Goal: Task Accomplishment & Management: Use online tool/utility

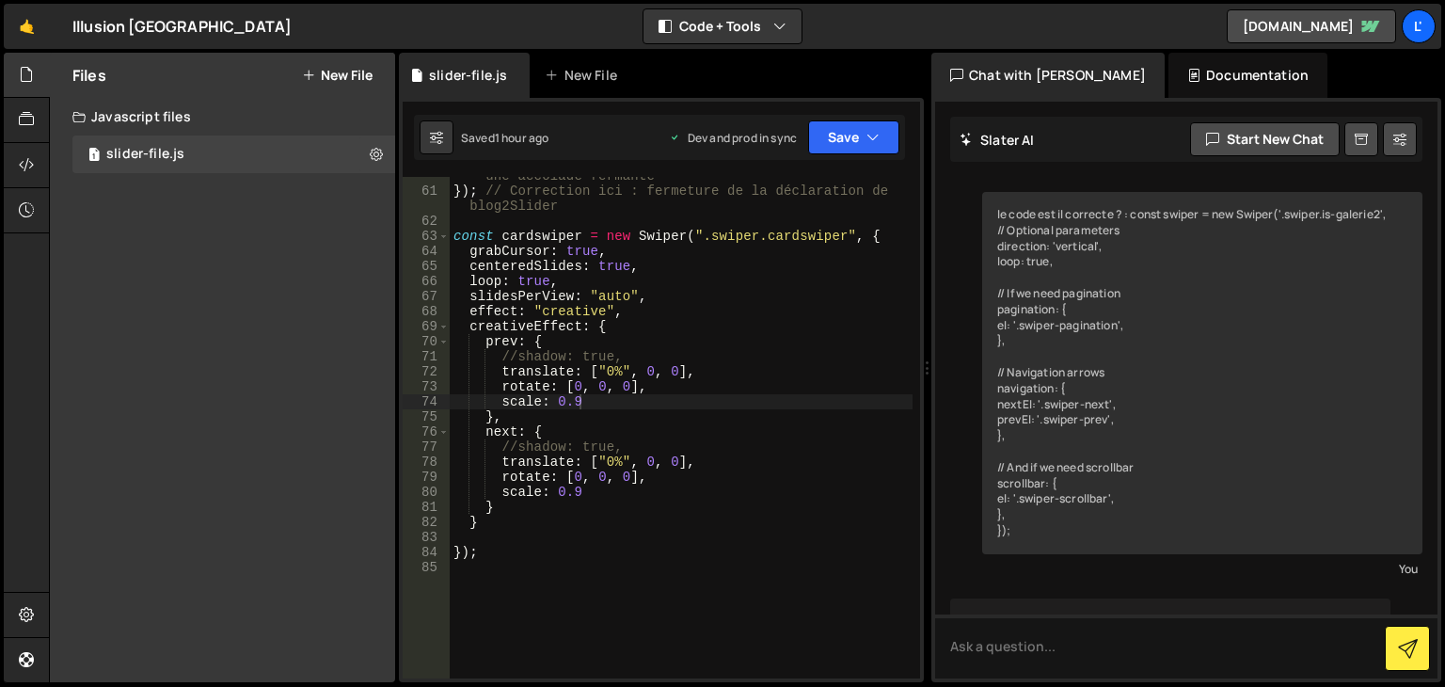
click at [591, 404] on div "} // Correction ici : remplacez le point-virgule par une accolade fermante }) ;…" at bounding box center [681, 426] width 463 height 547
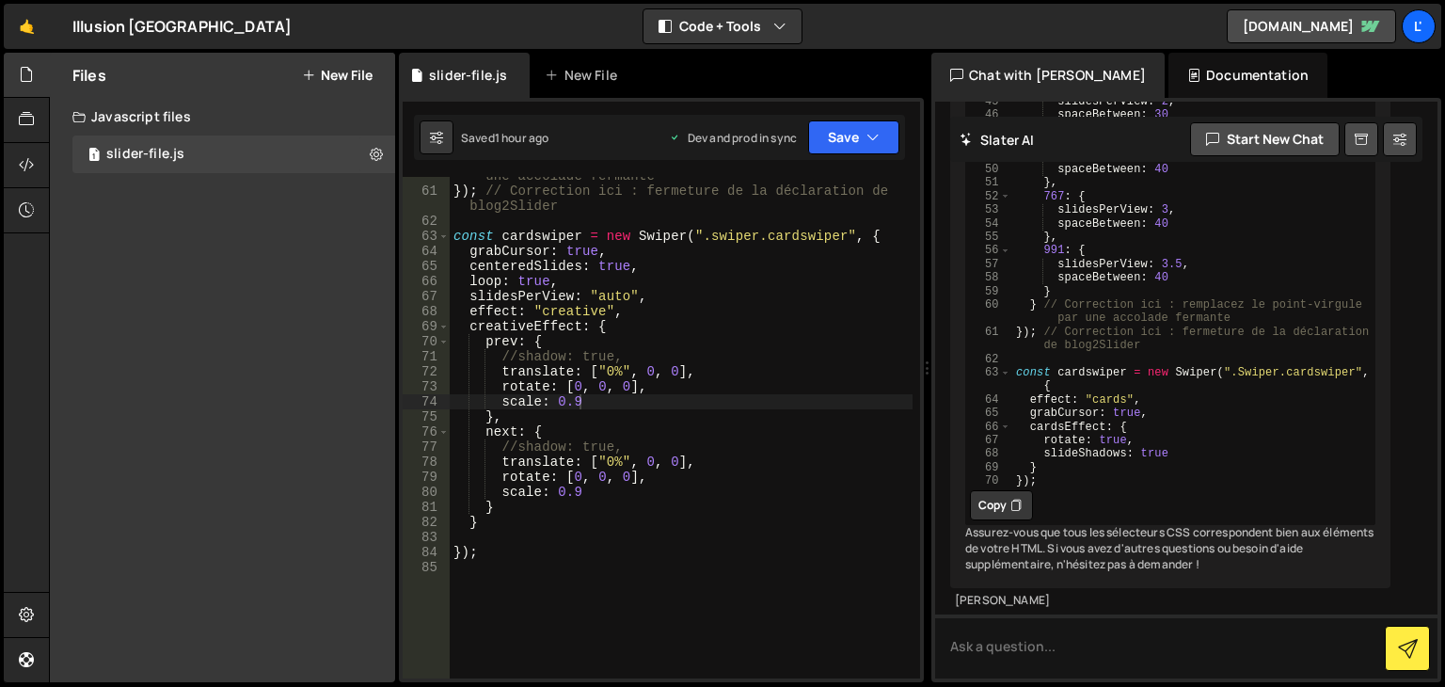
click at [580, 403] on div "} // Correction ici : remplacez le point-virgule par une accolade fermante }) ;…" at bounding box center [681, 426] width 463 height 547
click at [579, 498] on div "} // Correction ici : remplacez le point-virgule par une accolade fermante }) ;…" at bounding box center [681, 426] width 463 height 547
click at [867, 137] on icon "button" at bounding box center [872, 137] width 13 height 19
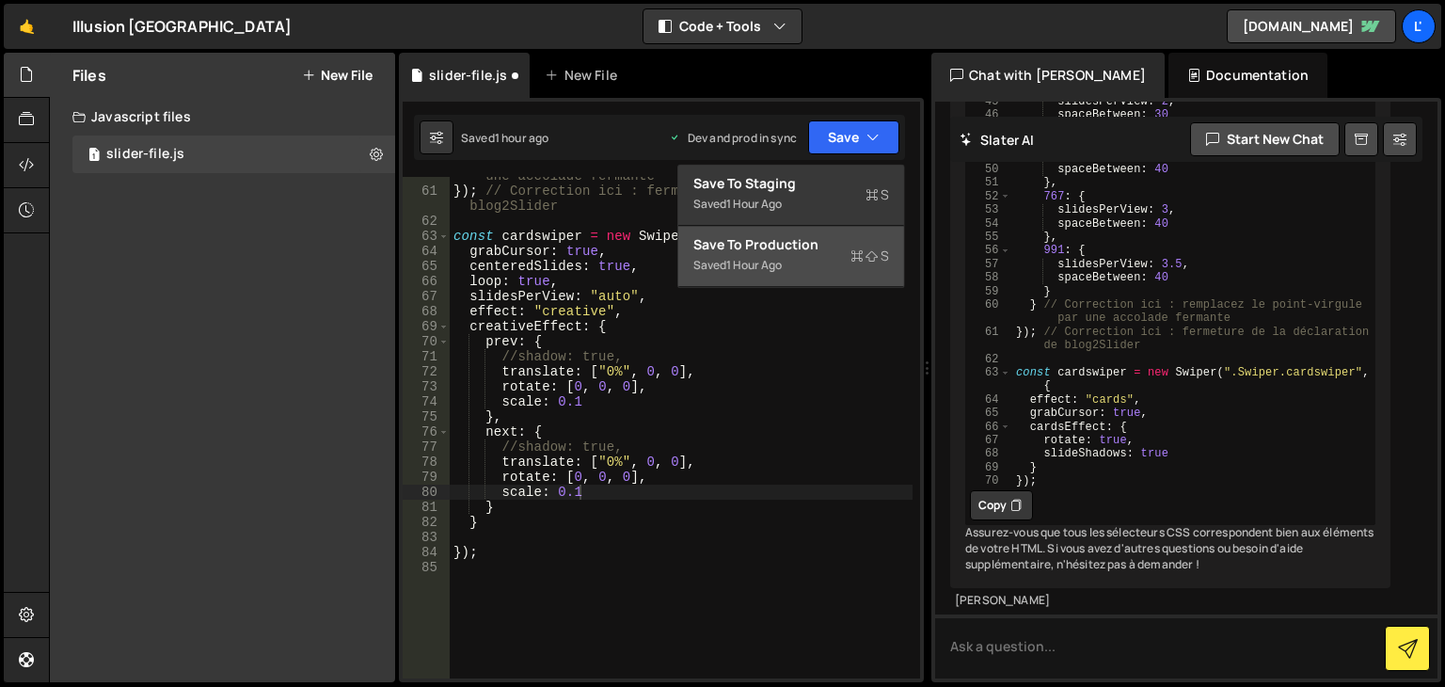
click at [826, 257] on div "Saved 1 hour ago" at bounding box center [791, 265] width 196 height 23
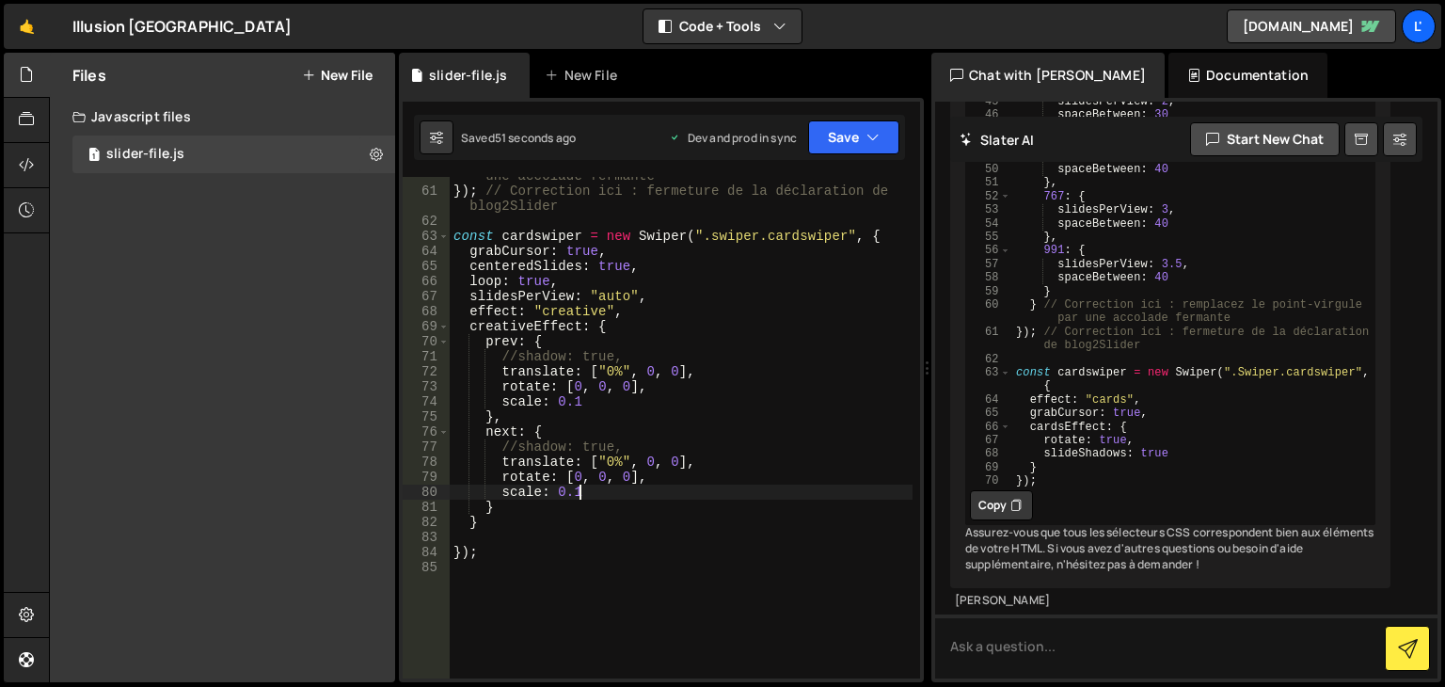
click at [578, 496] on div "} // Correction ici : remplacez le point-virgule par une accolade fermante }) ;…" at bounding box center [681, 426] width 463 height 547
click at [569, 404] on div "} // Correction ici : remplacez le point-virgule par une accolade fermante }) ;…" at bounding box center [681, 426] width 463 height 547
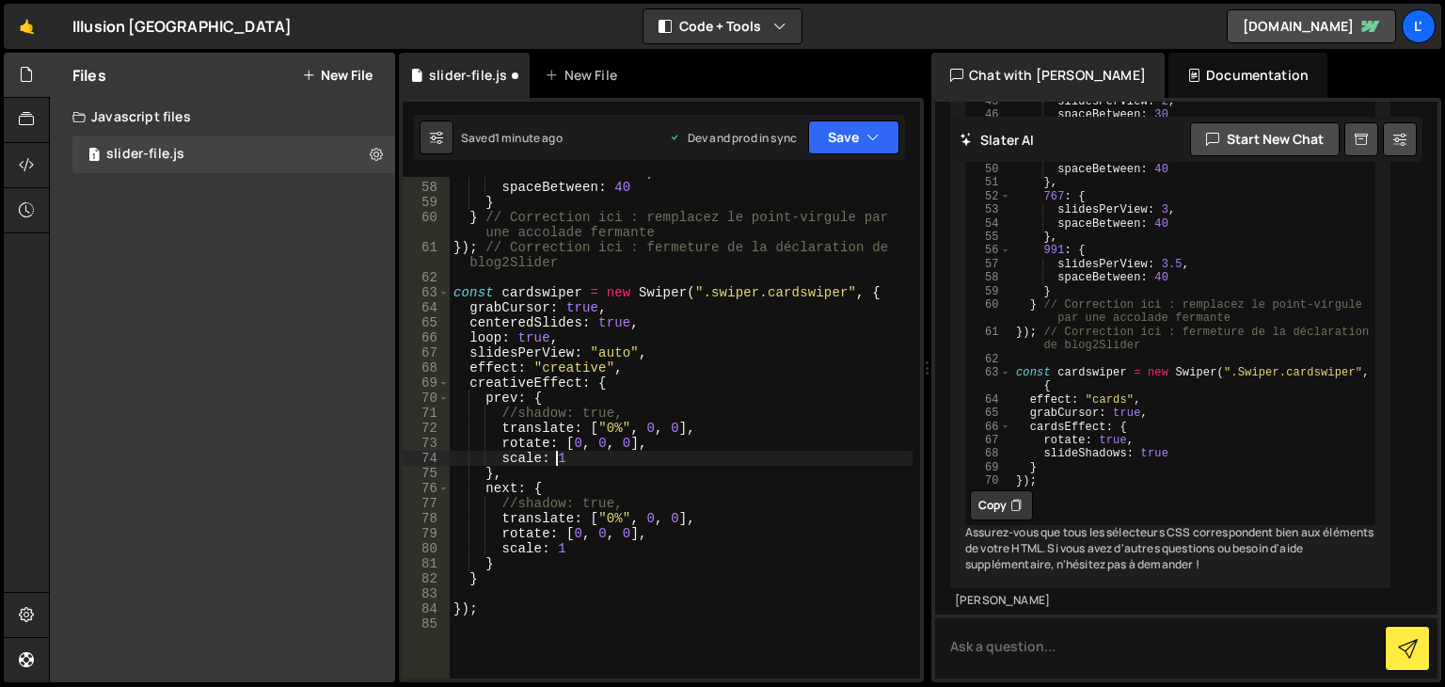
scroll to position [855, 0]
click at [828, 136] on button "Save" at bounding box center [853, 137] width 91 height 34
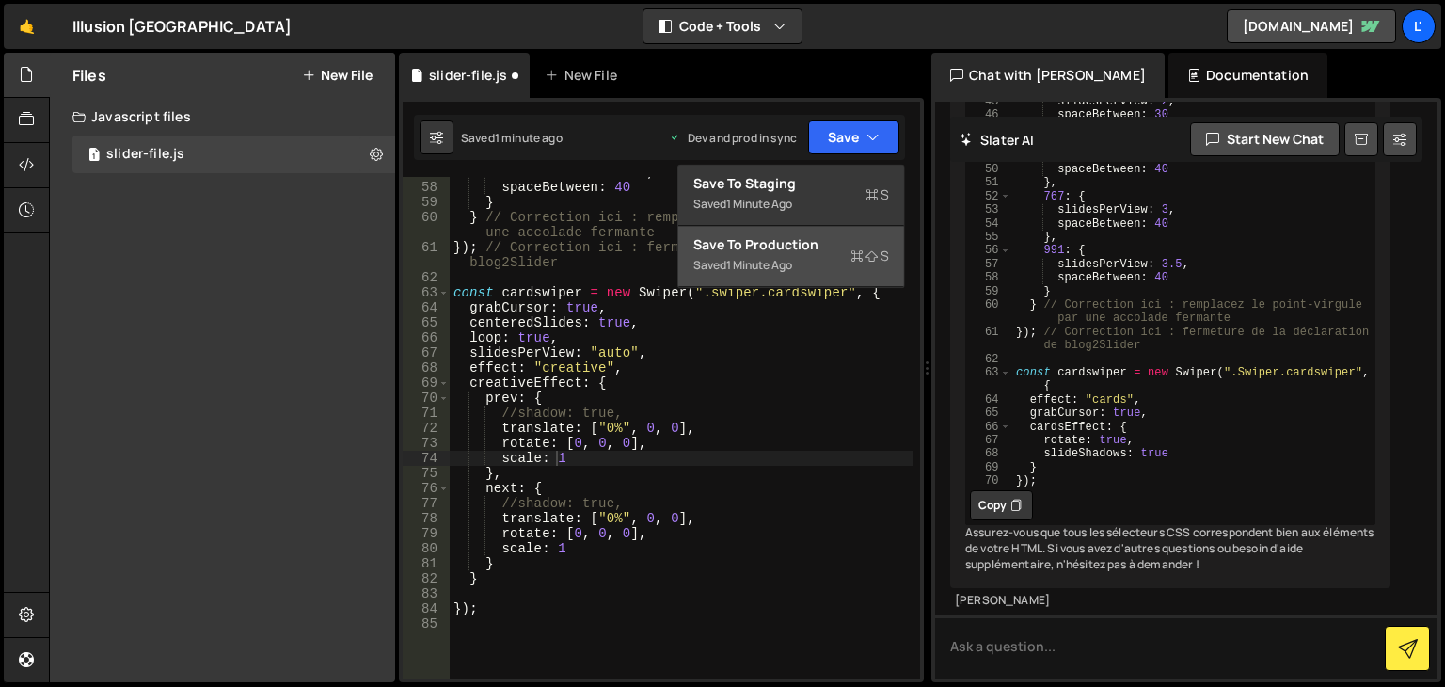
click at [807, 261] on div "Saved 1 minute ago" at bounding box center [791, 265] width 196 height 23
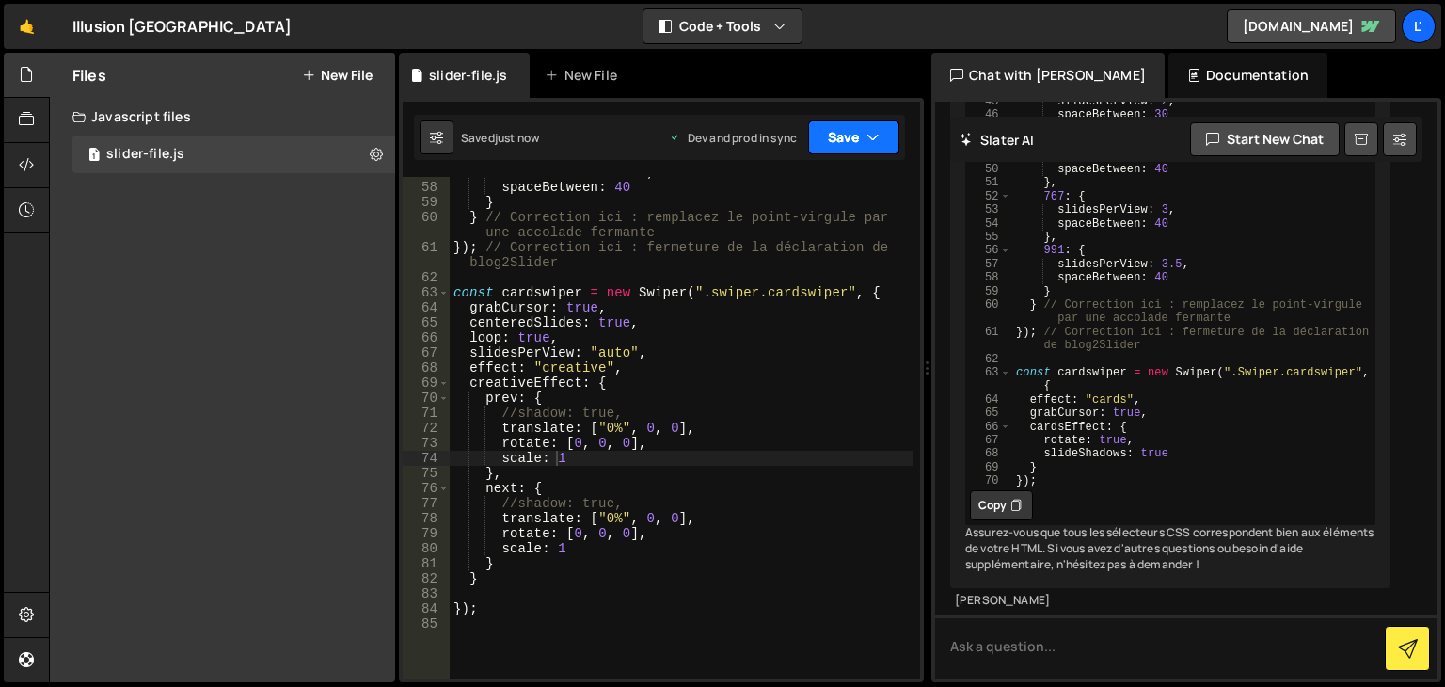
click at [868, 135] on icon "button" at bounding box center [872, 137] width 13 height 19
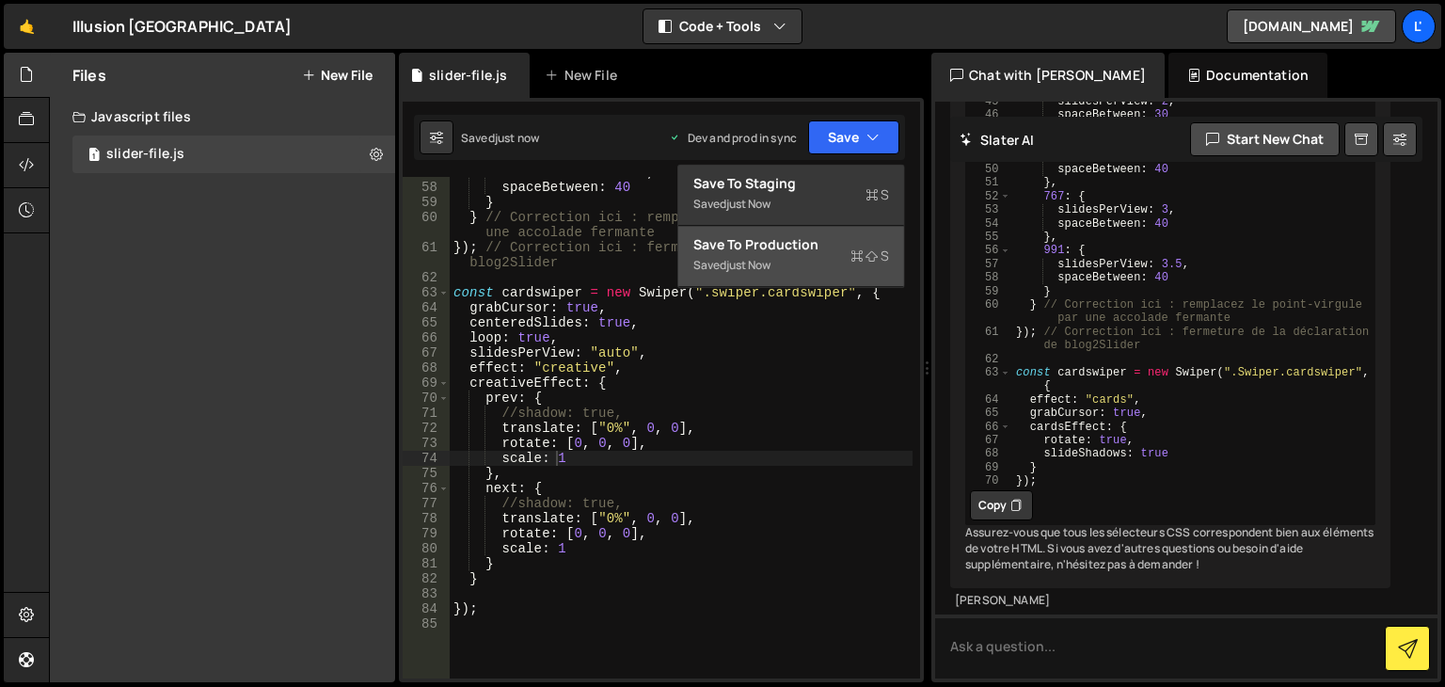
click at [826, 268] on div "Saved just now" at bounding box center [791, 265] width 196 height 23
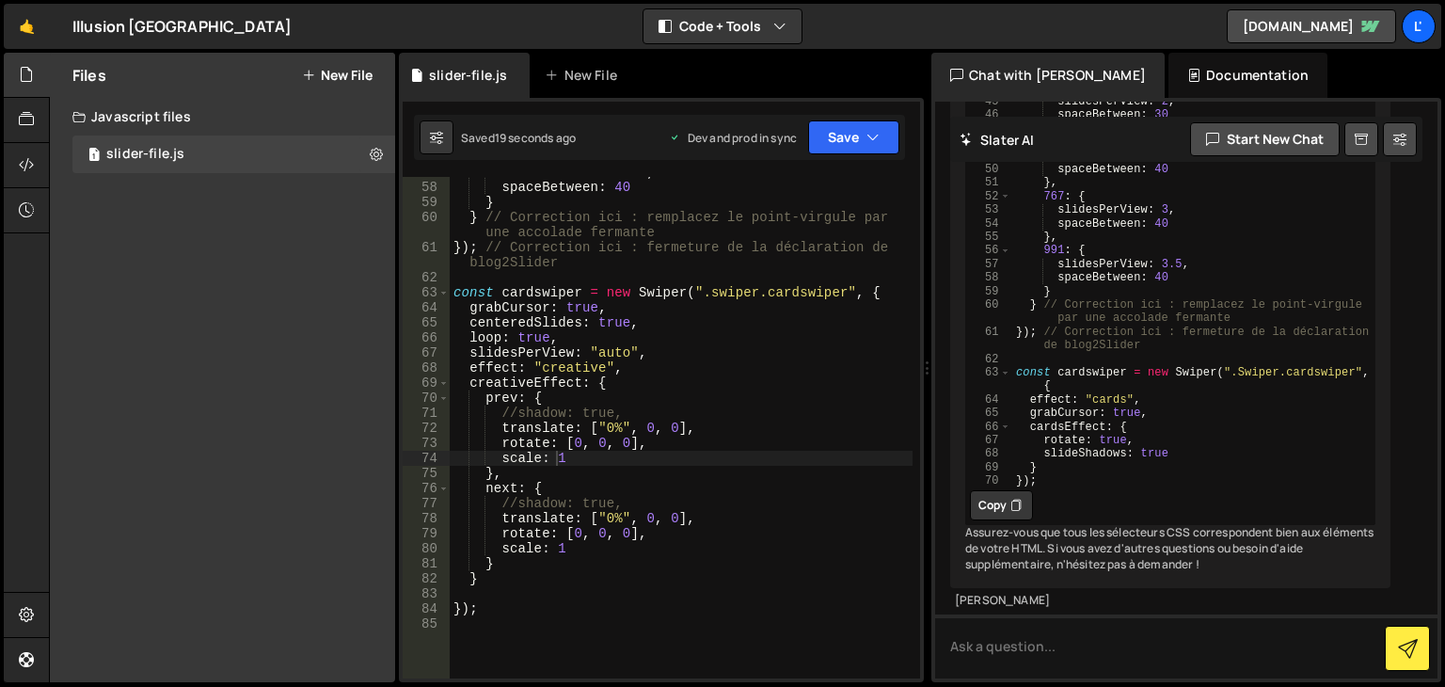
click at [620, 441] on div "slidesPerView : 3.5 , spaceBetween : 40 } } // Correction ici : remplacez le po…" at bounding box center [681, 430] width 463 height 531
type textarea "rotate: [0, 0, 30],"
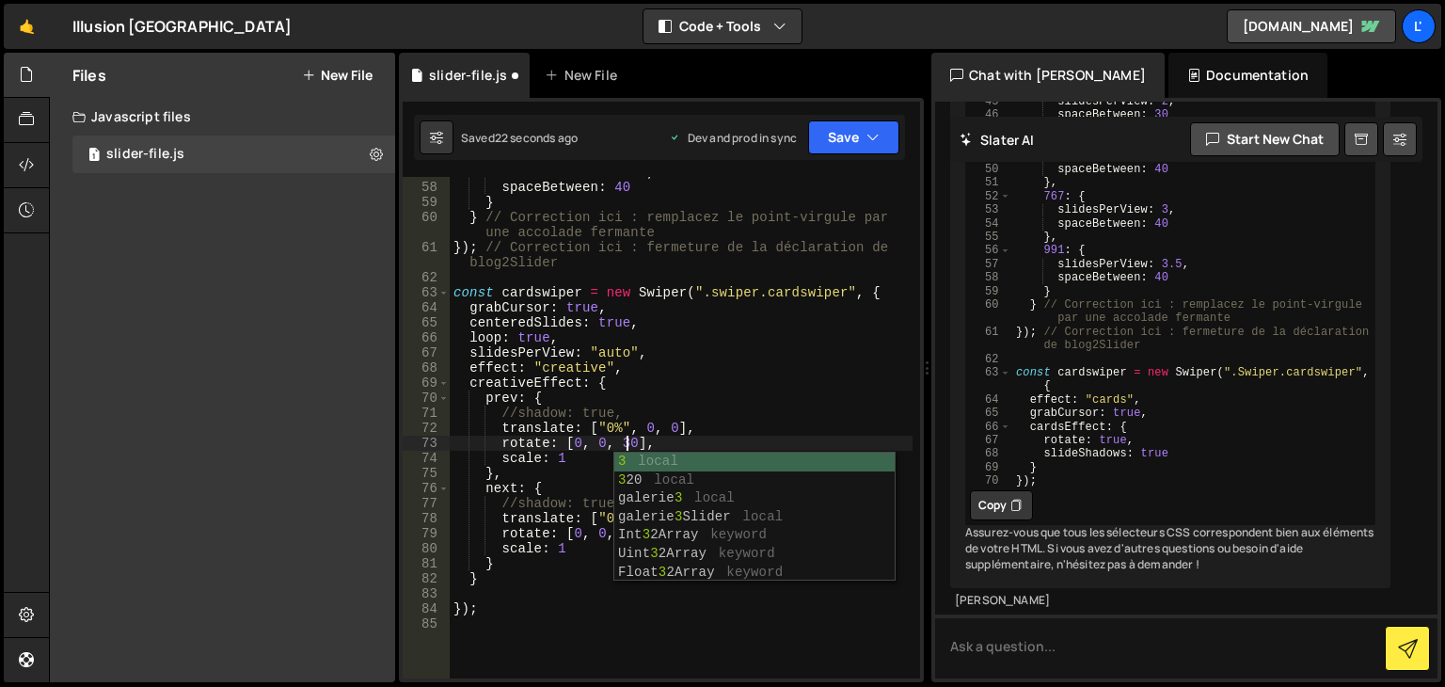
drag, startPoint x: 712, startPoint y: 655, endPoint x: 713, endPoint y: 625, distance: 30.1
click at [712, 653] on div "slidesPerView : 3.5 , spaceBetween : 40 } } // Correction ici : remplacez le po…" at bounding box center [681, 430] width 463 height 531
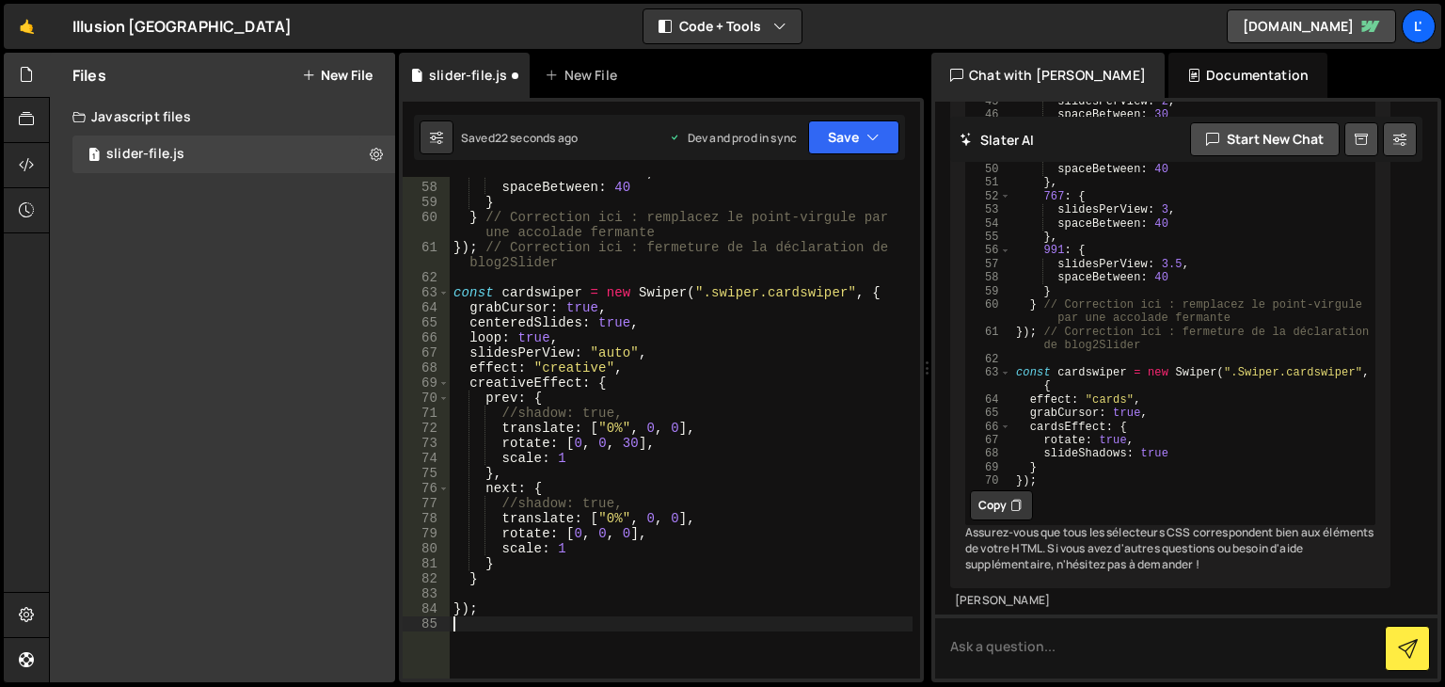
scroll to position [0, 0]
click at [613, 537] on div "slidesPerView : 3.5 , spaceBetween : 40 } } // Correction ici : remplacez le po…" at bounding box center [681, 430] width 463 height 531
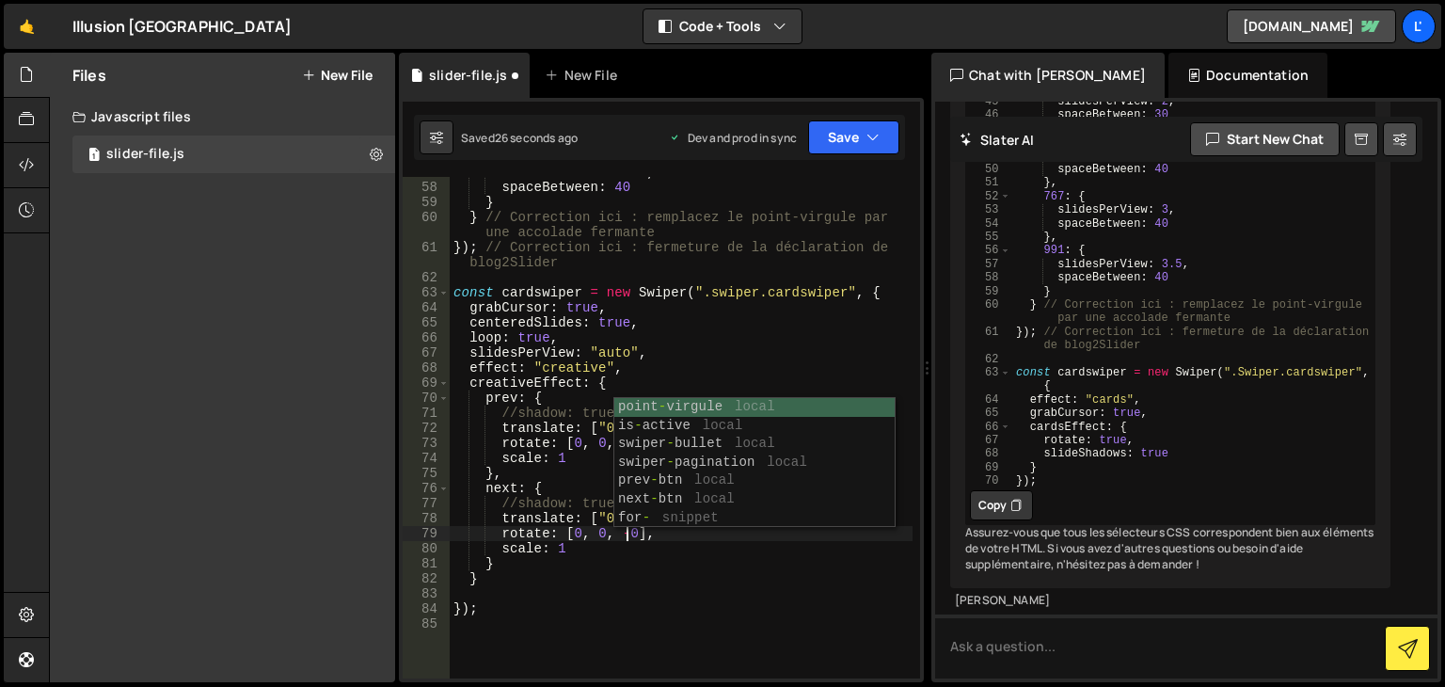
scroll to position [0, 11]
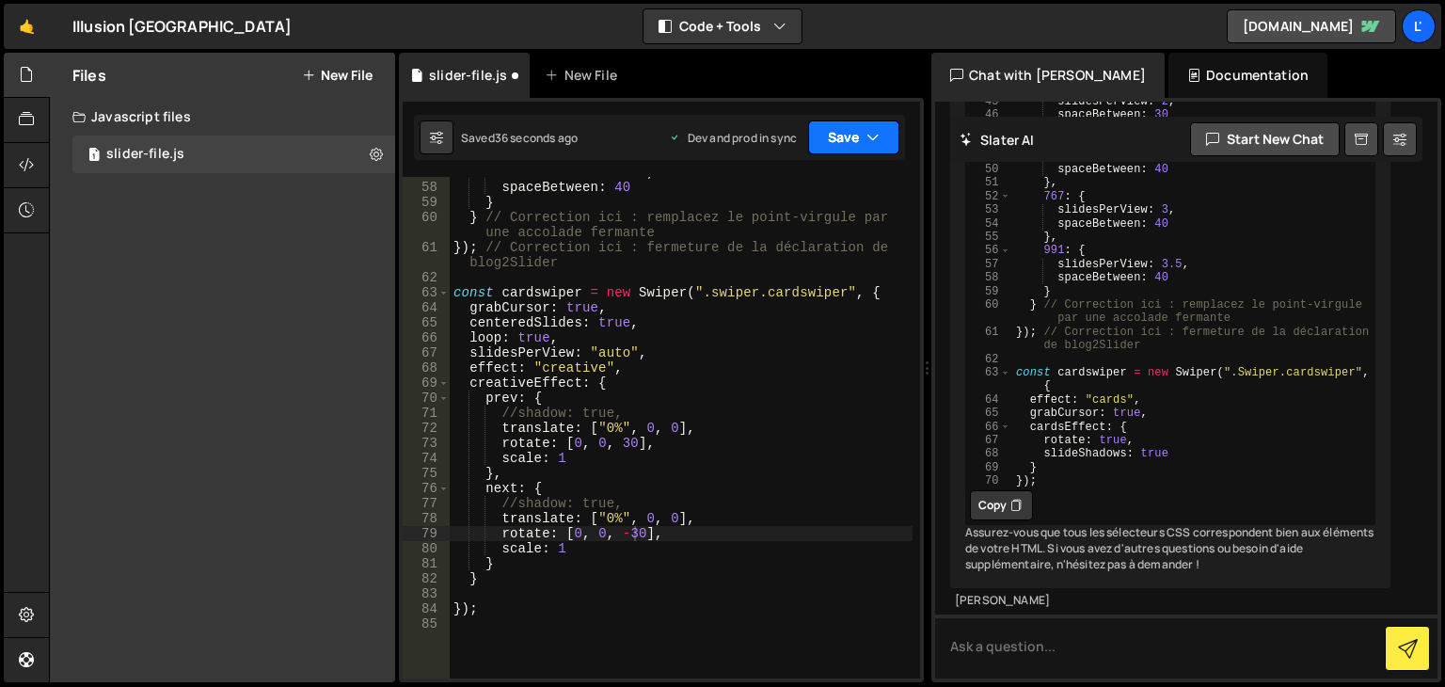
click at [880, 150] on button "Save" at bounding box center [853, 137] width 91 height 34
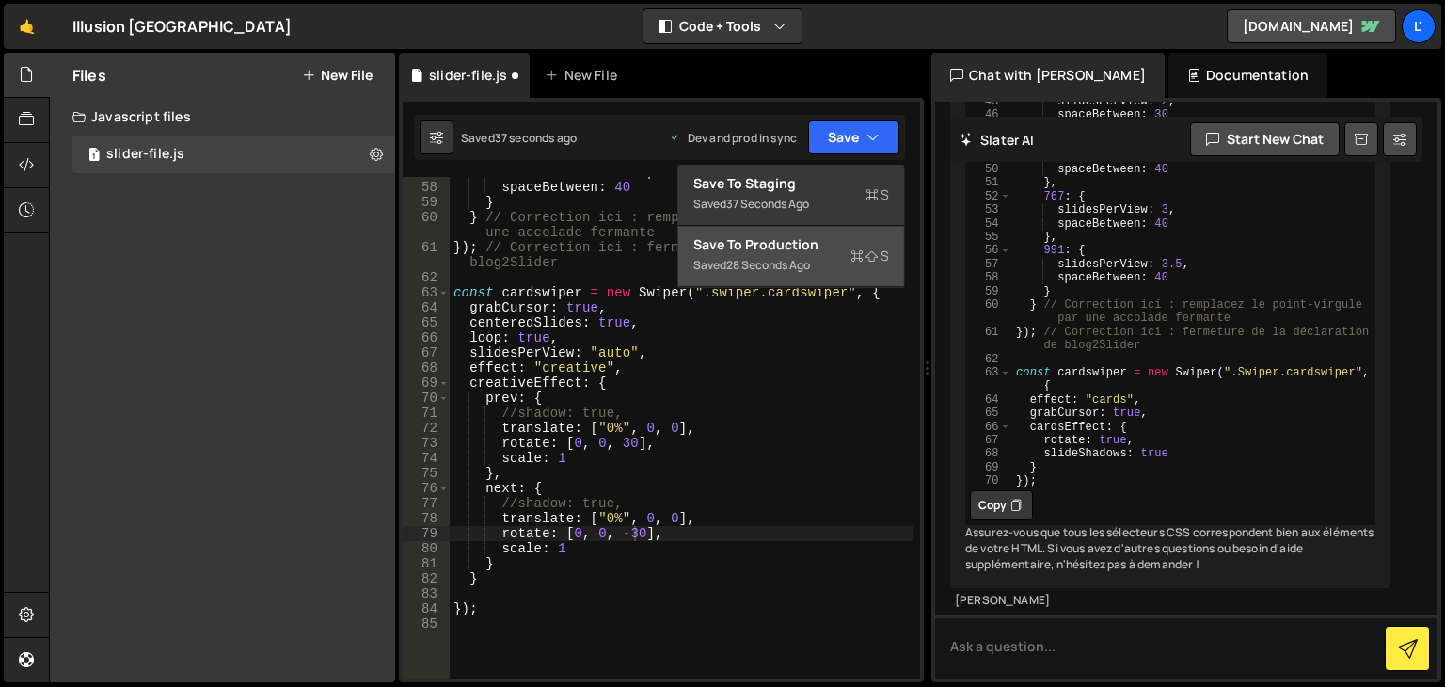
click at [826, 261] on div "Saved 28 seconds ago" at bounding box center [791, 265] width 196 height 23
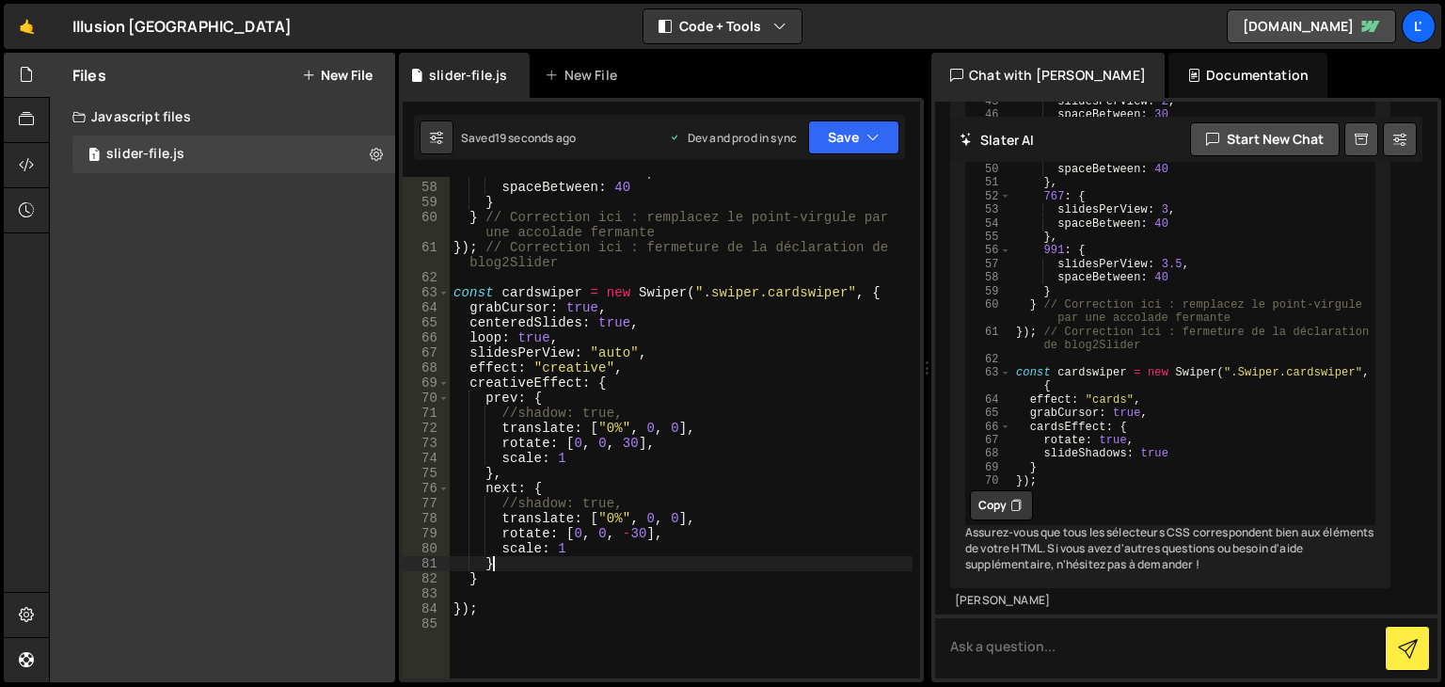
scroll to position [0, 1]
click at [721, 561] on div "slidesPerView : 3.5 , spaceBetween : 40 } } // Correction ici : remplacez le po…" at bounding box center [681, 430] width 463 height 531
click at [610, 427] on div "slidesPerView : 3.5 , spaceBetween : 40 } } // Correction ici : remplacez le po…" at bounding box center [681, 430] width 463 height 531
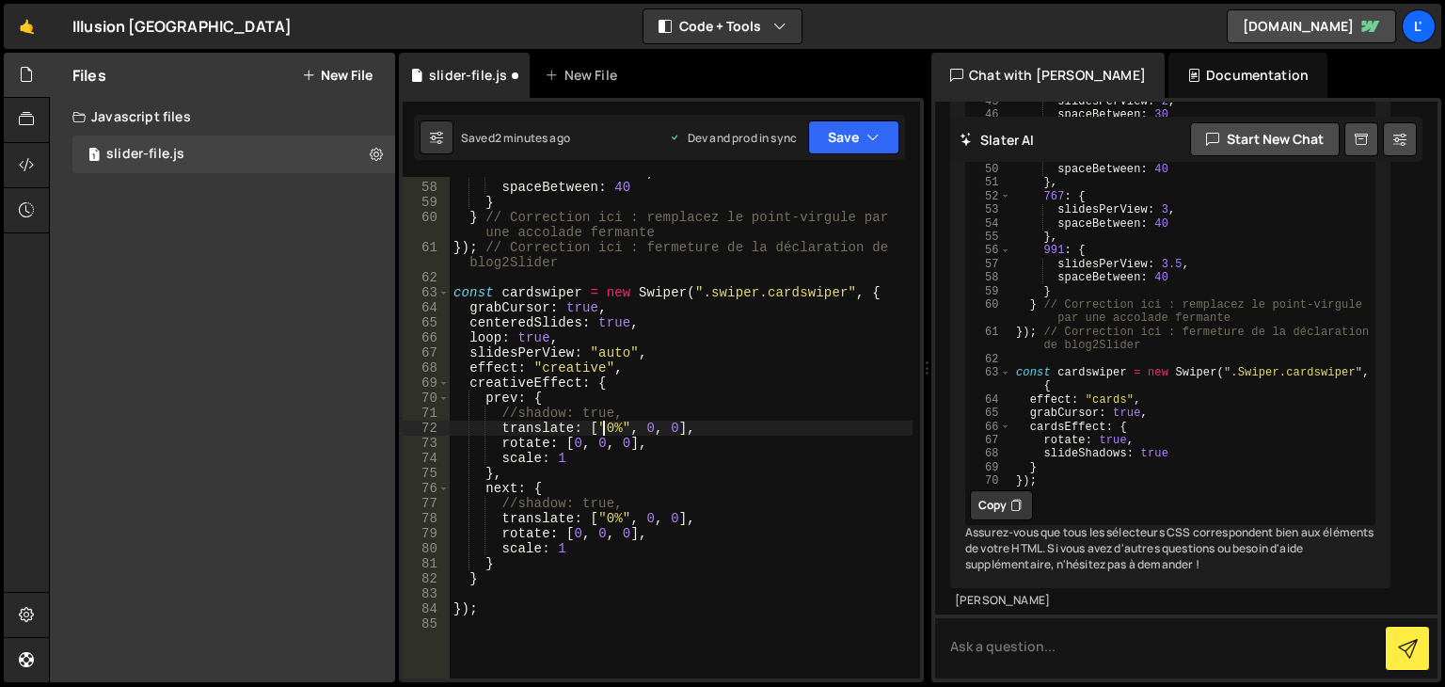
type textarea "translate: ["10%", 0, 0],"
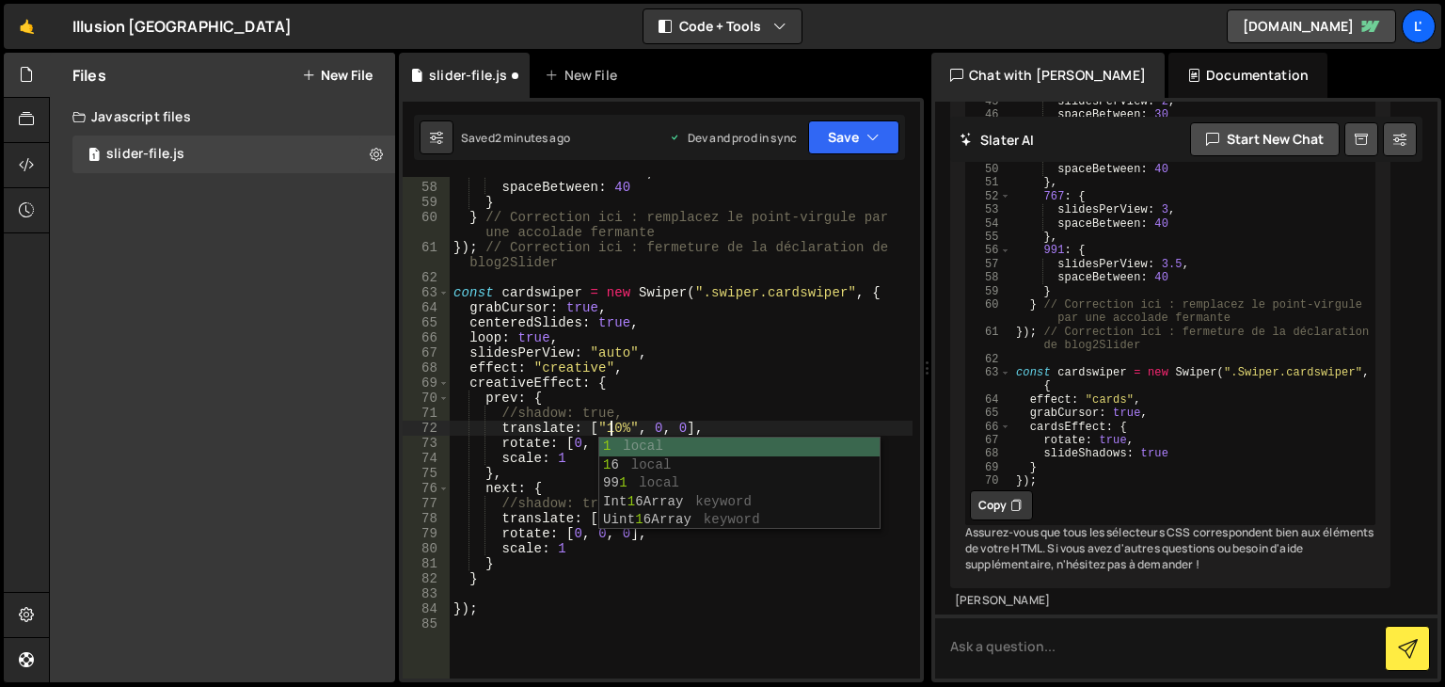
click at [587, 592] on div "slidesPerView : 3.5 , spaceBetween : 40 } } // Correction ici : remplacez le po…" at bounding box center [681, 430] width 463 height 531
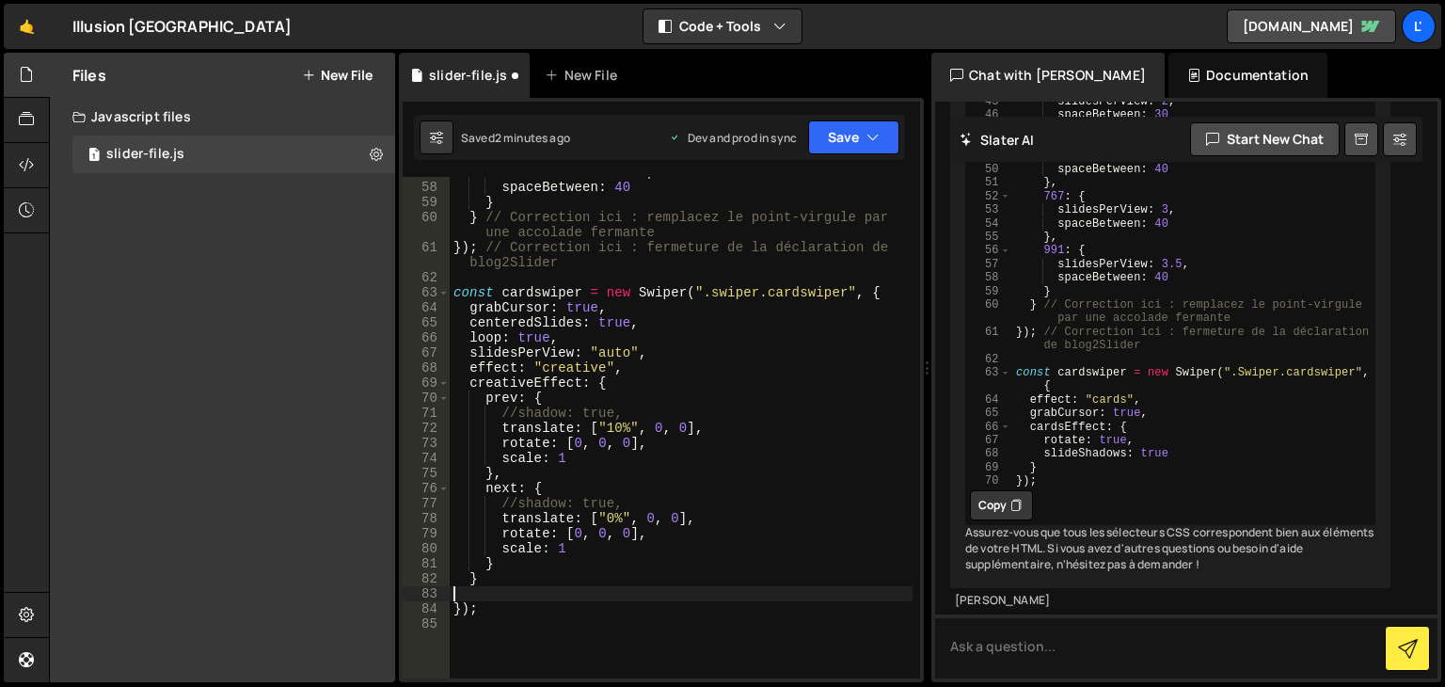
scroll to position [0, 0]
click at [603, 516] on div "slidesPerView : 3.5 , spaceBetween : 40 } } // Correction ici : remplacez le po…" at bounding box center [681, 430] width 463 height 531
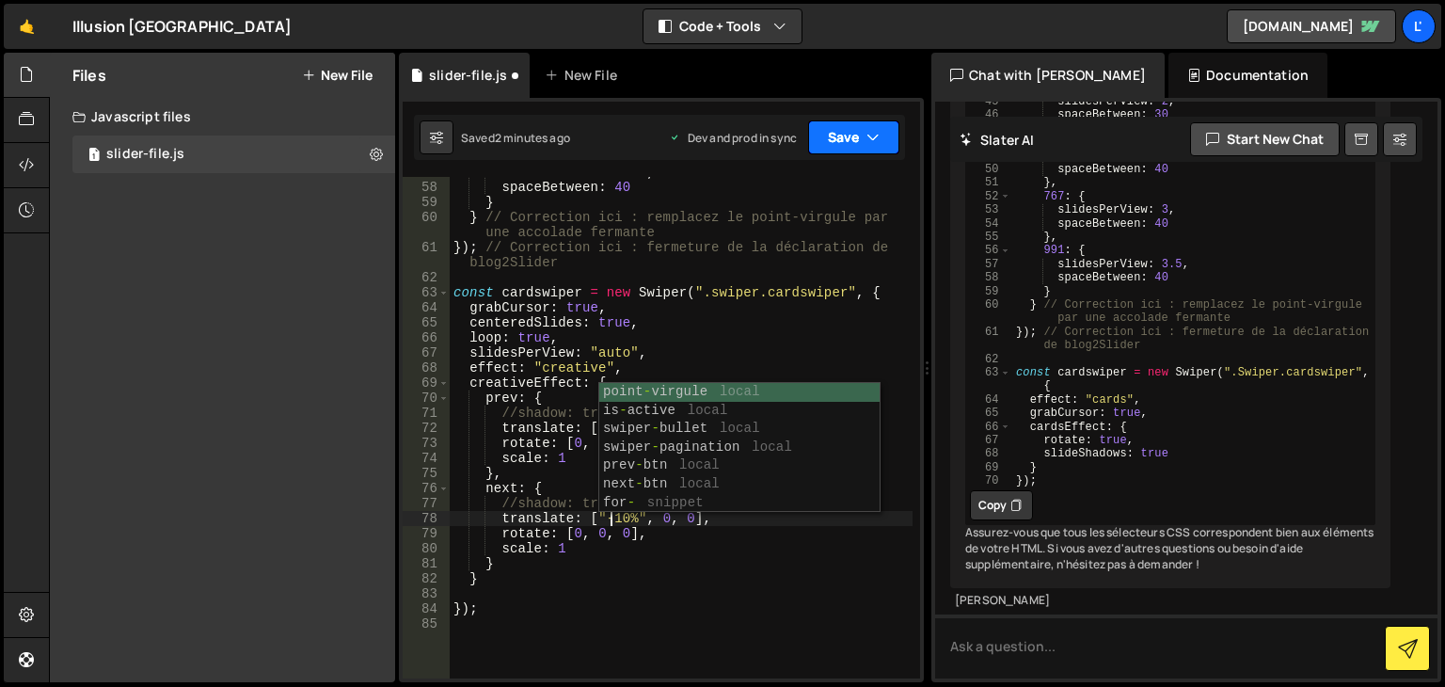
click at [819, 132] on button "Save" at bounding box center [853, 137] width 91 height 34
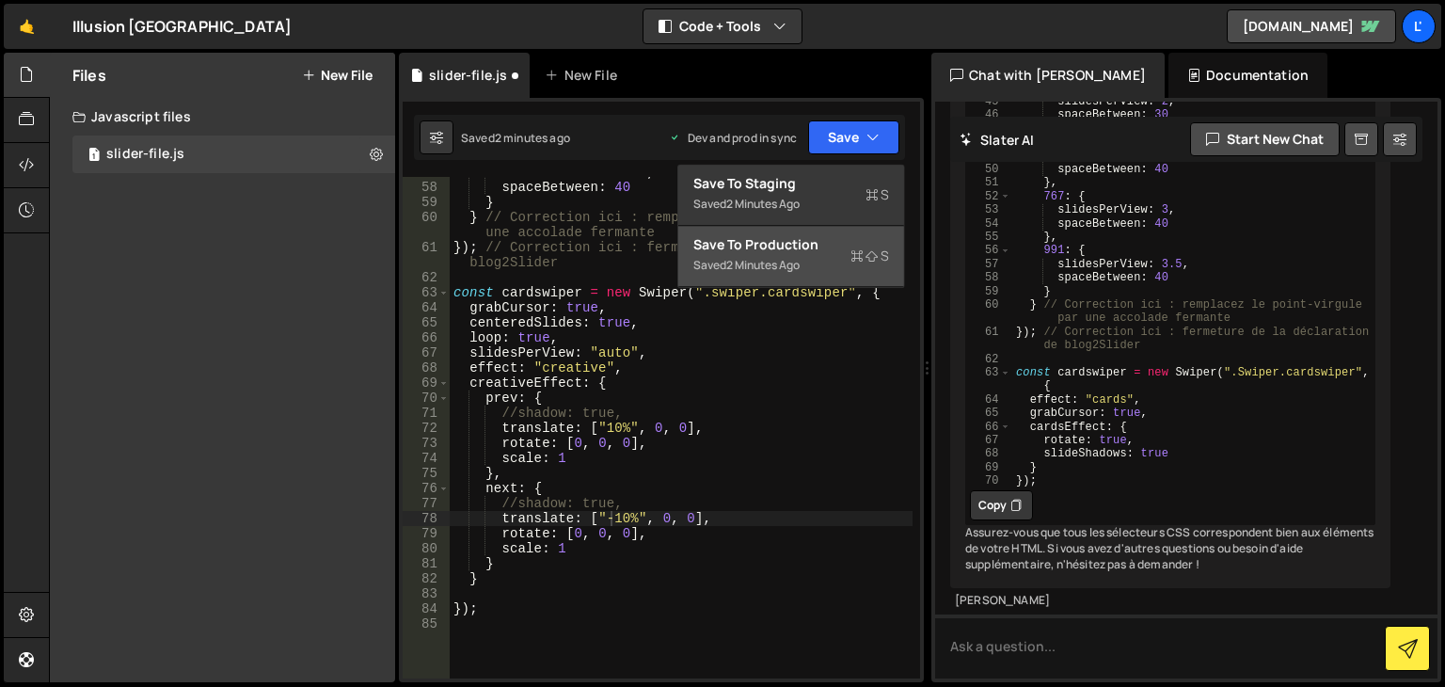
click at [814, 269] on div "Saved 2 minutes ago" at bounding box center [791, 265] width 196 height 23
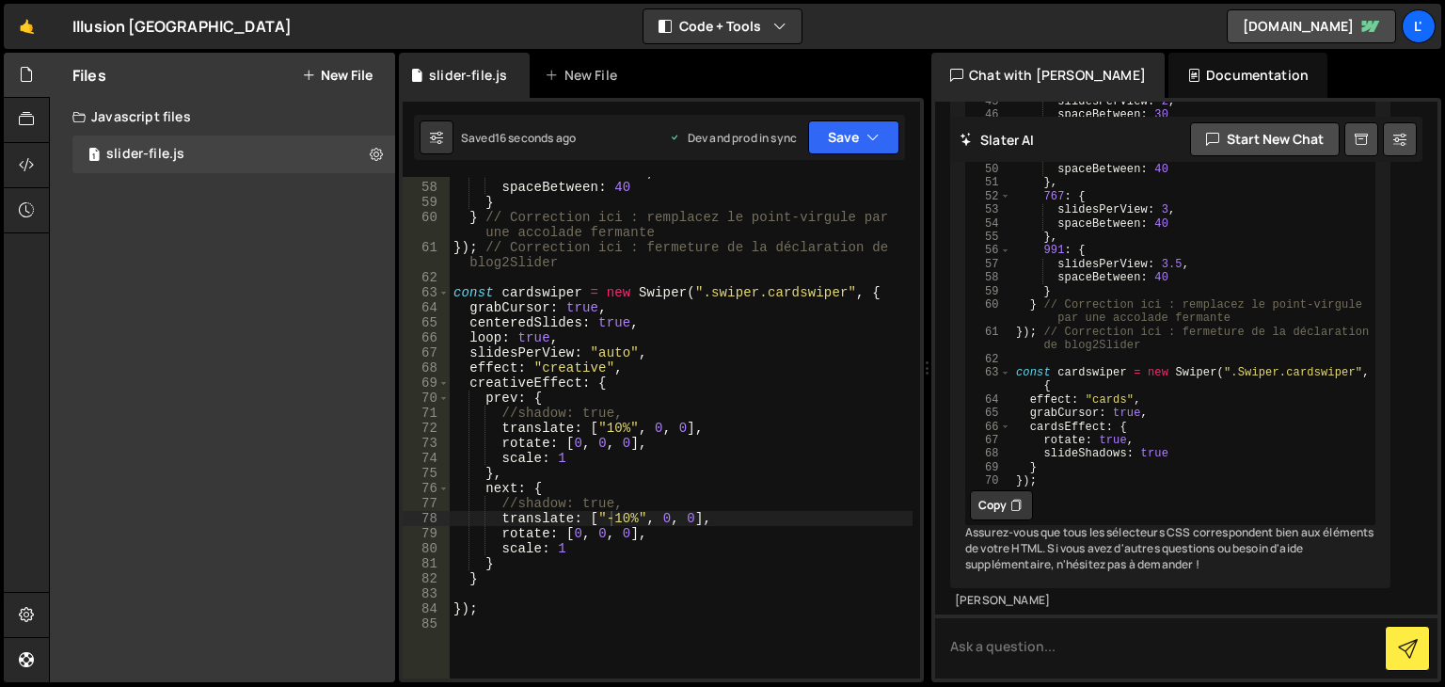
scroll to position [0, 6]
click at [532, 340] on div "slidesPerView : 3.5 , spaceBetween : 40 } } // Correction ici : remplacez le po…" at bounding box center [681, 430] width 463 height 531
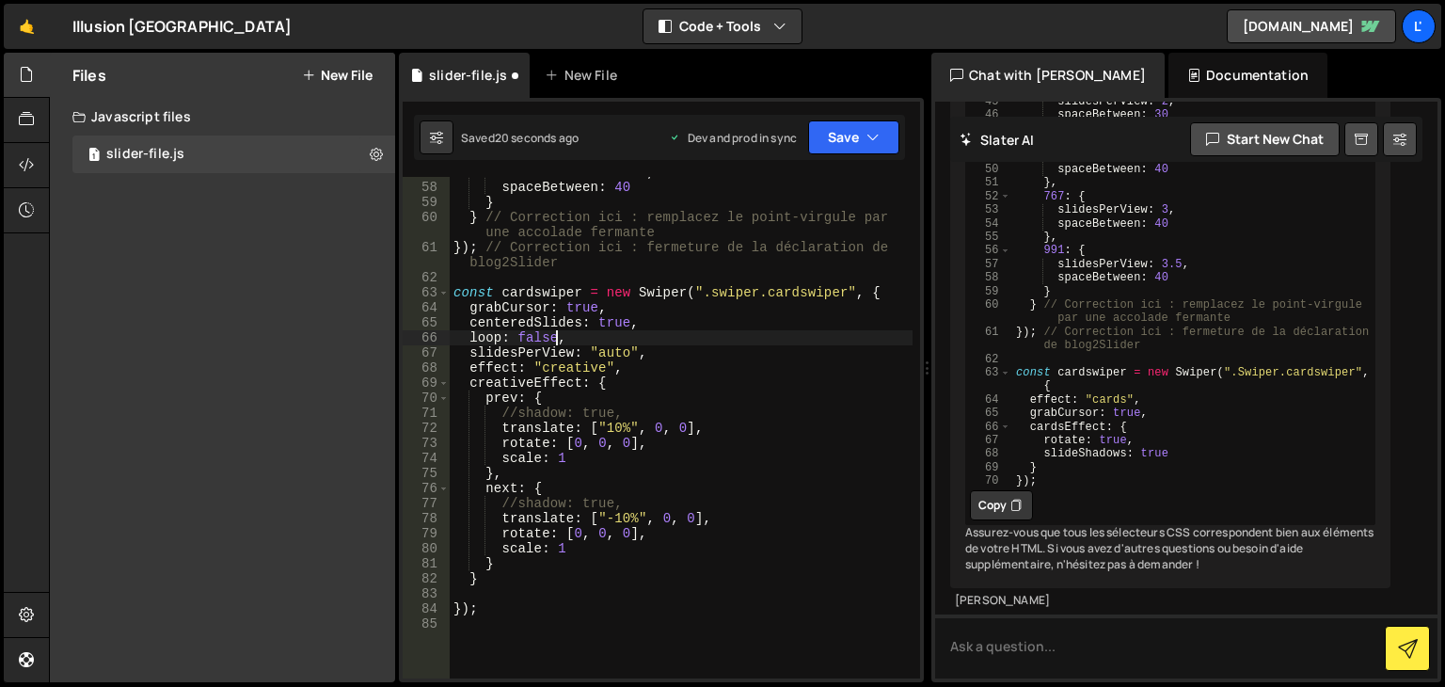
scroll to position [0, 7]
click at [833, 129] on button "Save" at bounding box center [853, 137] width 91 height 34
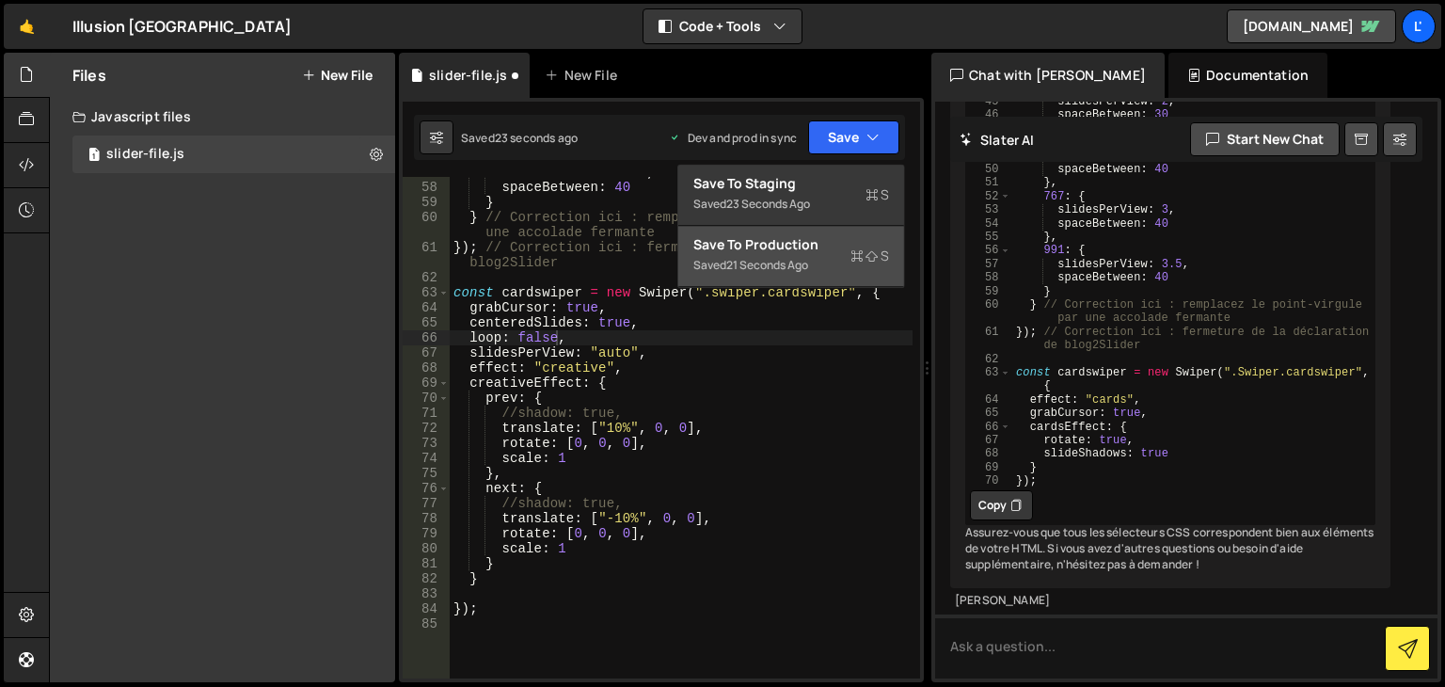
click at [813, 253] on div "Save to Production S" at bounding box center [791, 244] width 196 height 19
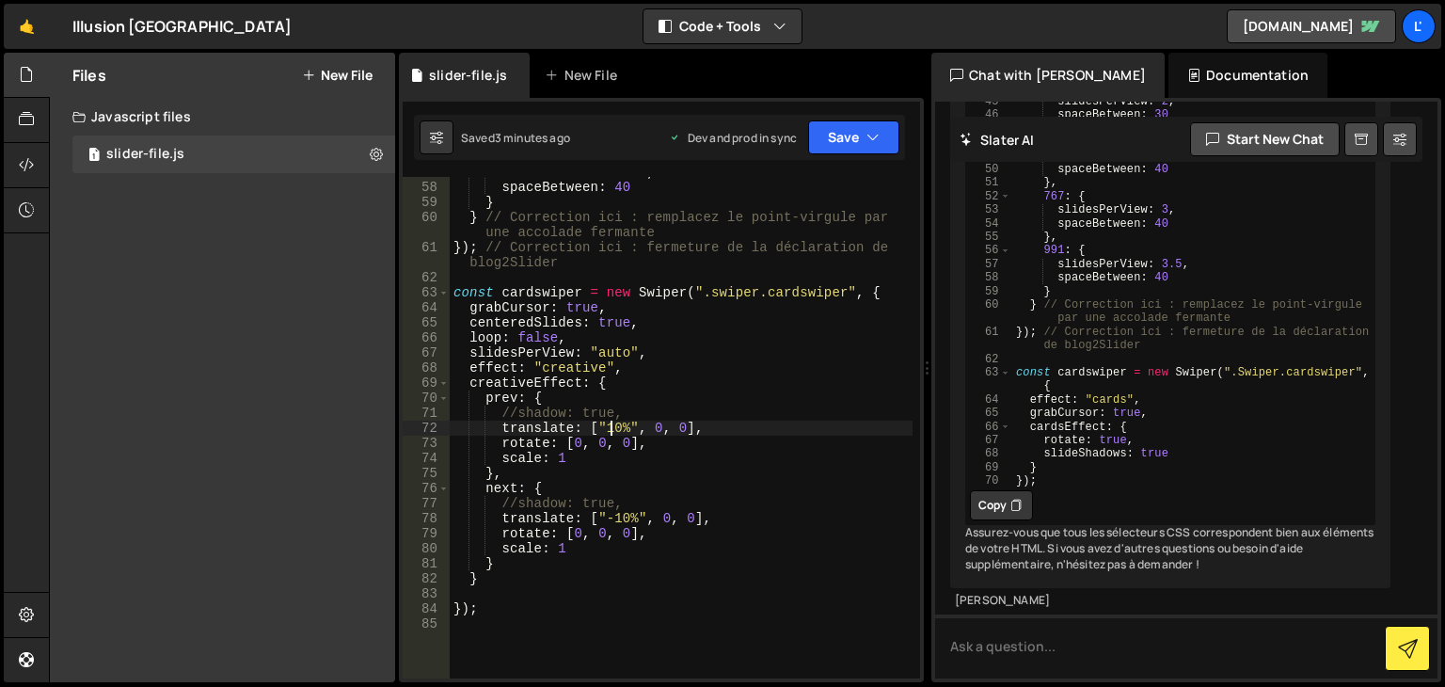
click at [608, 435] on div "slidesPerView : 3.5 , spaceBetween : 40 } } // Correction ici : remplacez le po…" at bounding box center [681, 430] width 463 height 531
click at [836, 136] on button "Save" at bounding box center [853, 137] width 91 height 34
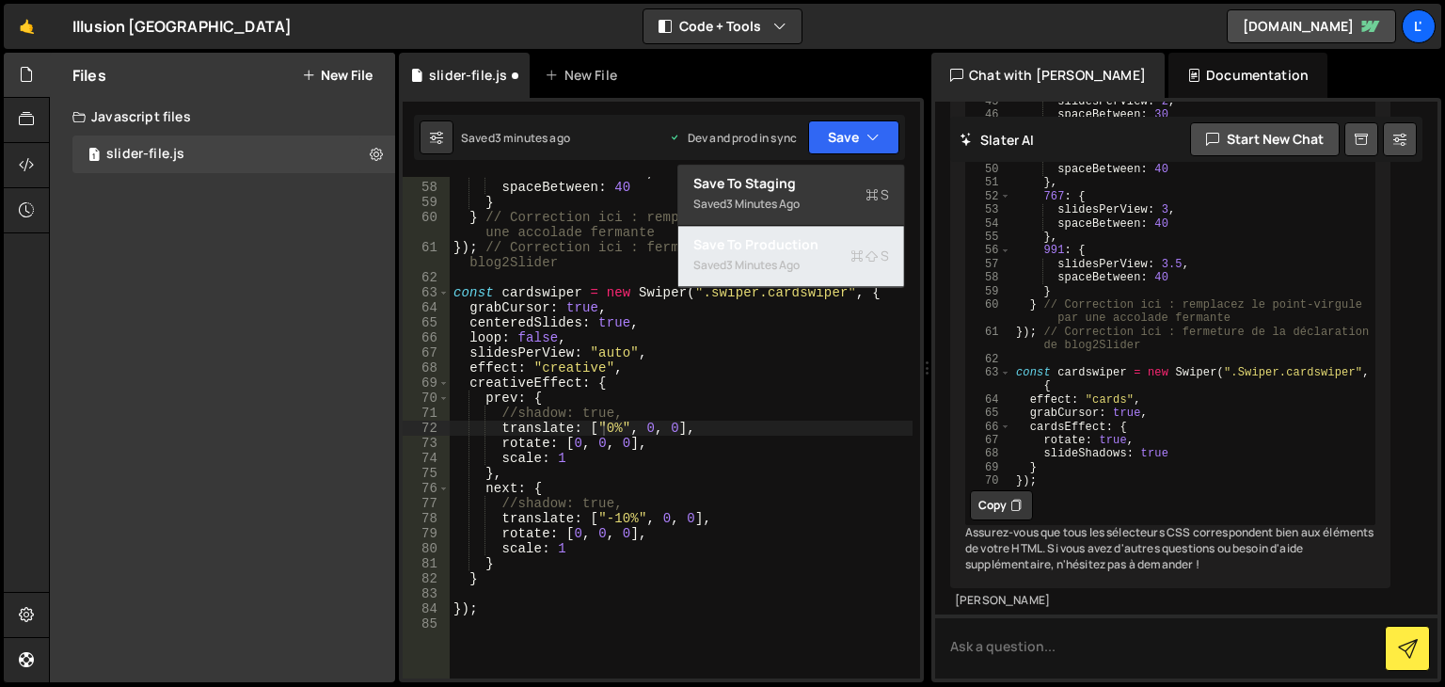
click at [812, 250] on div "Save to Production S" at bounding box center [791, 244] width 196 height 19
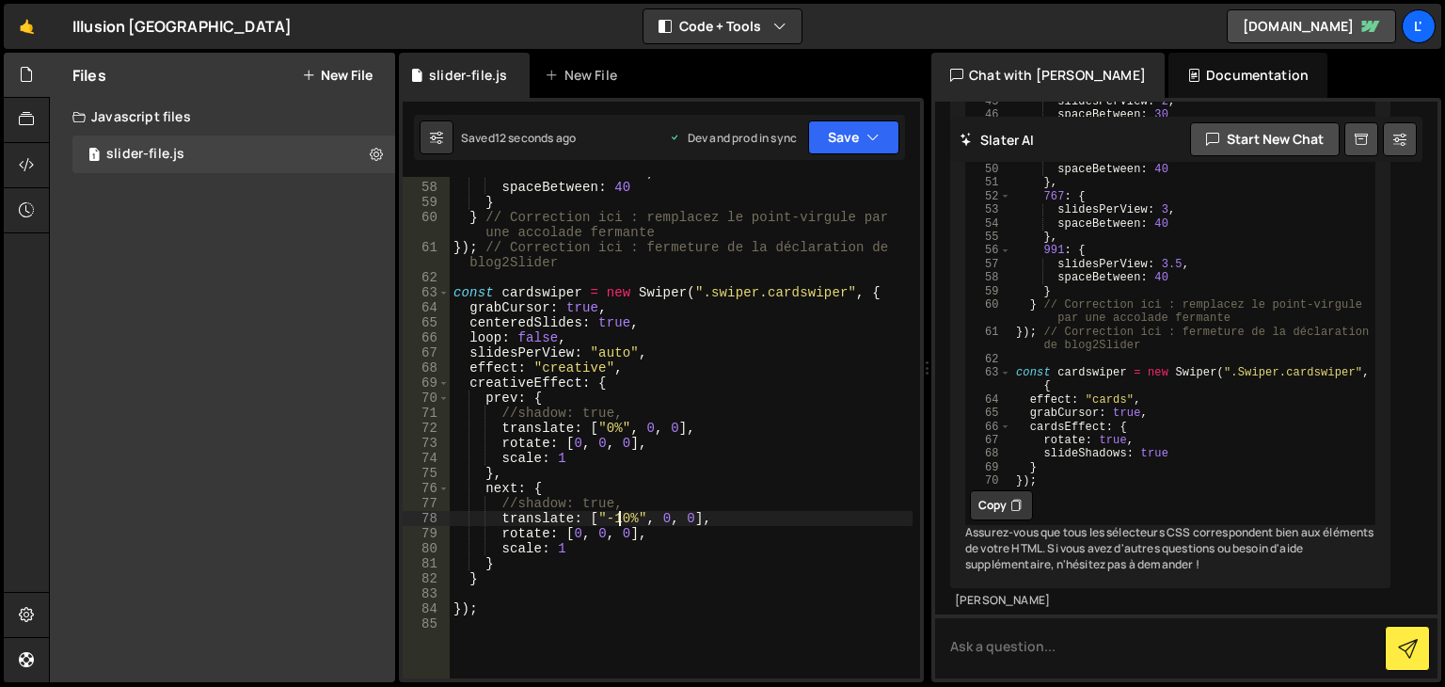
click at [619, 518] on div "slidesPerView : 3.5 , spaceBetween : 40 } } // Correction ici : remplacez le po…" at bounding box center [681, 430] width 463 height 531
click at [874, 140] on icon "button" at bounding box center [872, 137] width 13 height 19
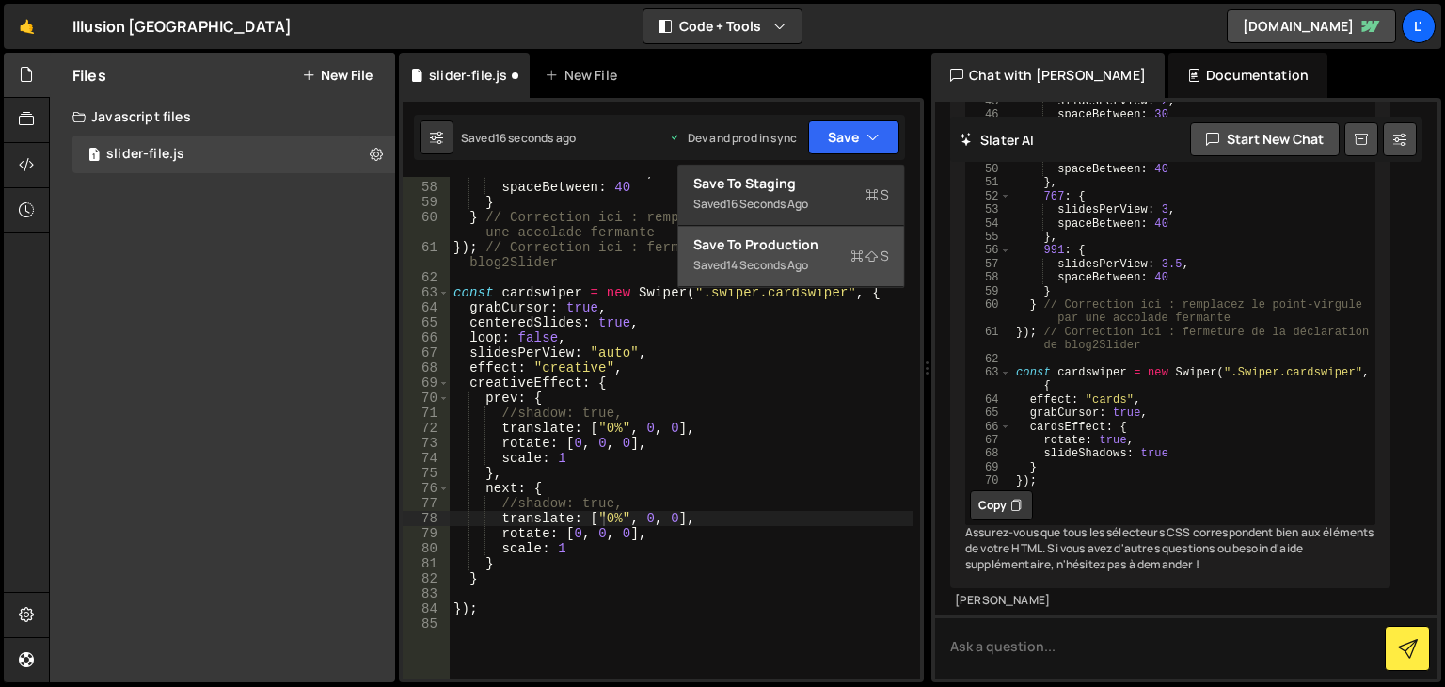
click at [878, 242] on div "Save to Production S" at bounding box center [791, 244] width 196 height 19
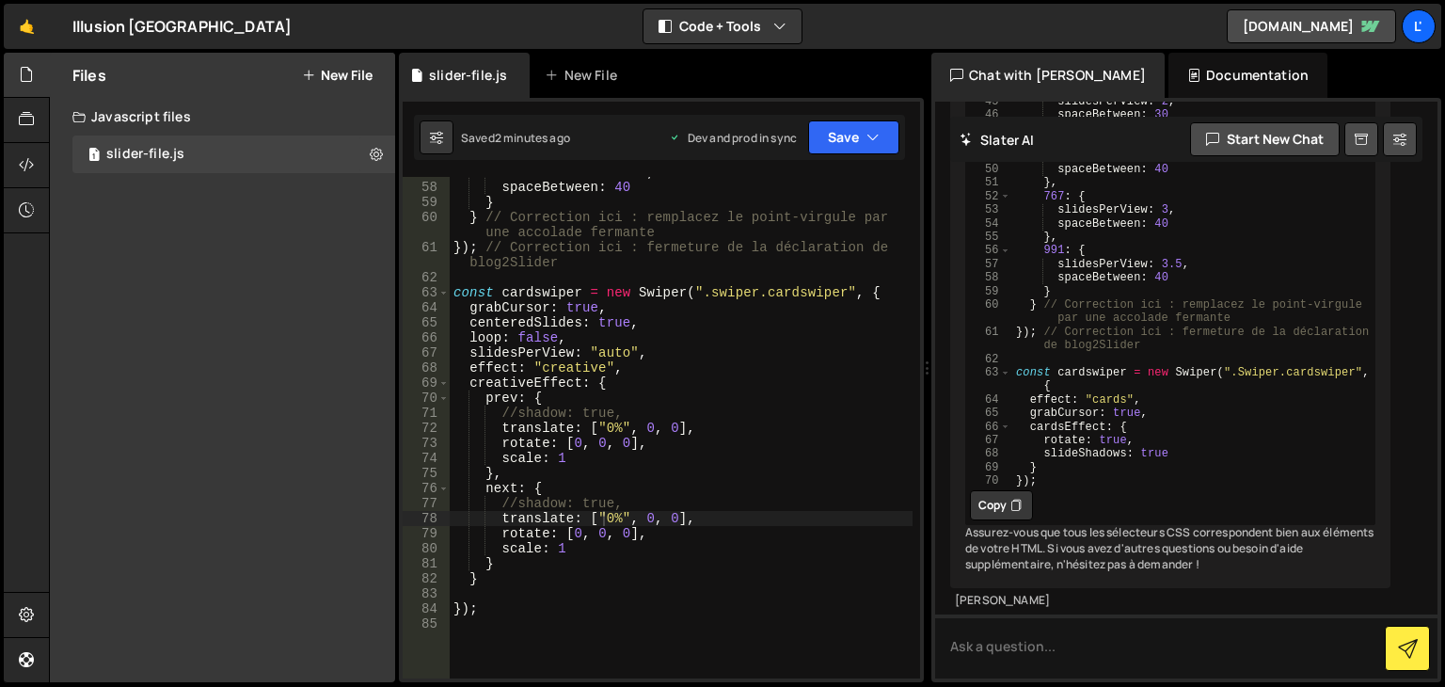
scroll to position [0, 7]
click at [531, 335] on div "slidesPerView : 3.5 , spaceBetween : 40 } } // Correction ici : remplacez le po…" at bounding box center [681, 430] width 463 height 531
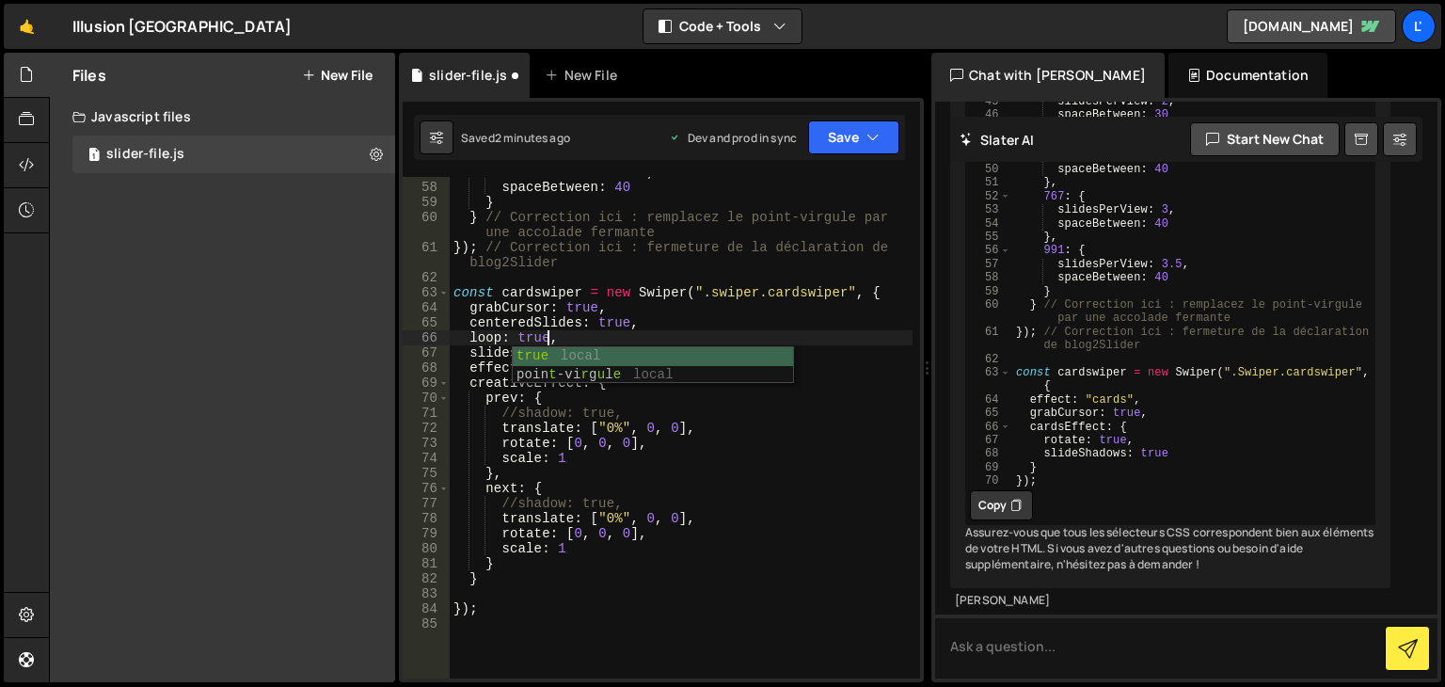
scroll to position [0, 6]
click at [848, 136] on button "Save" at bounding box center [853, 137] width 91 height 34
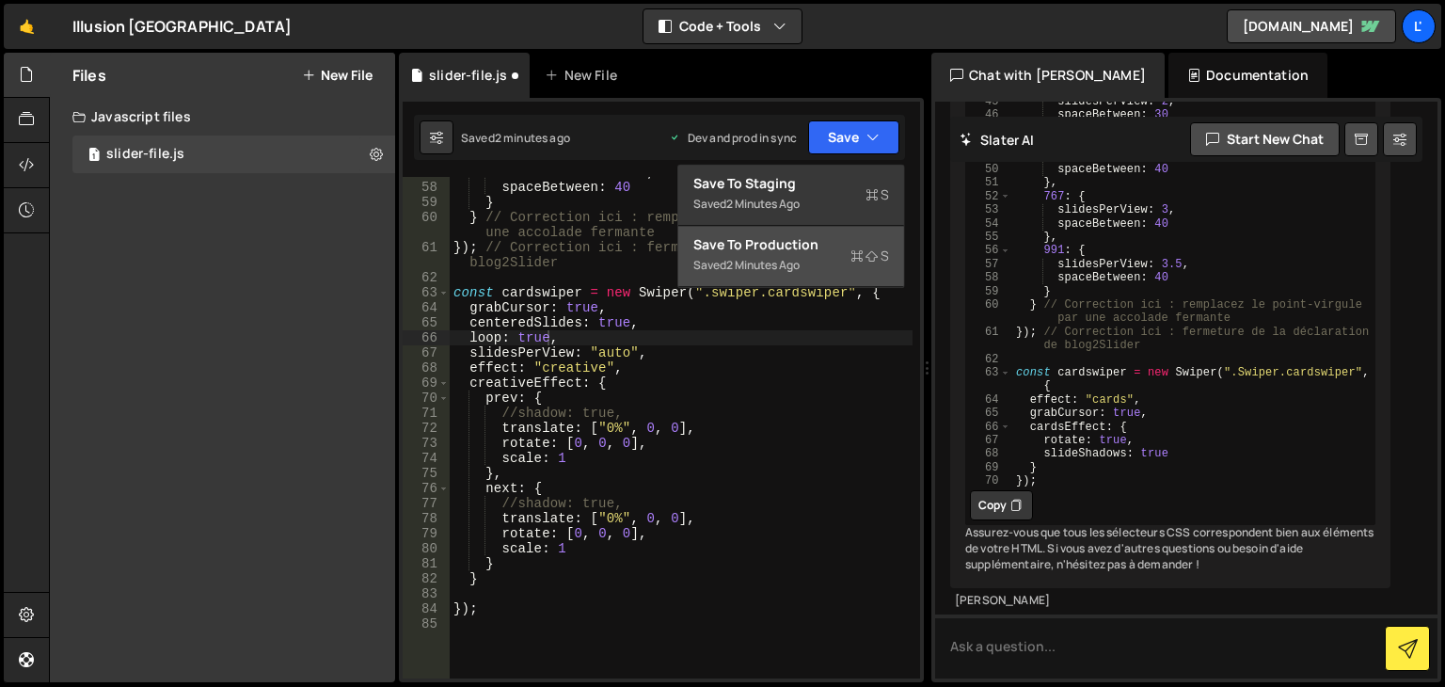
click at [805, 243] on div "Save to Production S" at bounding box center [791, 244] width 196 height 19
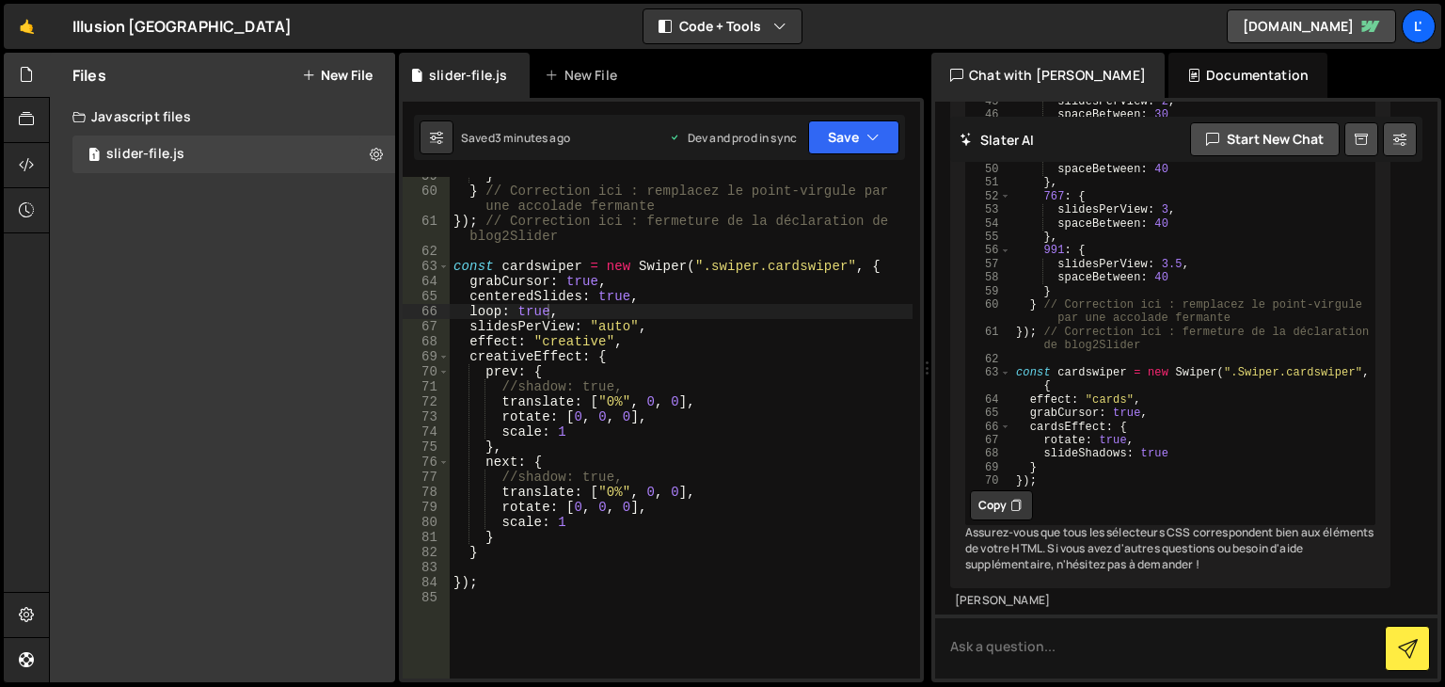
scroll to position [825, 0]
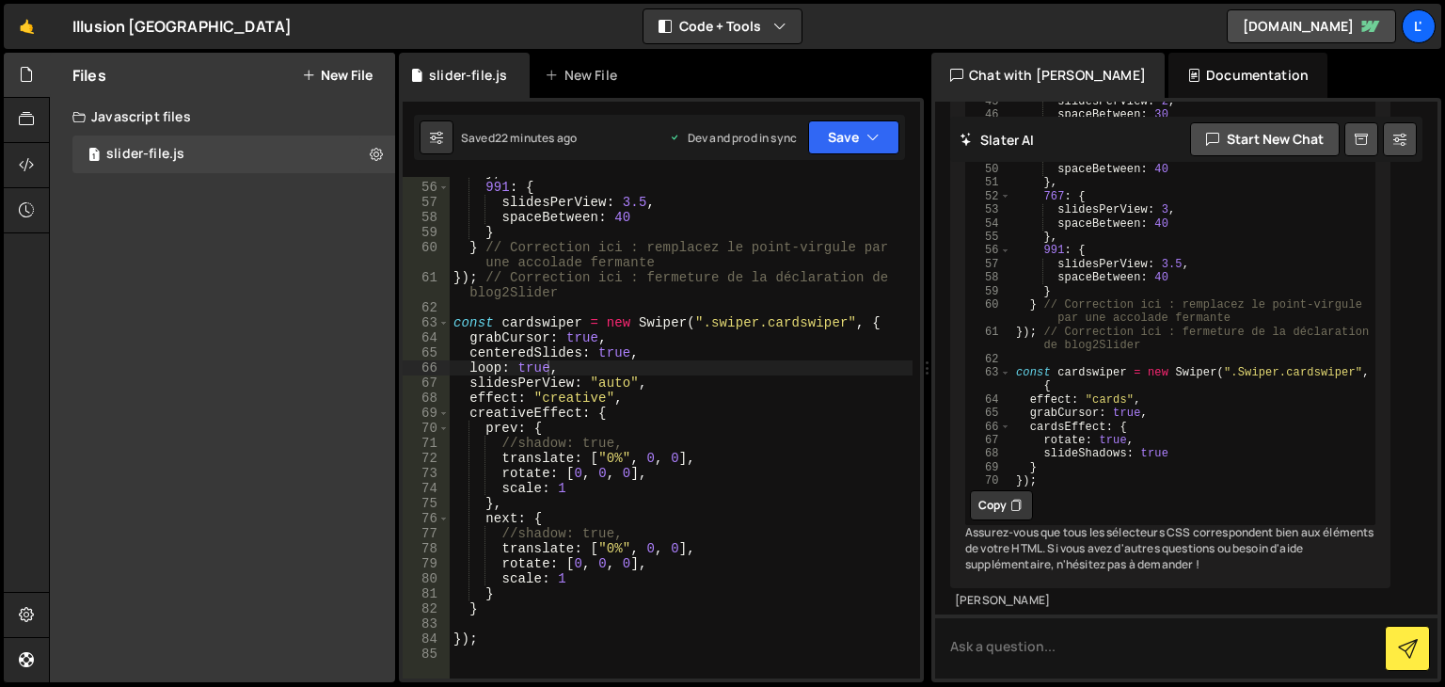
click at [558, 486] on div "} , 991 : { slidesPerView : 3.5 , spaceBetween : 40 } } // Correction ici : rem…" at bounding box center [681, 430] width 463 height 531
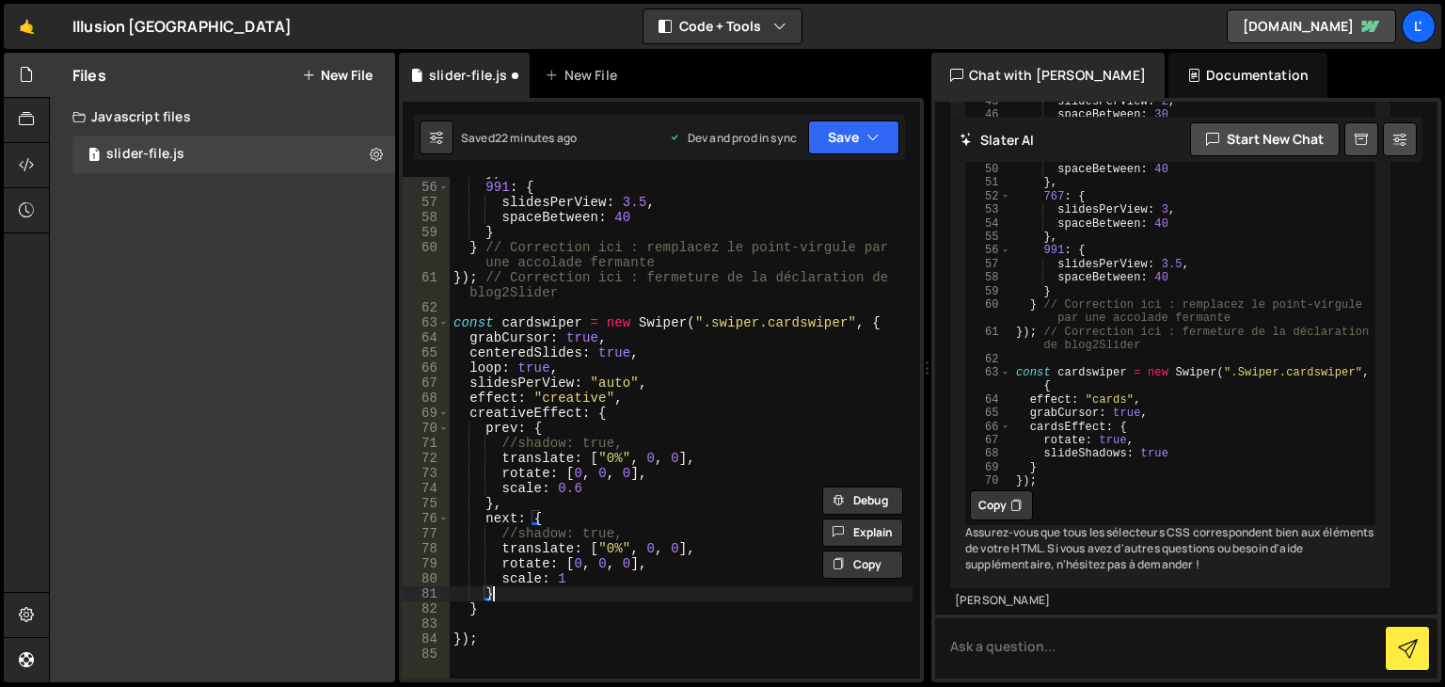
click at [585, 596] on div "} , 991 : { slidesPerView : 3.5 , spaceBetween : 40 } } // Correction ici : rem…" at bounding box center [681, 430] width 463 height 531
click at [565, 577] on div "} , 991 : { slidesPerView : 3.5 , spaceBetween : 40 } } // Correction ici : rem…" at bounding box center [681, 430] width 463 height 531
paste textarea "0.6"
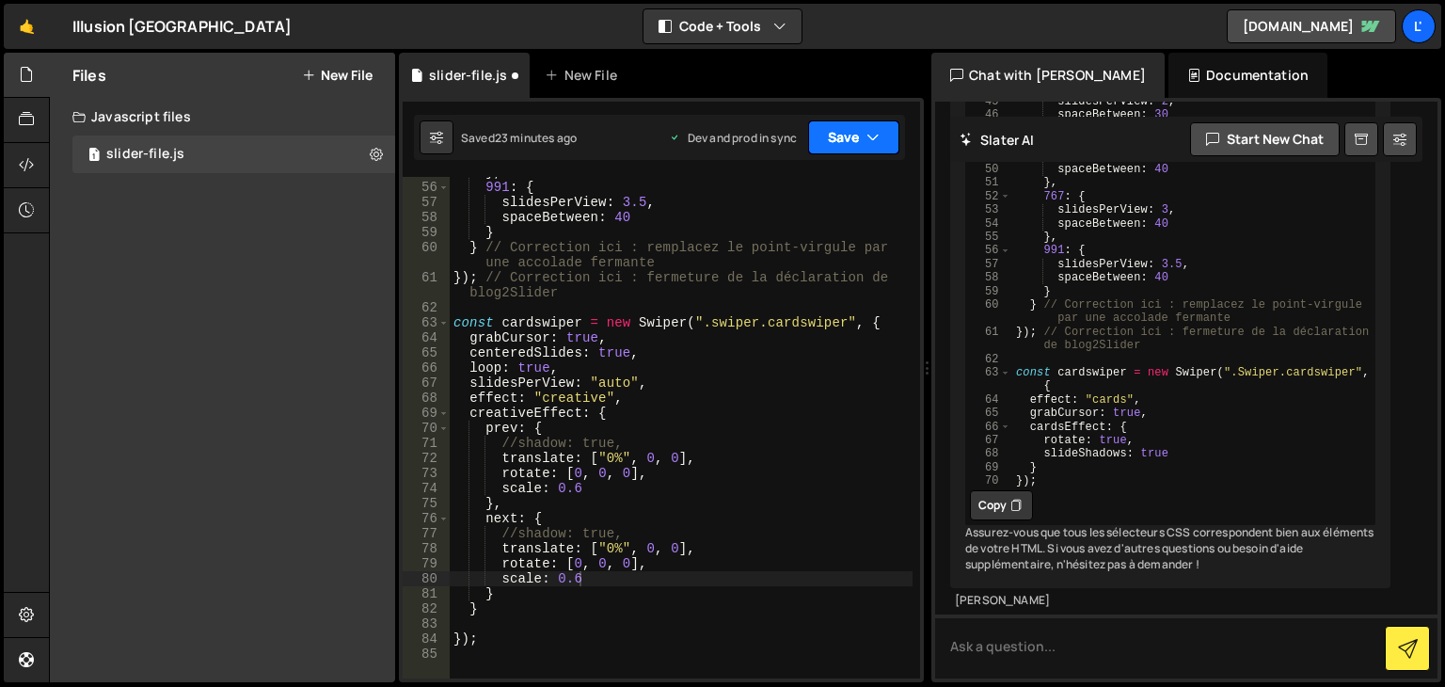
click at [847, 123] on button "Save" at bounding box center [853, 137] width 91 height 34
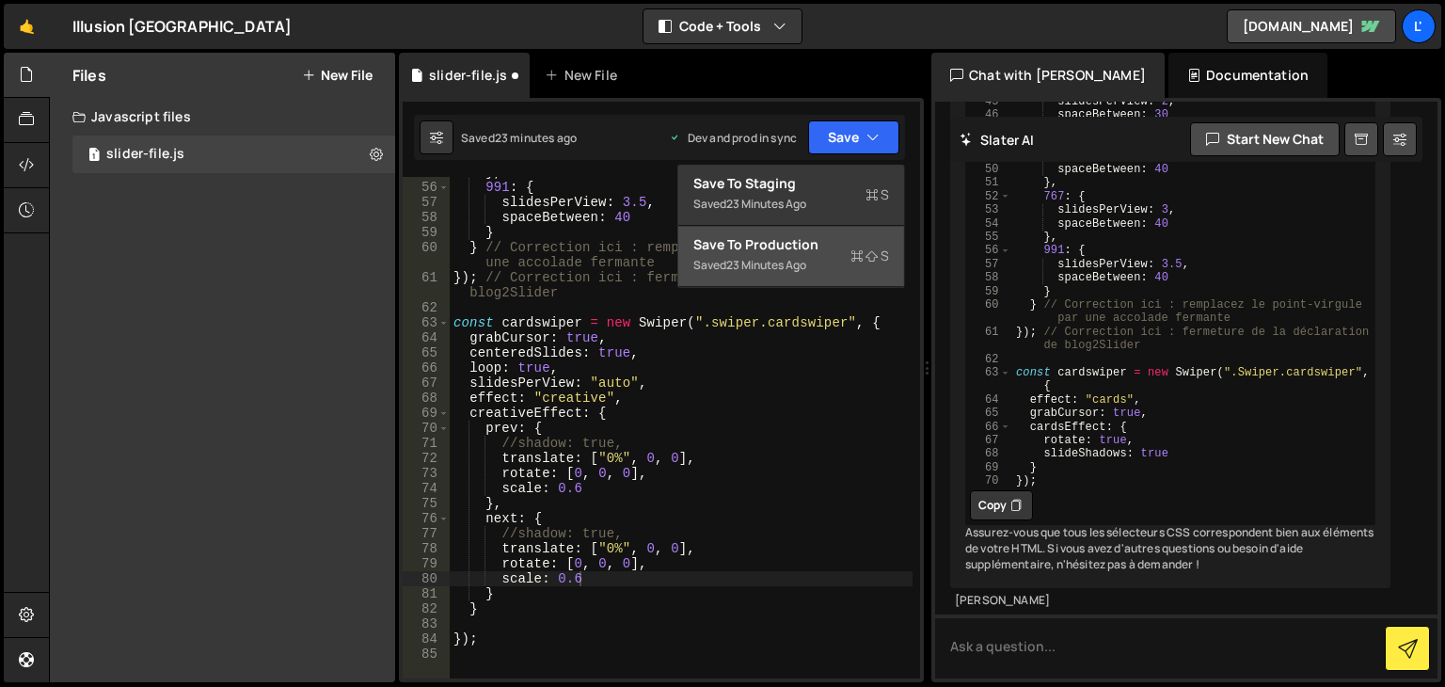
click at [863, 239] on div "Save to Production S" at bounding box center [791, 244] width 196 height 19
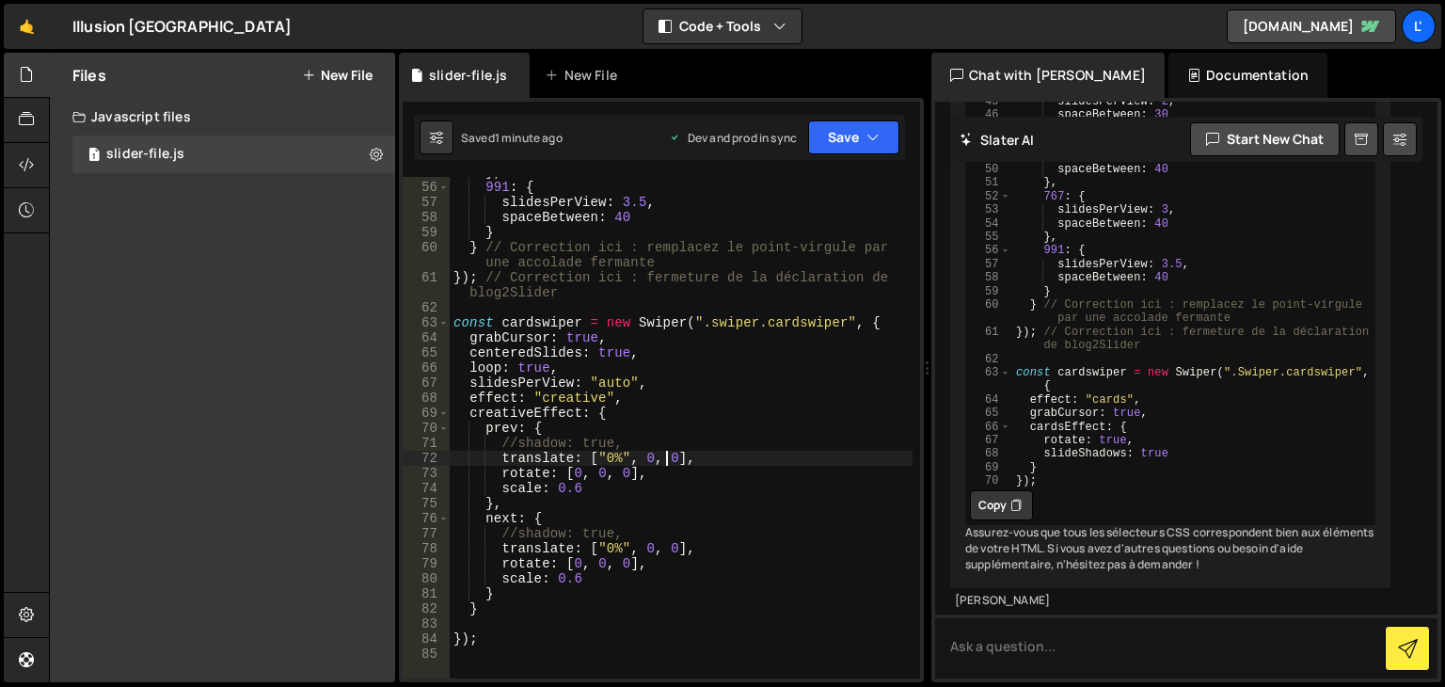
click at [664, 458] on div "} , 991 : { slidesPerView : 3.5 , spaceBetween : 40 } } // Correction ici : rem…" at bounding box center [681, 430] width 463 height 531
click at [665, 551] on div "} , 991 : { slidesPerView : 3.5 , spaceBetween : 40 } } // Correction ici : rem…" at bounding box center [681, 430] width 463 height 531
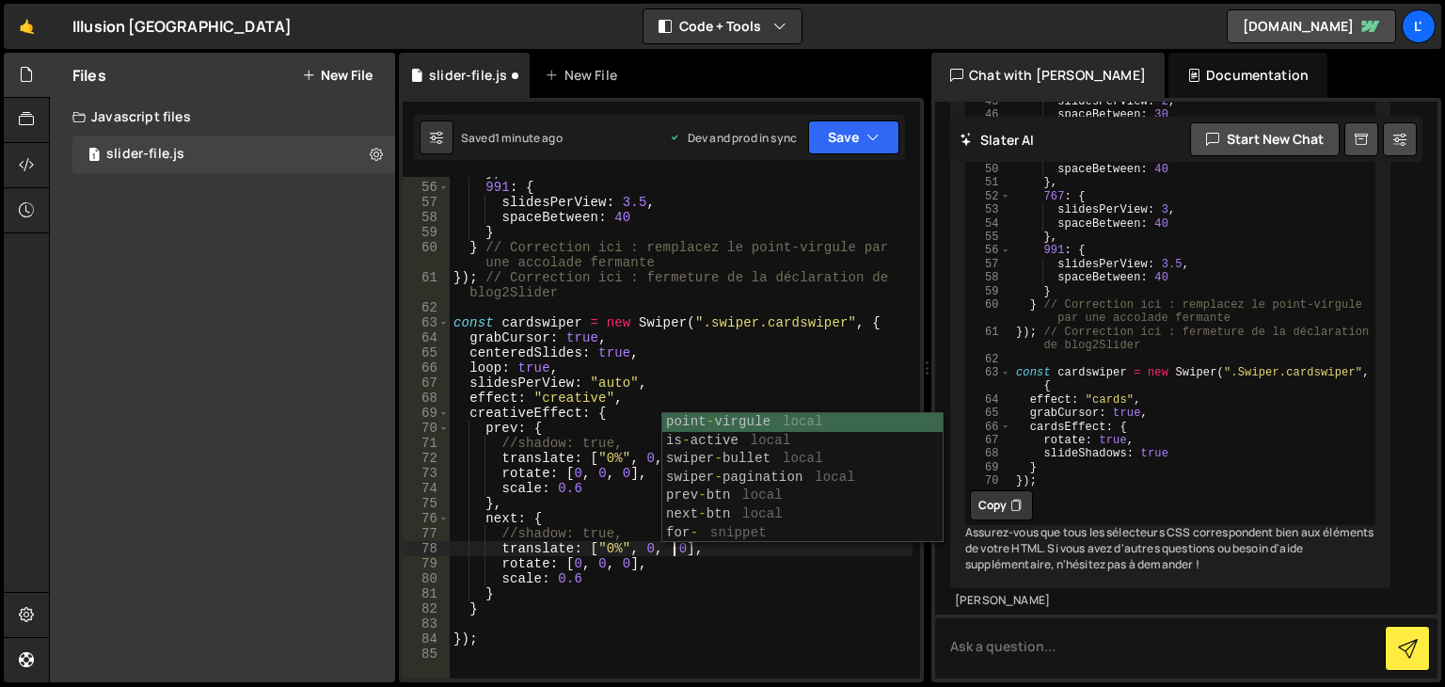
scroll to position [0, 16]
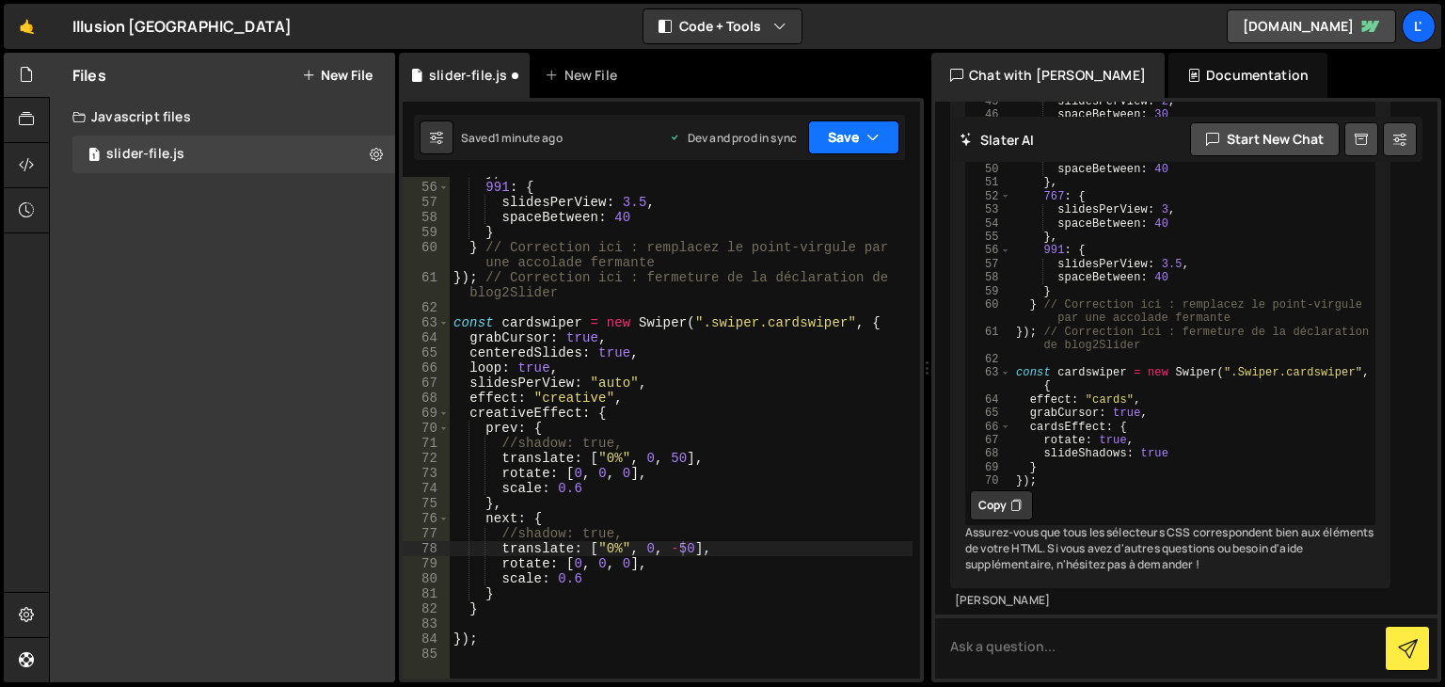
drag, startPoint x: 873, startPoint y: 130, endPoint x: 855, endPoint y: 163, distance: 37.5
click at [873, 130] on icon "button" at bounding box center [872, 137] width 13 height 19
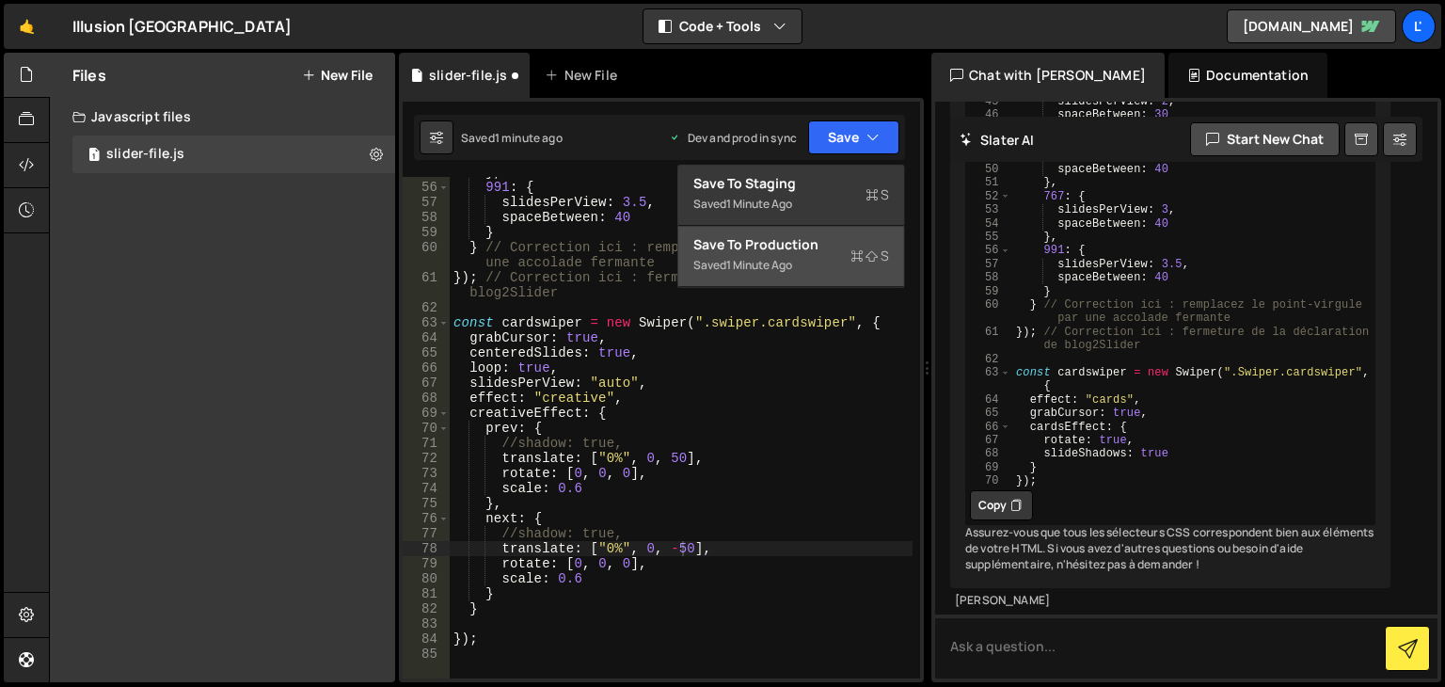
click at [785, 261] on div "1 minute ago" at bounding box center [759, 265] width 66 height 16
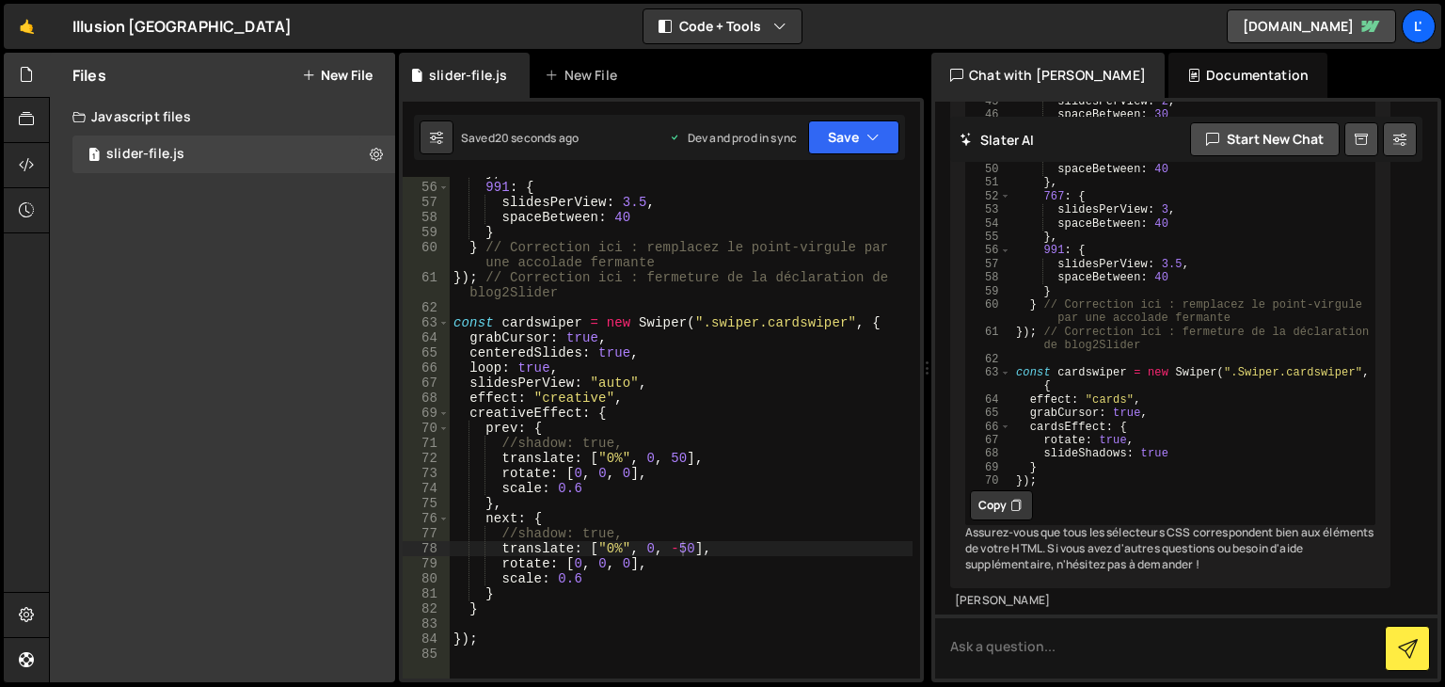
click at [704, 565] on div "} , 991 : { slidesPerView : 3.5 , spaceBetween : 40 } } // Correction ici : rem…" at bounding box center [681, 430] width 463 height 531
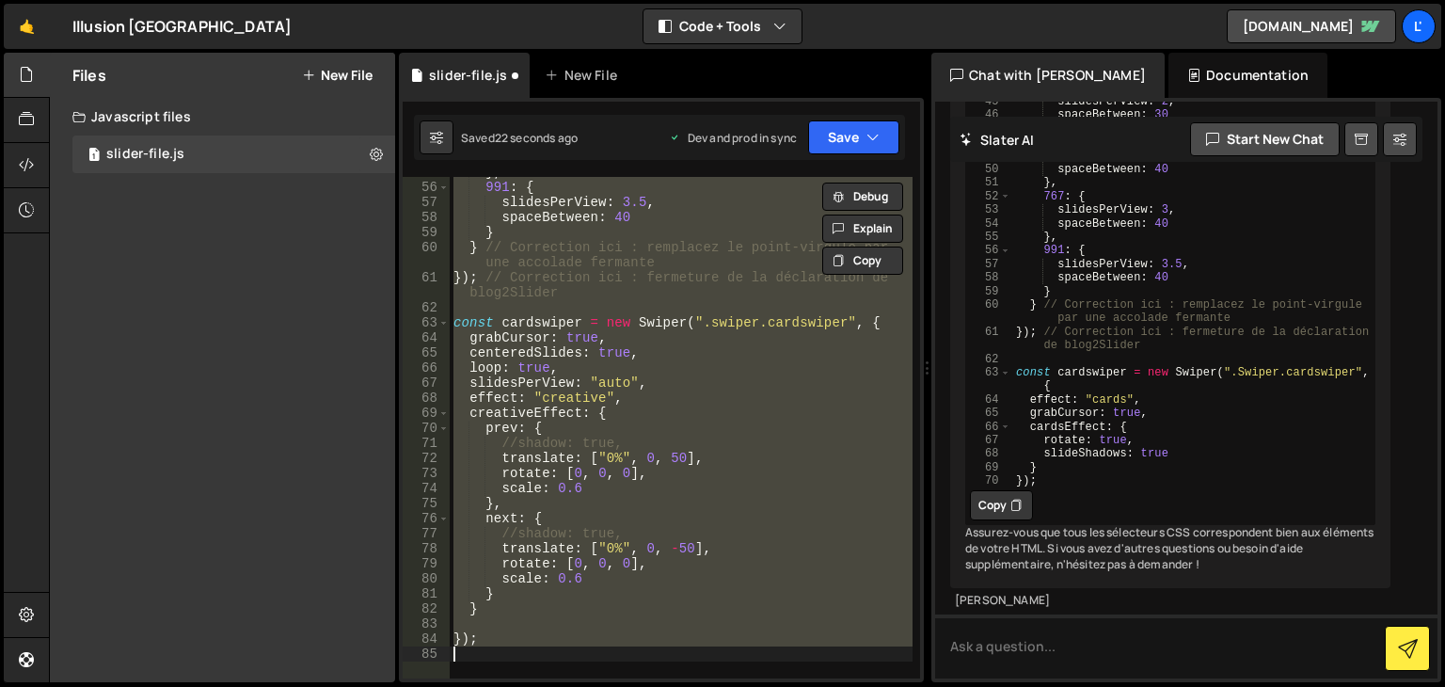
scroll to position [0, 0]
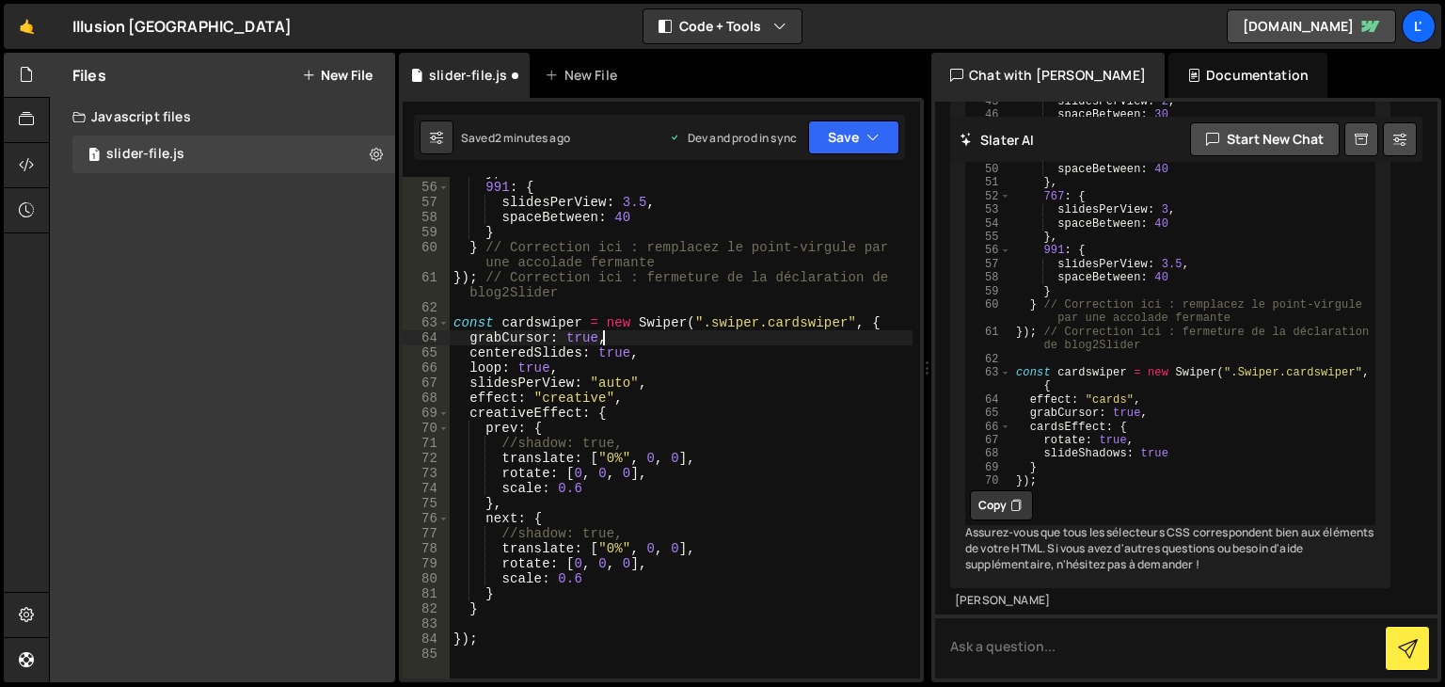
click at [621, 333] on div "} , 991 : { slidesPerView : 3.5 , spaceBetween : 40 } } // Correction ici : rem…" at bounding box center [681, 430] width 463 height 531
type textarea "grabCursor: true,"
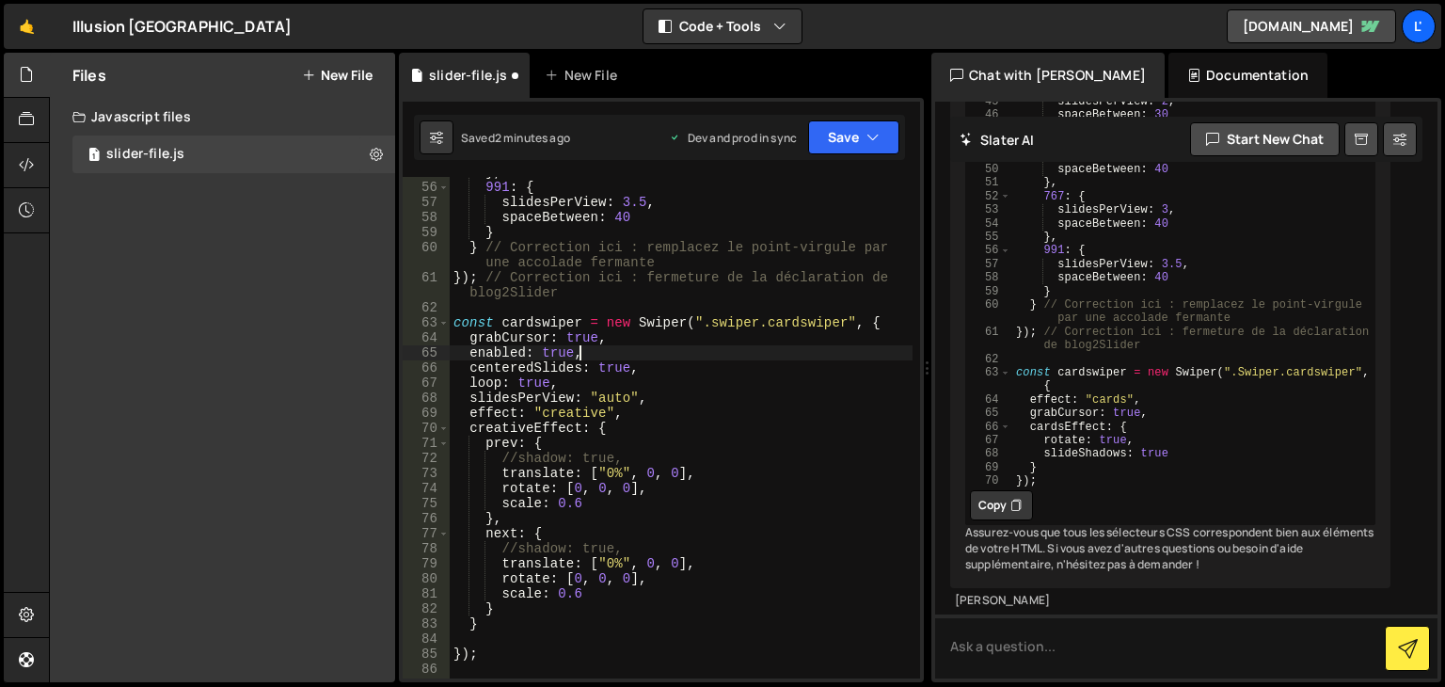
scroll to position [0, 8]
type textarea "enabled: true,"
click at [836, 136] on button "Save" at bounding box center [853, 137] width 91 height 34
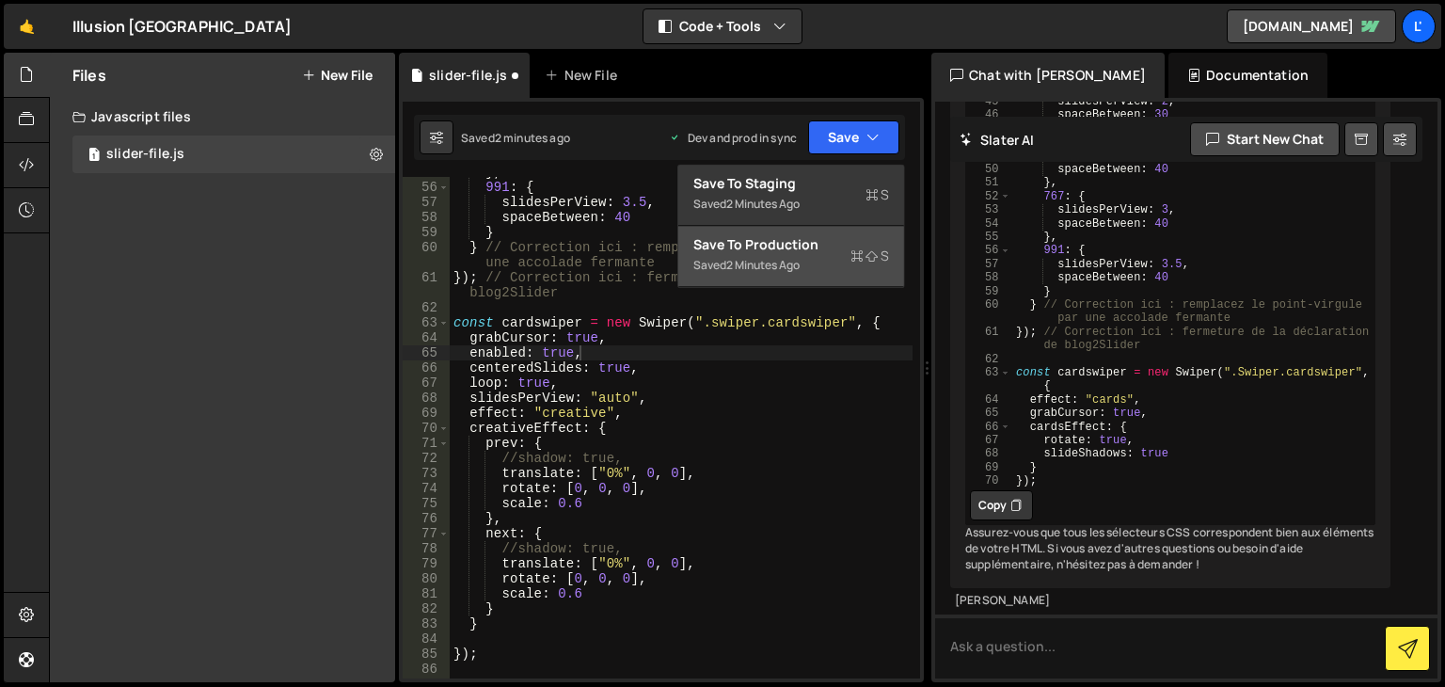
click at [869, 260] on icon at bounding box center [871, 255] width 13 height 19
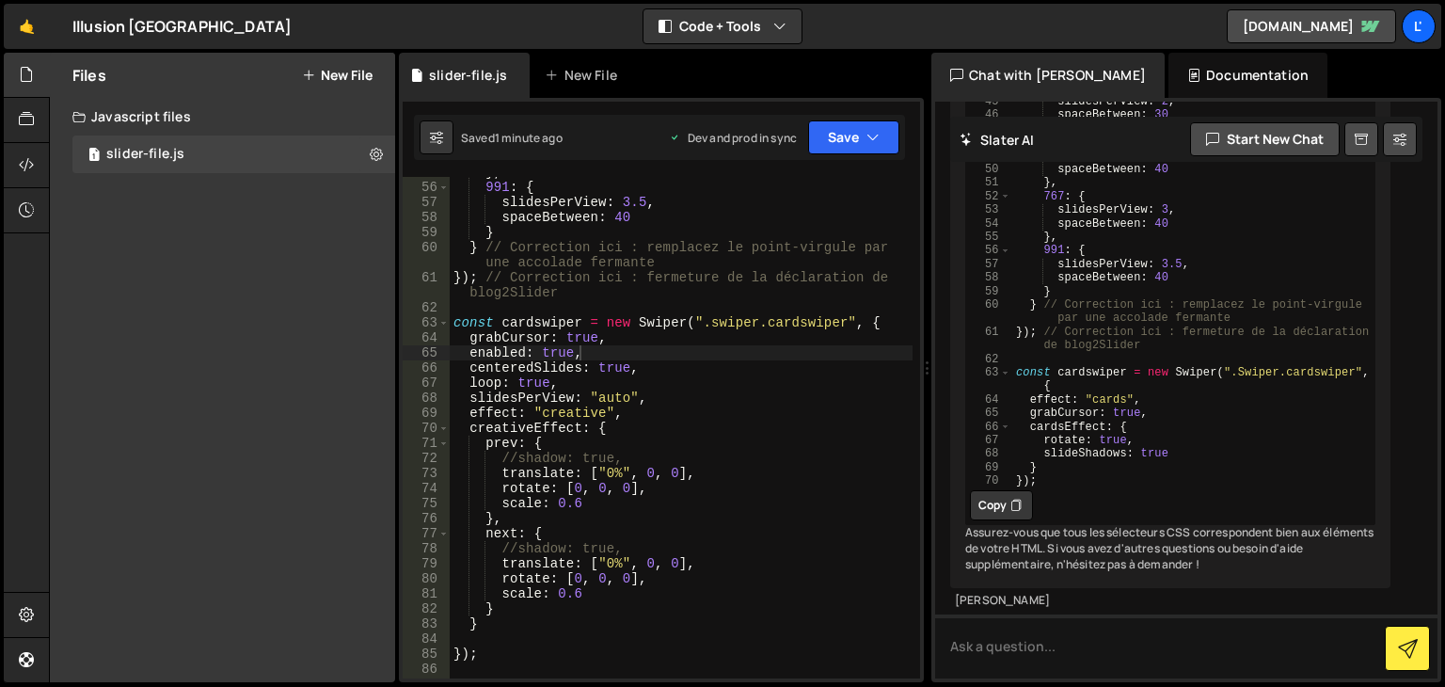
click at [591, 356] on div "} , 991 : { slidesPerView : 3.5 , spaceBetween : 40 } } // Correction ici : rem…" at bounding box center [681, 430] width 463 height 531
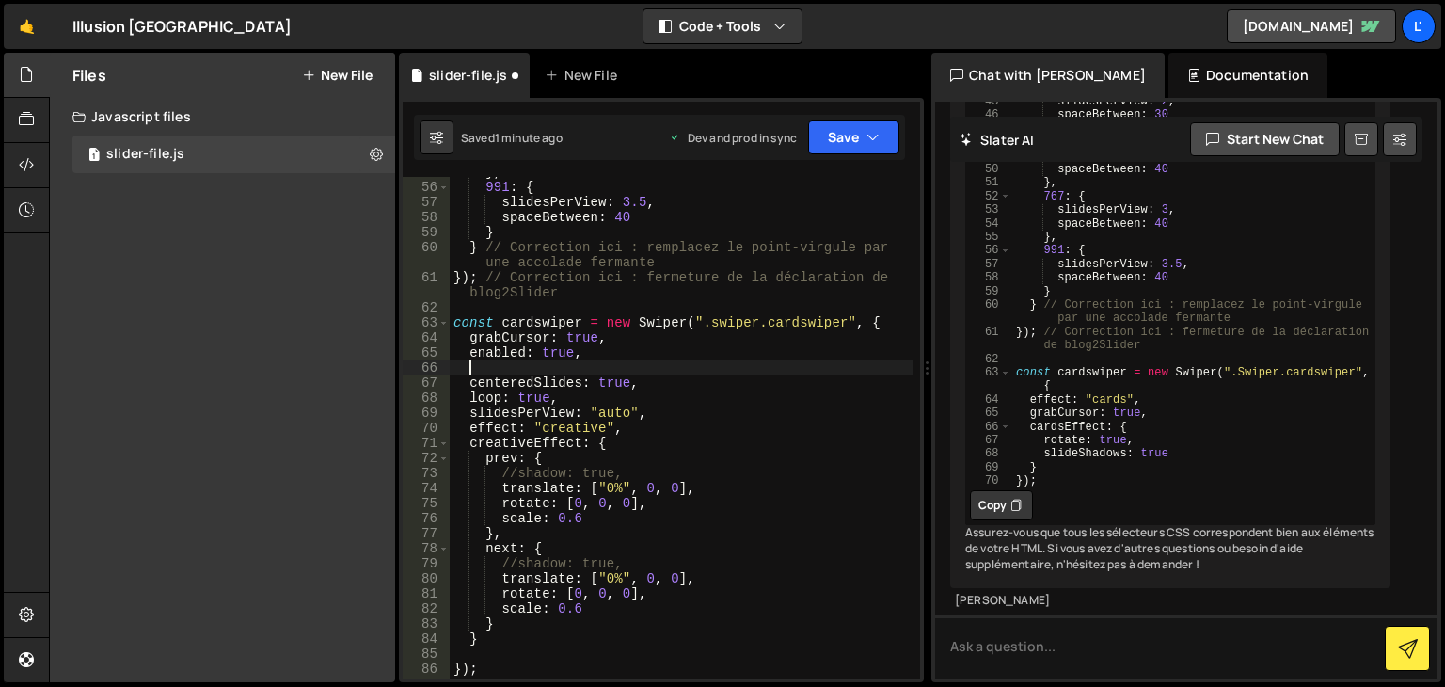
scroll to position [0, 0]
paste textarea "pageUpDown"
type textarea "pageUpDown: true,"
click at [863, 143] on button "Save" at bounding box center [853, 137] width 91 height 34
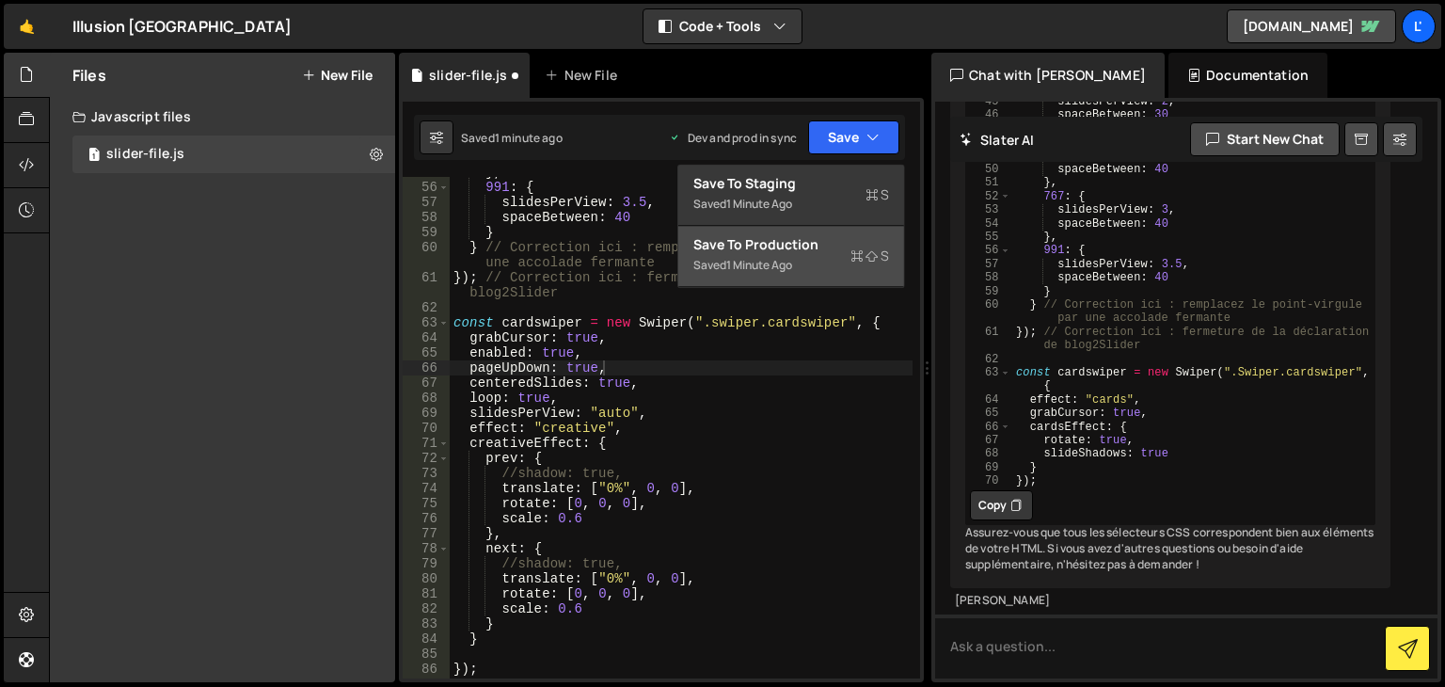
click at [852, 235] on div "Save to Production S" at bounding box center [791, 244] width 196 height 19
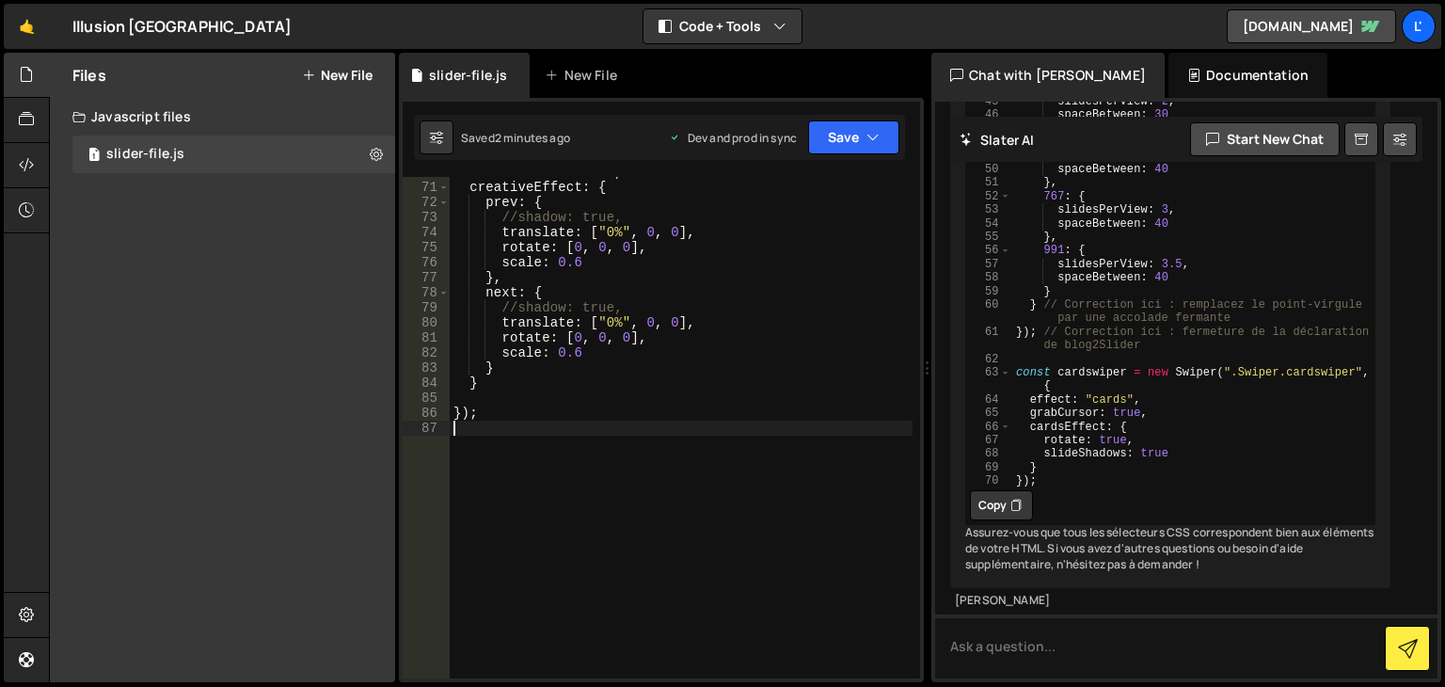
scroll to position [0, 0]
click at [576, 443] on div "effect : "creative" , creativeEffect : { prev : { //shadow: true, translate : […" at bounding box center [681, 430] width 463 height 531
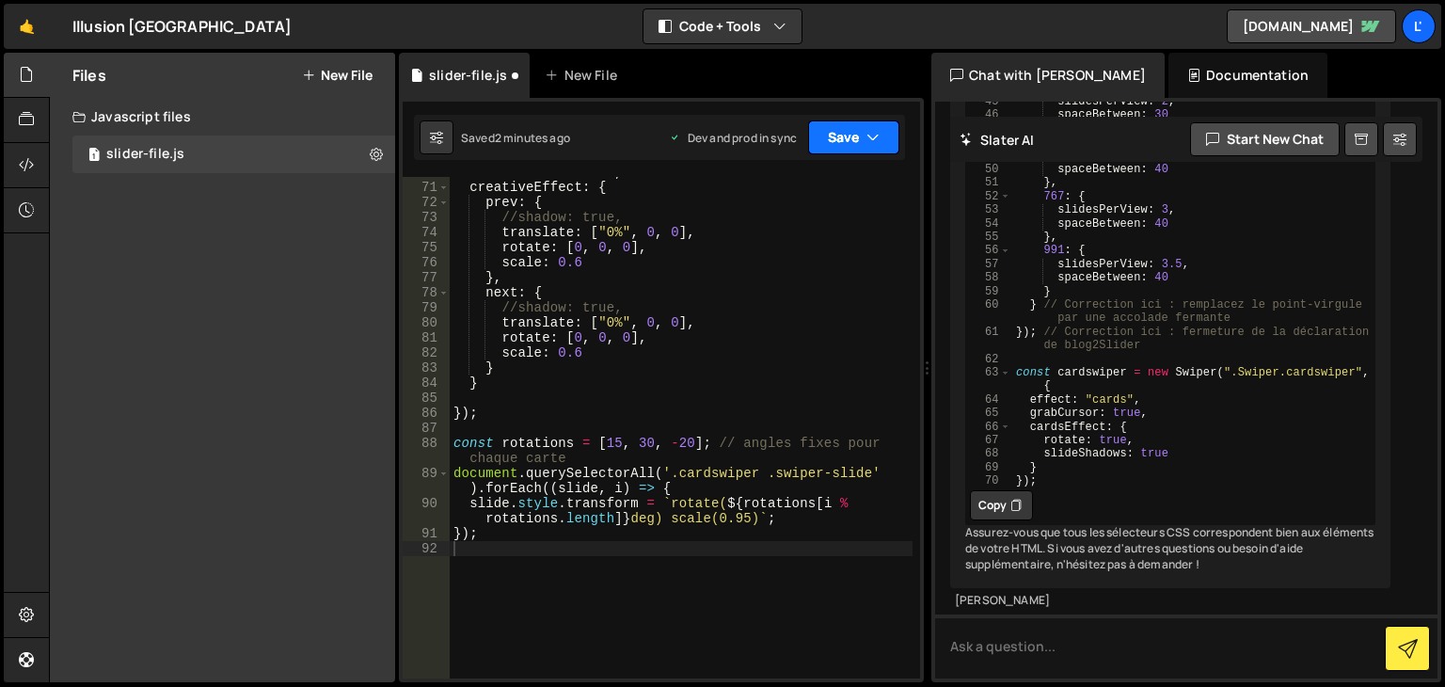
click at [868, 144] on icon "button" at bounding box center [872, 137] width 13 height 19
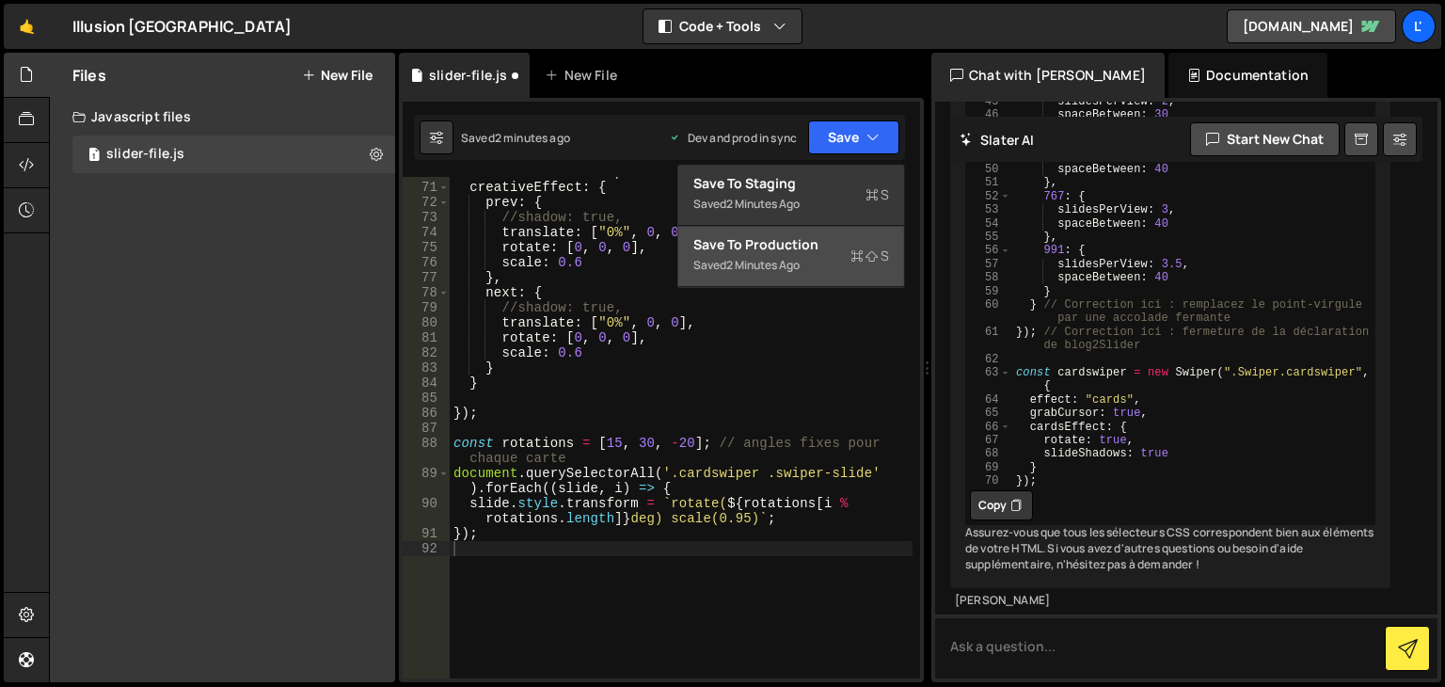
click at [828, 239] on div "Save to Production S" at bounding box center [791, 244] width 196 height 19
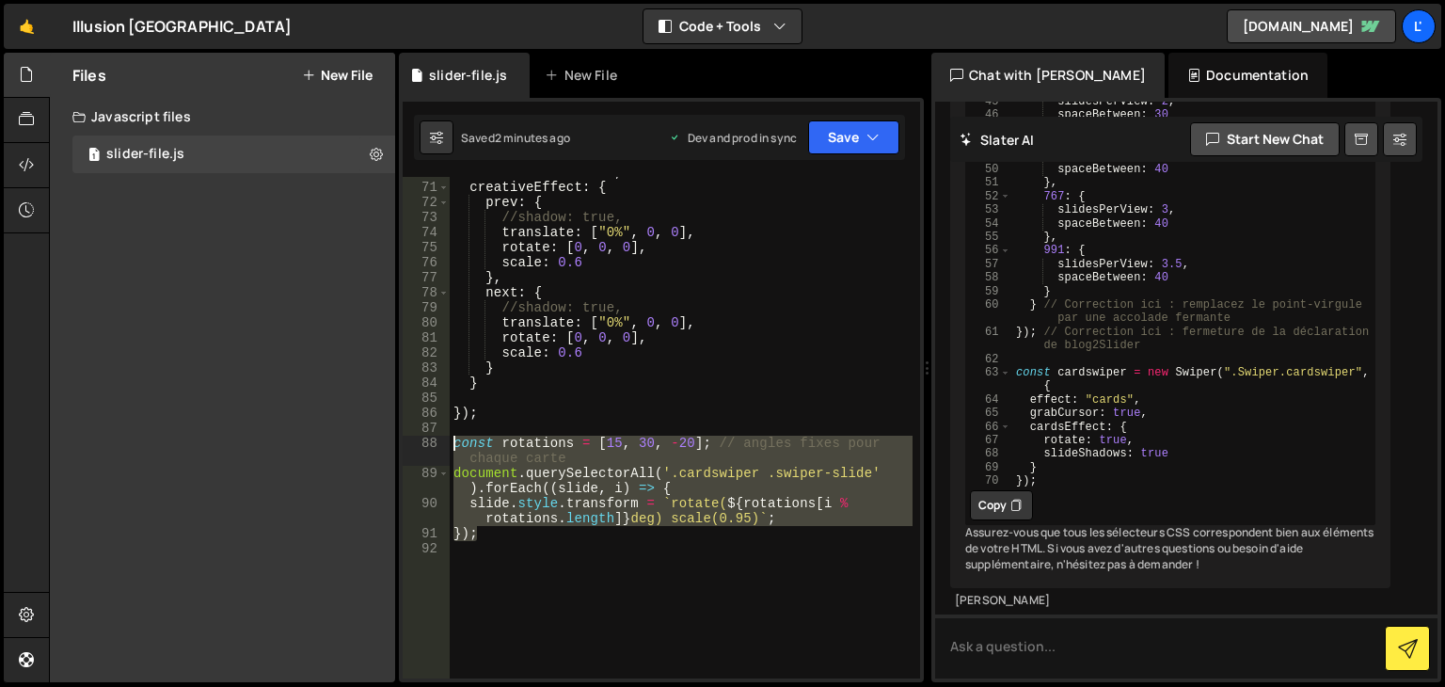
drag, startPoint x: 487, startPoint y: 536, endPoint x: 444, endPoint y: 445, distance: 101.0
click at [444, 445] on div "}); 70 71 72 73 74 75 76 77 78 79 80 81 82 83 84 85 86 87 88 89 90 91 92 effect…" at bounding box center [661, 427] width 517 height 501
type textarea "const rotations = [15, 30, -20]; // angles fixes pour chaque carte document.que…"
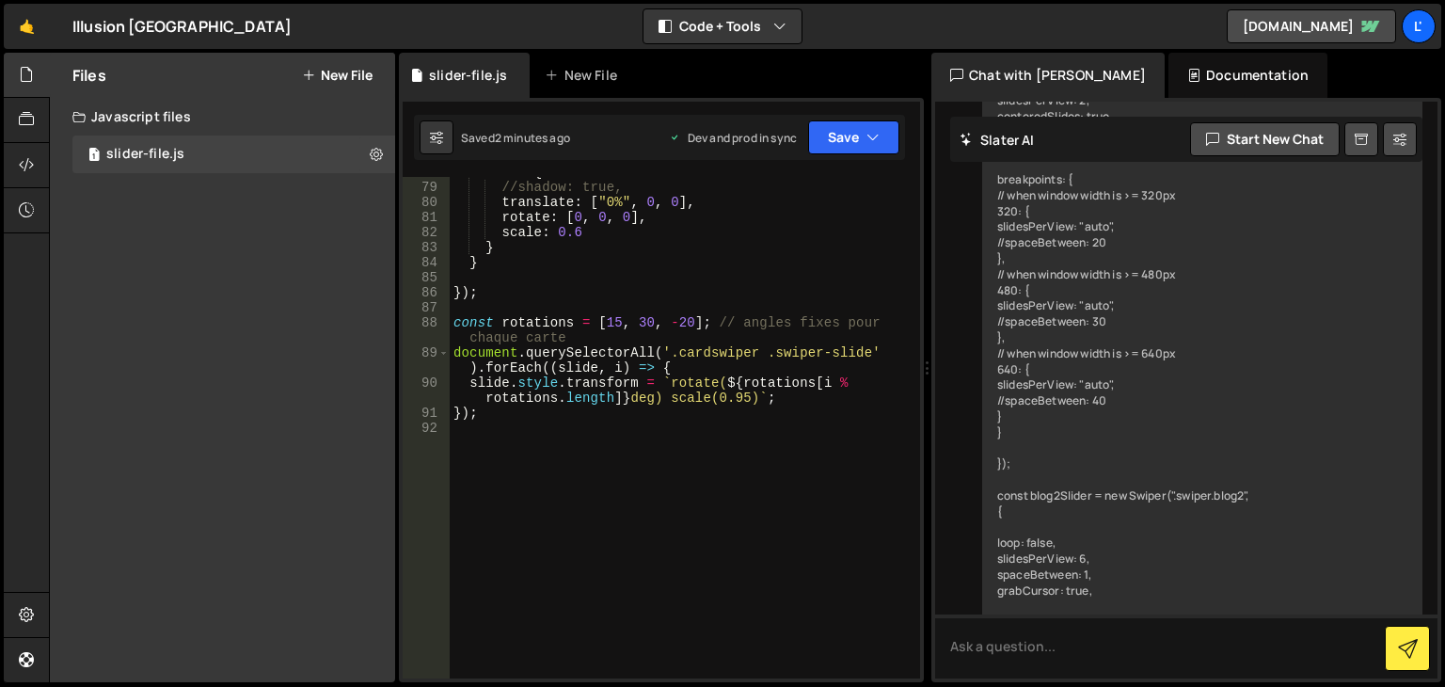
scroll to position [1201, 0]
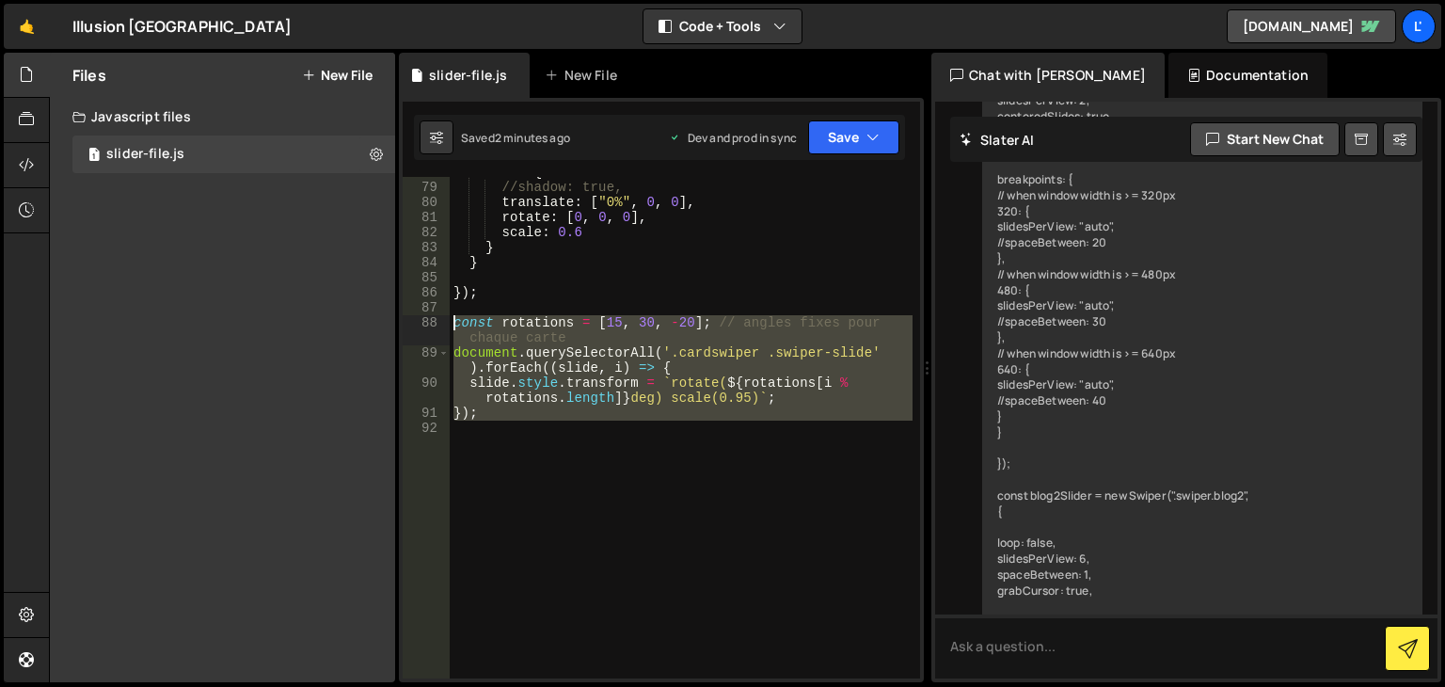
drag, startPoint x: 493, startPoint y: 432, endPoint x: 447, endPoint y: 326, distance: 115.0
click at [447, 326] on div "78 79 80 81 82 83 84 85 86 87 88 89 90 91 92 next : { //shadow: true, translate…" at bounding box center [661, 427] width 517 height 501
type textarea "const rotations = [15, 30, -20]; // angles fixes pour chaque carte document.que…"
click at [447, 326] on div "88" at bounding box center [426, 330] width 47 height 30
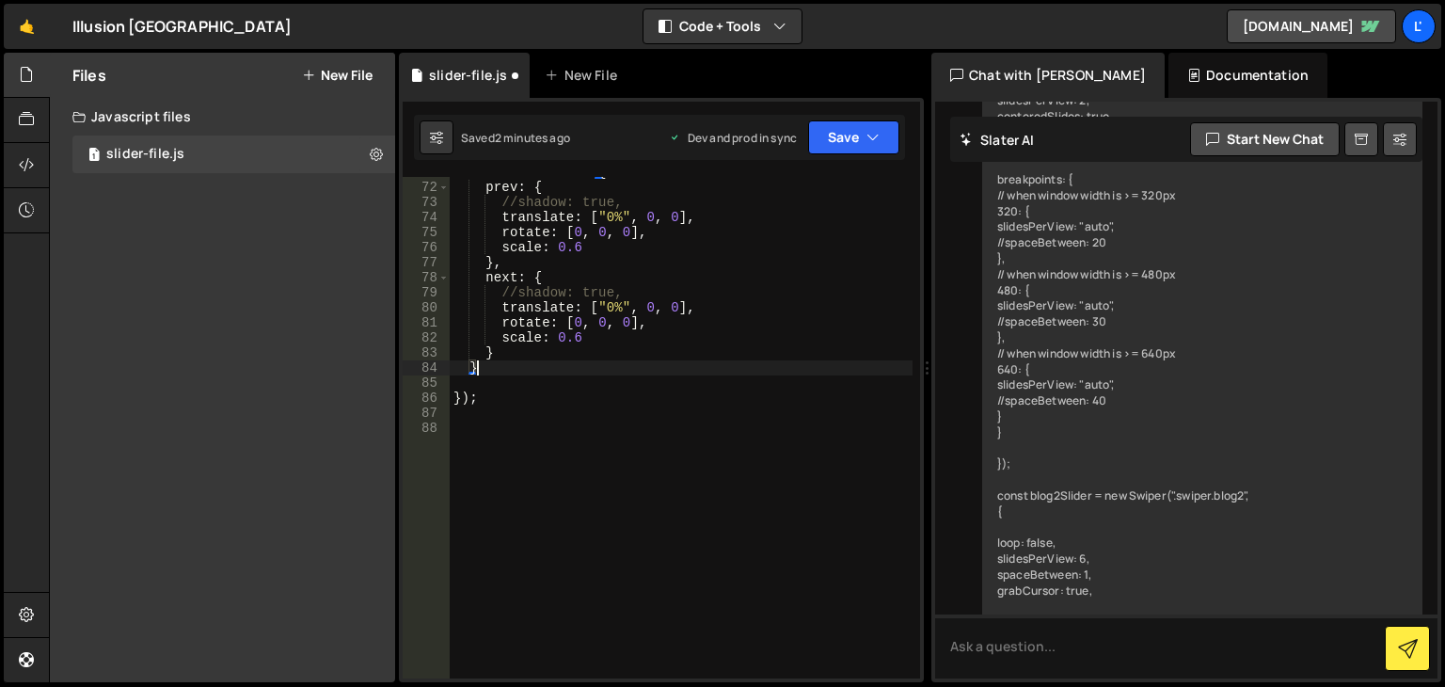
click at [523, 367] on div "creativeEffect : { prev : { //shadow: true, translate : [ "0%" , 0 , 0 ] , rota…" at bounding box center [681, 430] width 463 height 531
type textarea "}"
paste textarea
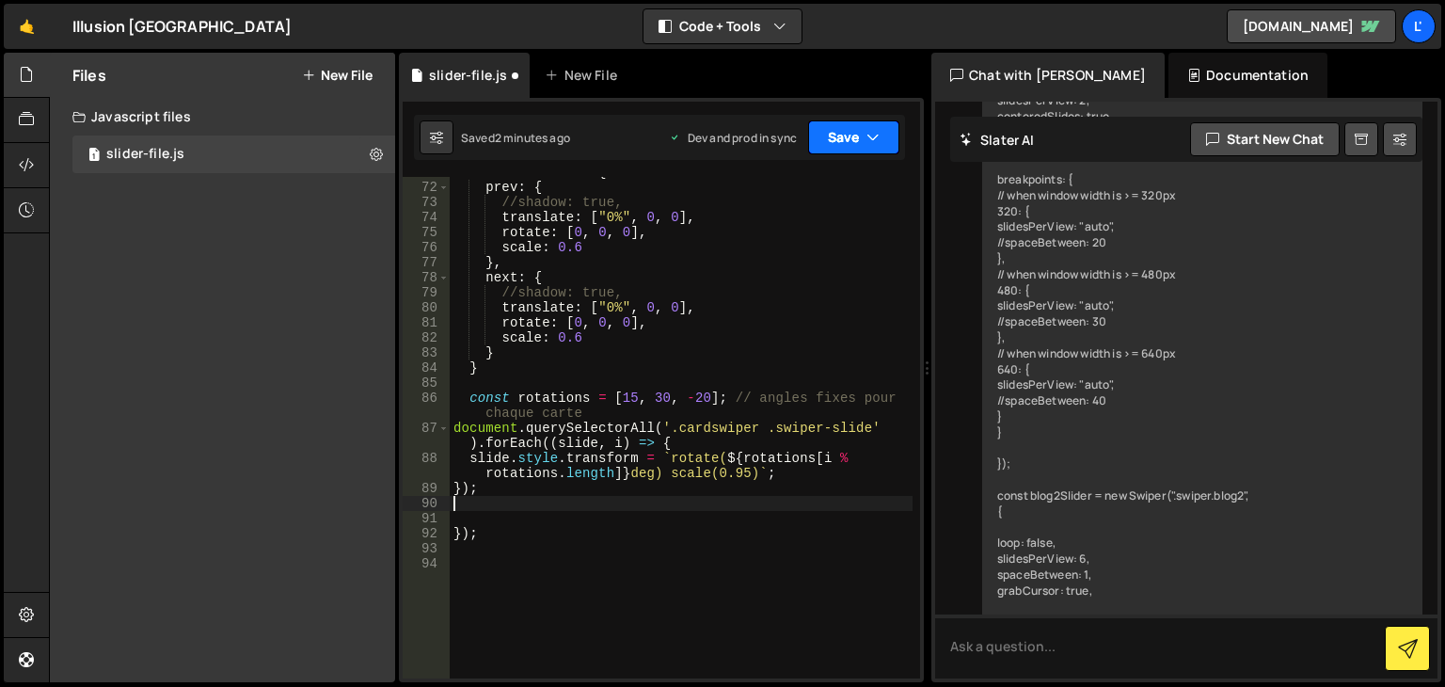
click at [868, 138] on icon "button" at bounding box center [872, 137] width 13 height 19
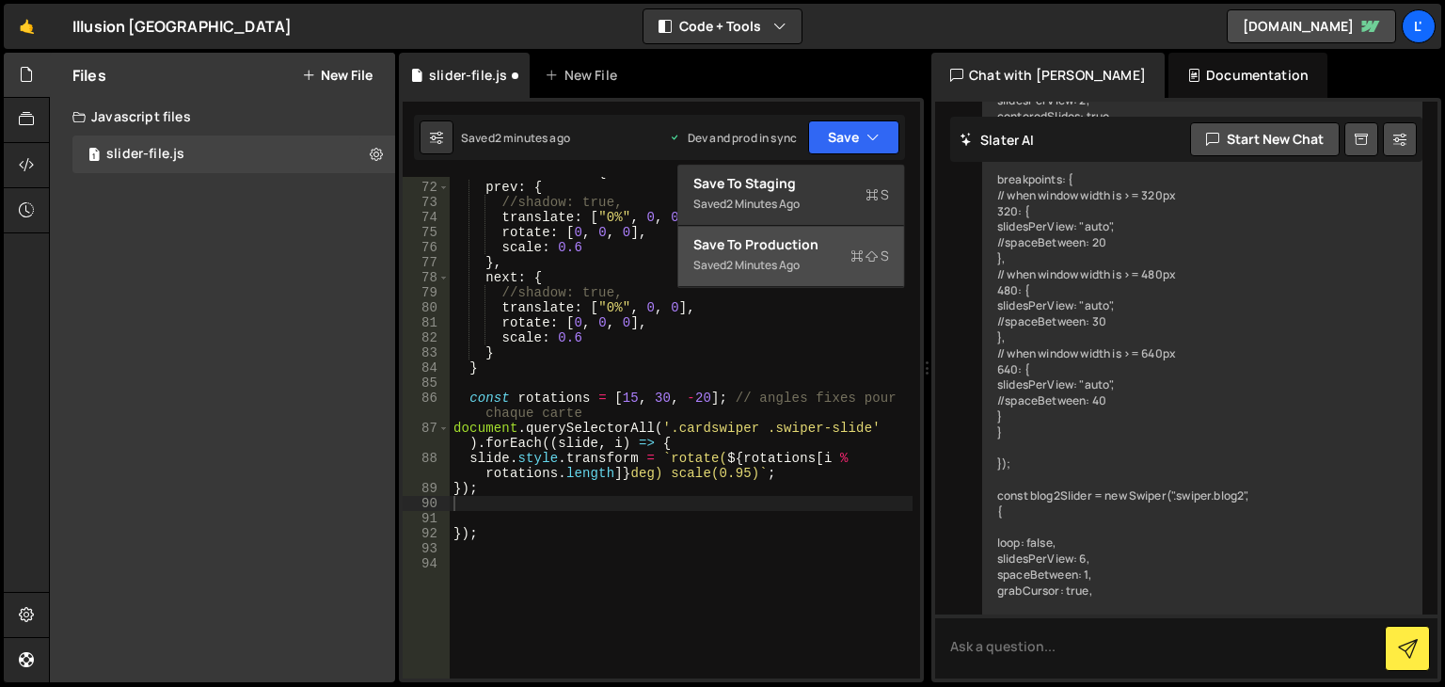
click at [821, 247] on div "Save to Production S" at bounding box center [791, 244] width 196 height 19
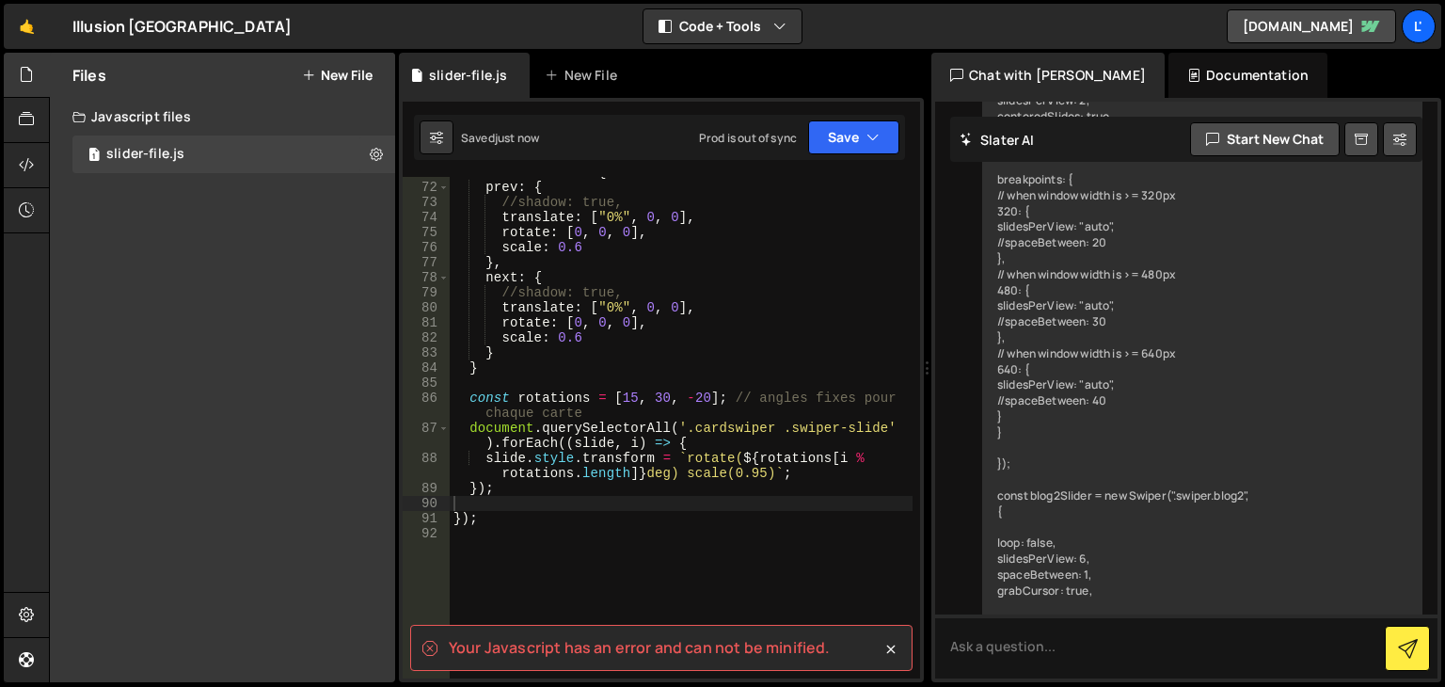
type textarea "document.querySelectorAll('.cardswiper .swiper-slide').forEach((slide, i) => {"
click at [776, 448] on div "creativeEffect : { prev : { //shadow: true, translate : [ "0%" , 0 , 0 ] , rota…" at bounding box center [681, 430] width 463 height 531
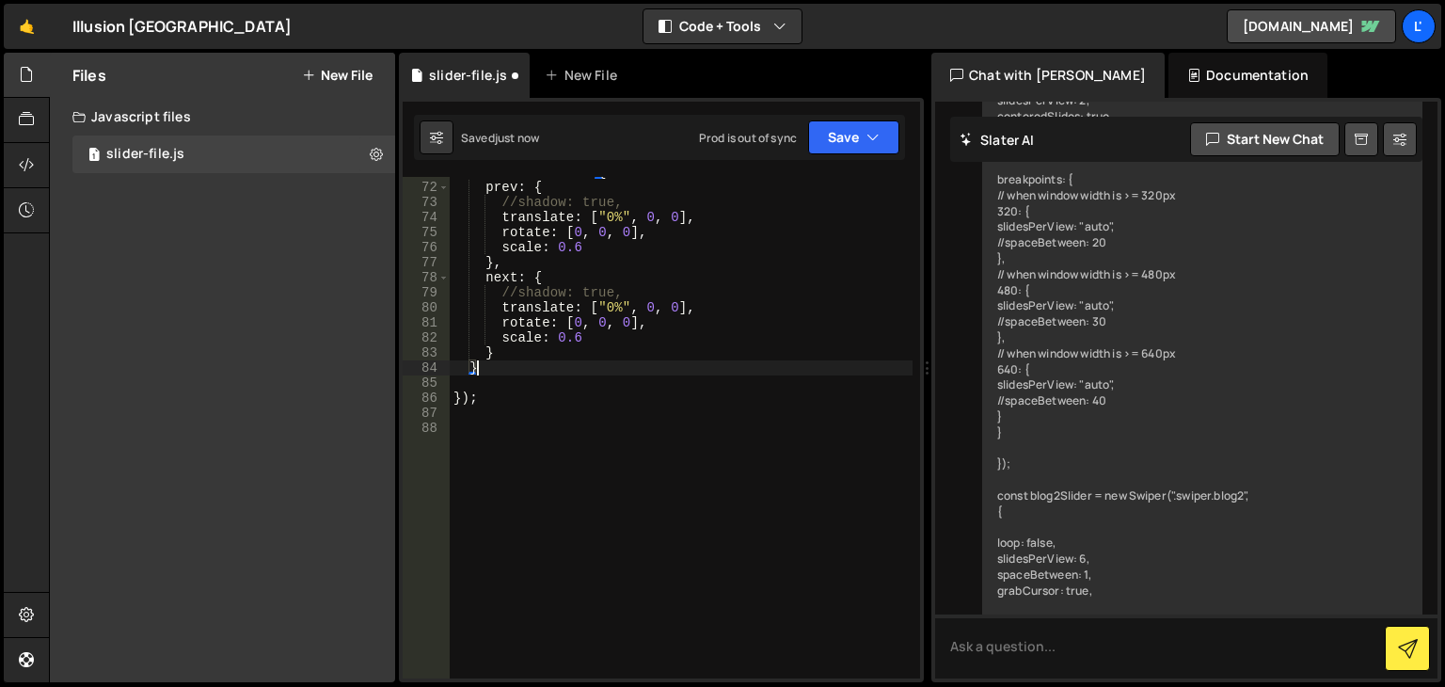
type textarea "});"
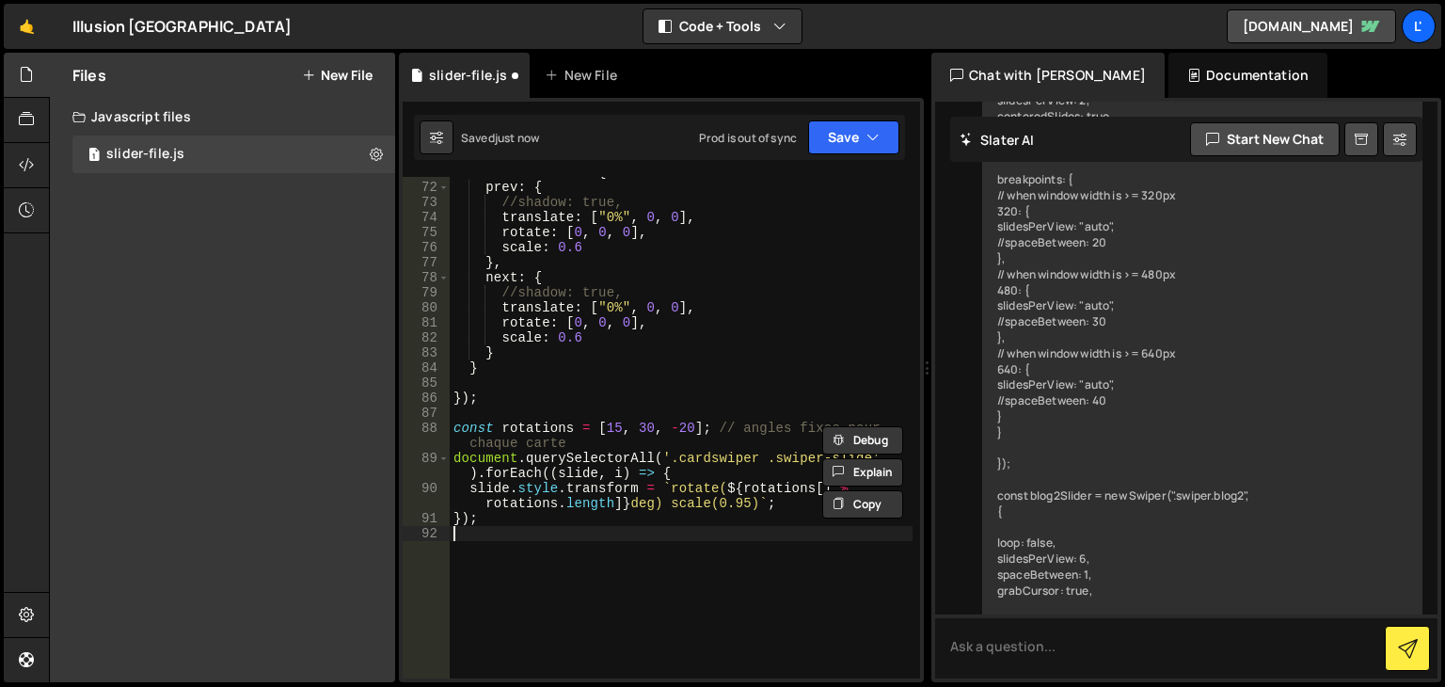
click at [684, 586] on div "creativeEffect : { prev : { //shadow: true, translate : [ "0%" , 0 , 0 ] , rota…" at bounding box center [681, 430] width 463 height 531
click at [839, 129] on button "Save" at bounding box center [853, 137] width 91 height 34
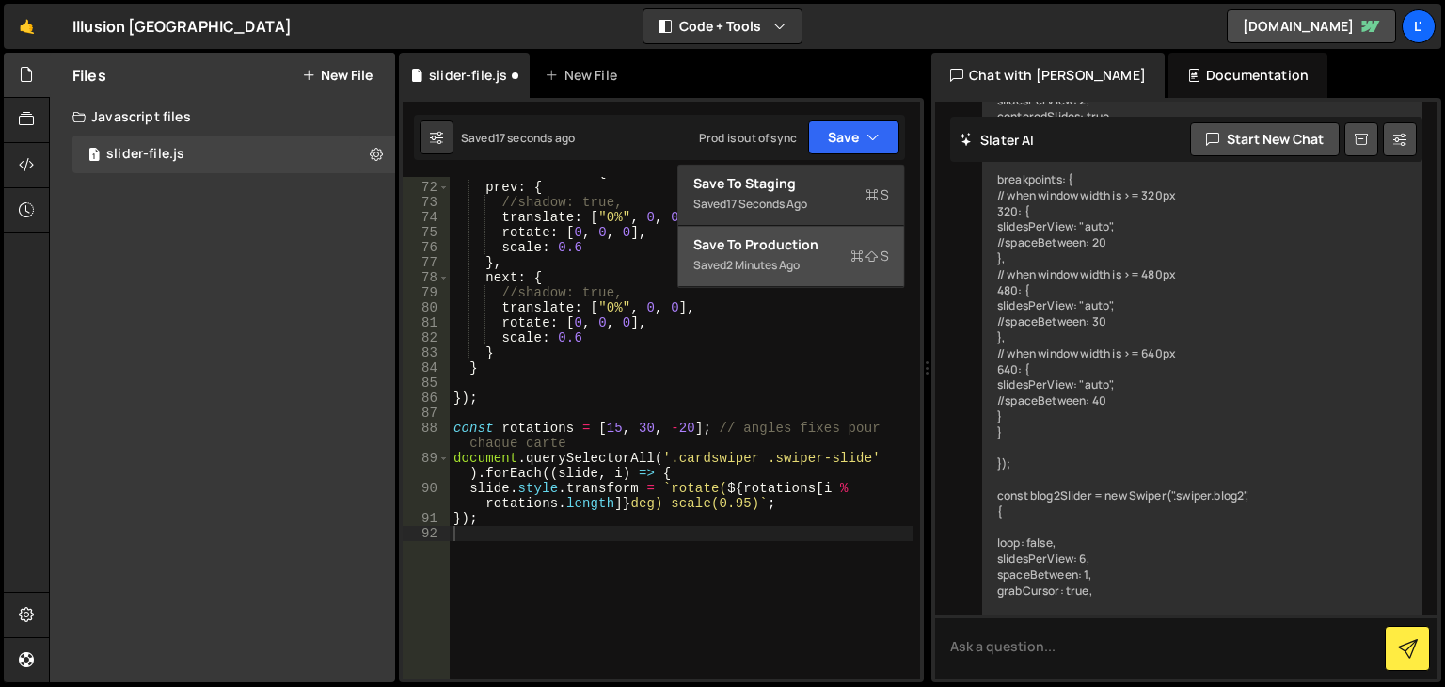
click at [829, 254] on div "Saved 2 minutes ago" at bounding box center [791, 265] width 196 height 23
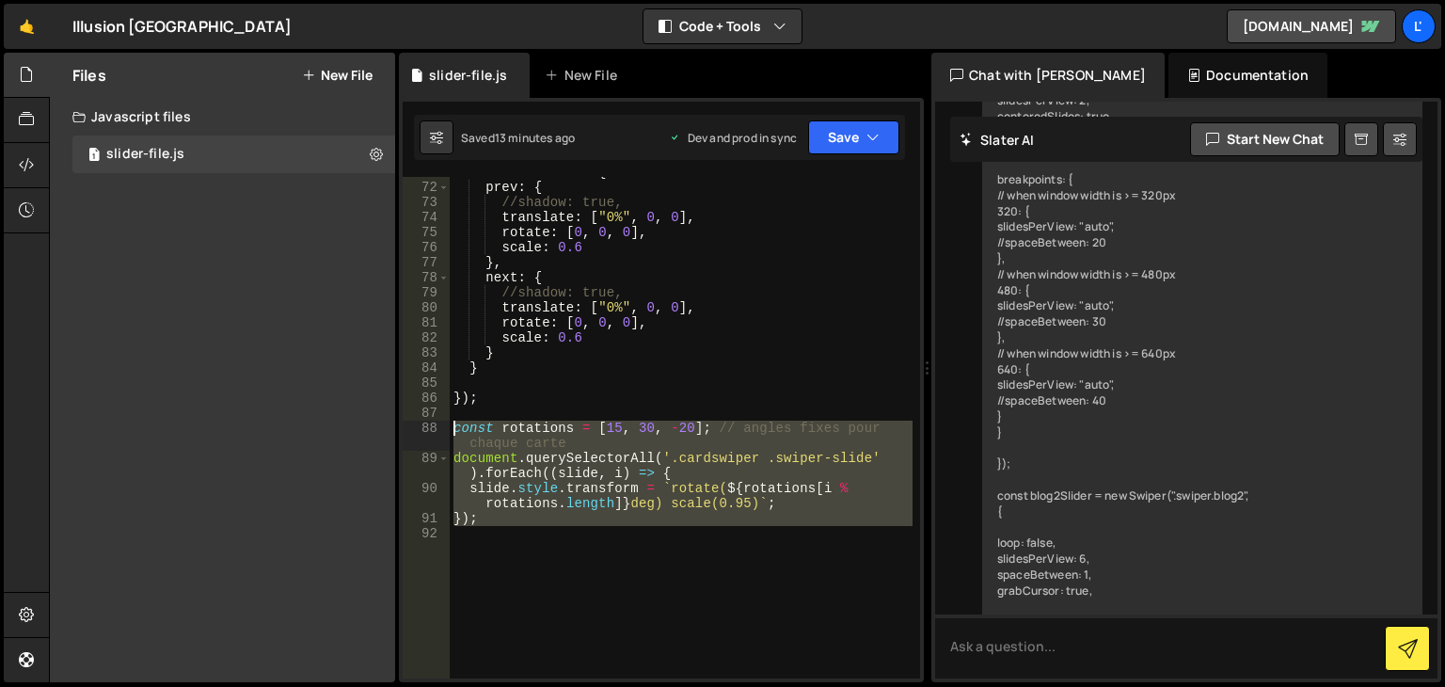
drag, startPoint x: 480, startPoint y: 534, endPoint x: 451, endPoint y: 423, distance: 114.8
click at [451, 423] on div "creativeEffect : { prev : { //shadow: true, translate : [ "0%" , 0 , 0 ] , rota…" at bounding box center [681, 430] width 463 height 531
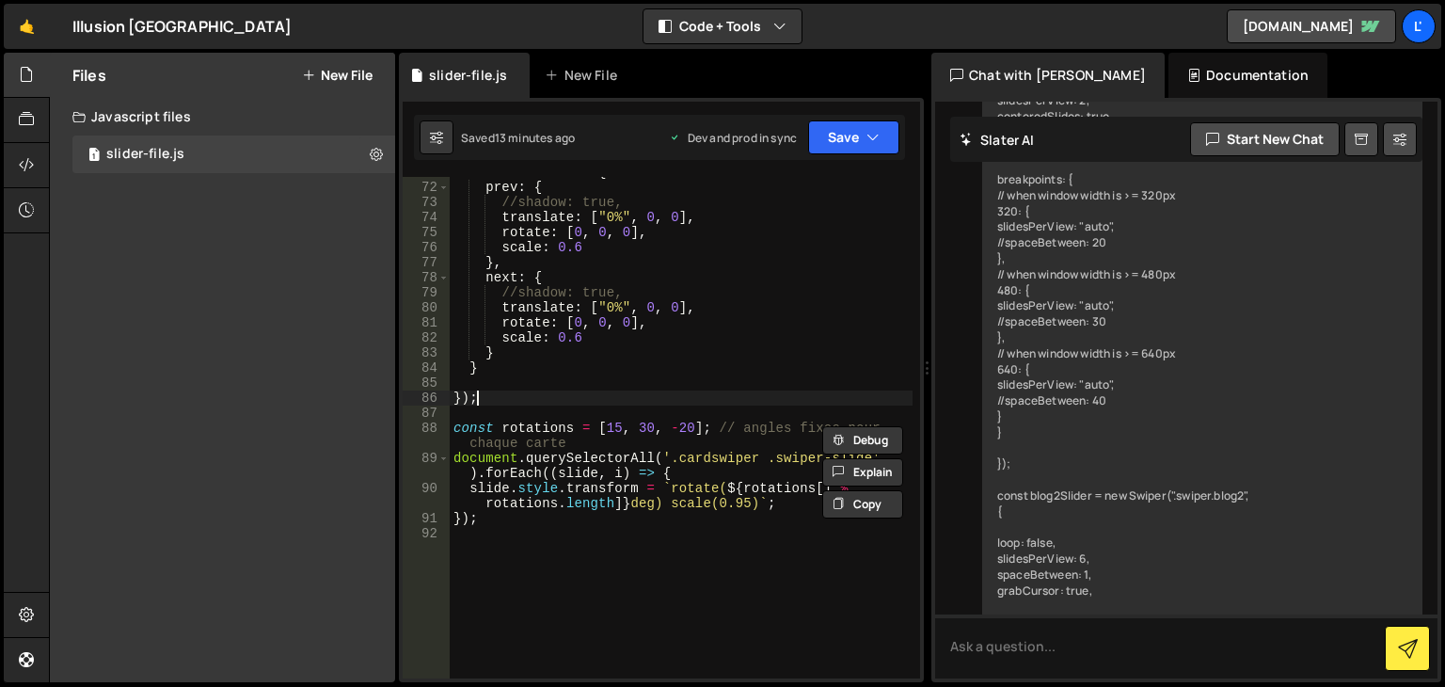
click at [485, 403] on div "creativeEffect : { prev : { //shadow: true, translate : [ "0%" , 0 , 0 ] , rota…" at bounding box center [681, 430] width 463 height 531
type textarea "});"
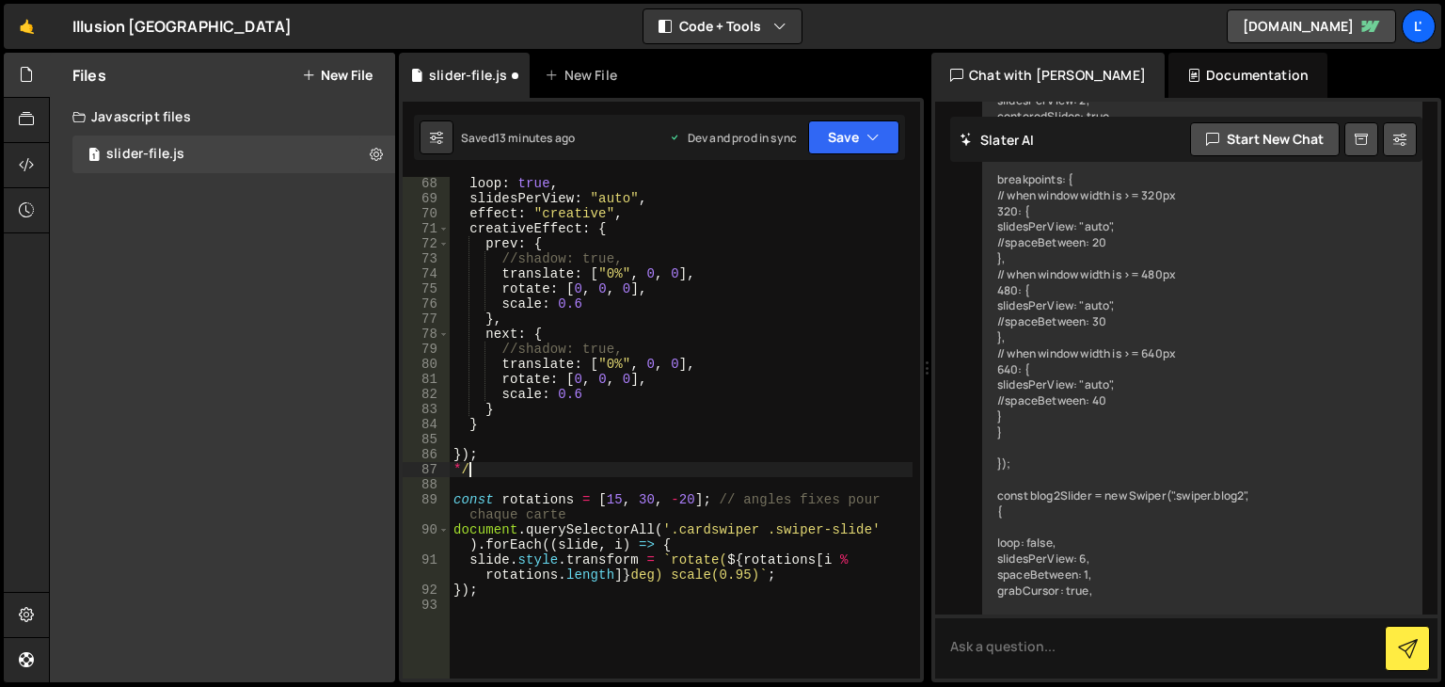
scroll to position [1039, 0]
type textarea "*"
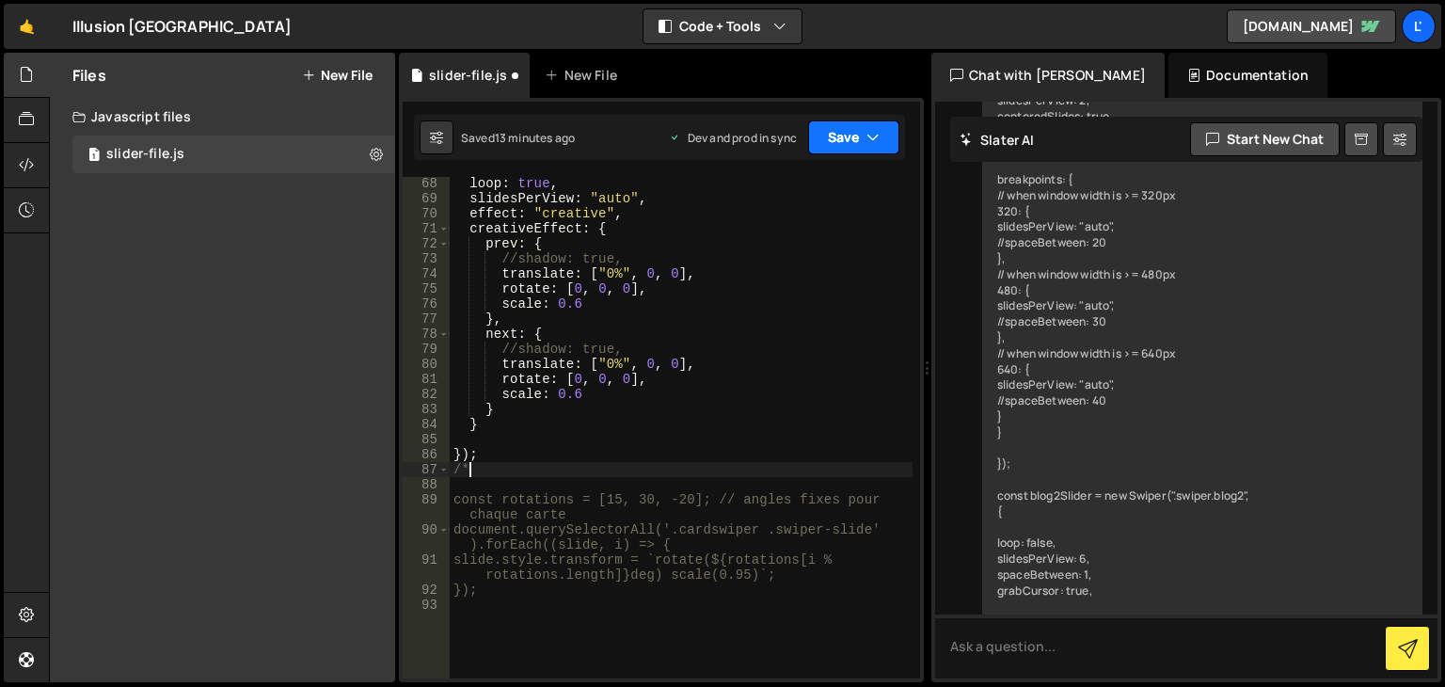
click at [875, 125] on button "Save" at bounding box center [853, 137] width 91 height 34
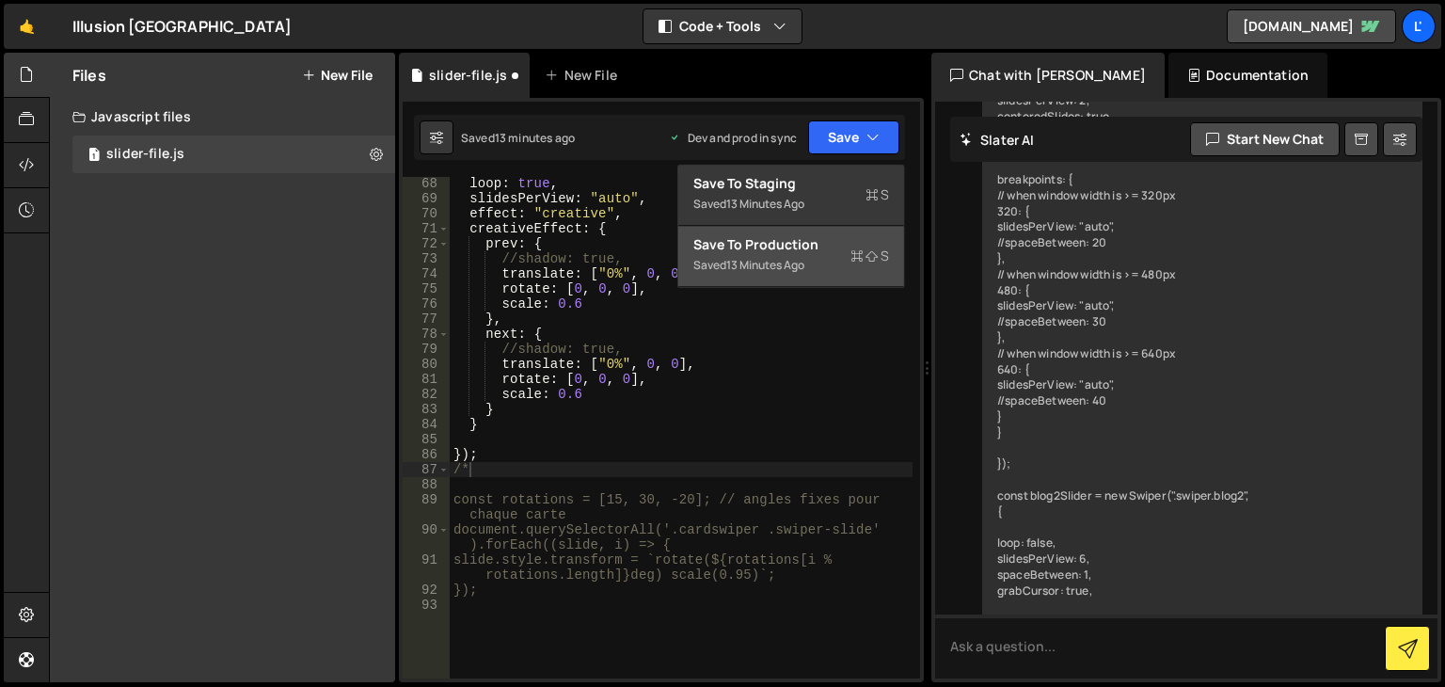
click at [833, 241] on div "Save to Production S" at bounding box center [791, 244] width 196 height 19
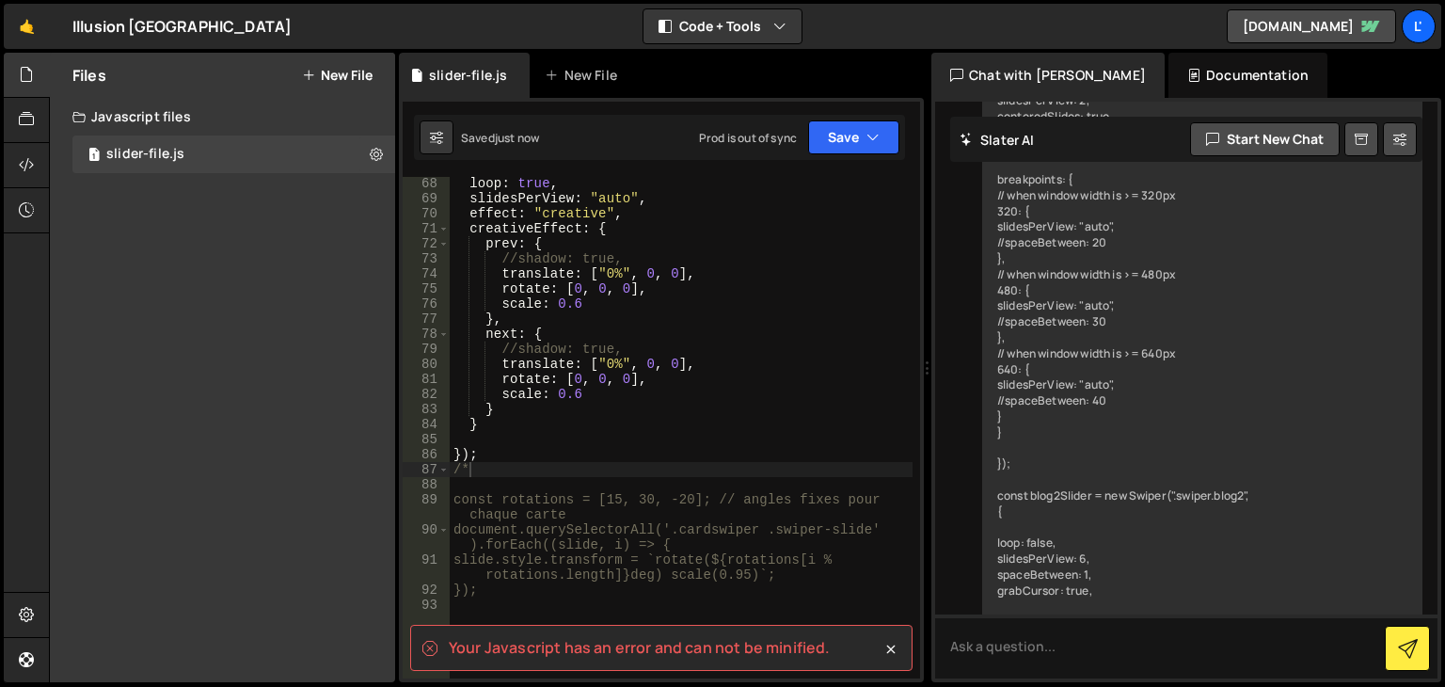
click at [668, 467] on div "loop : true , slidesPerView : "auto" , effect : "creative" , creativeEffect : {…" at bounding box center [681, 441] width 463 height 531
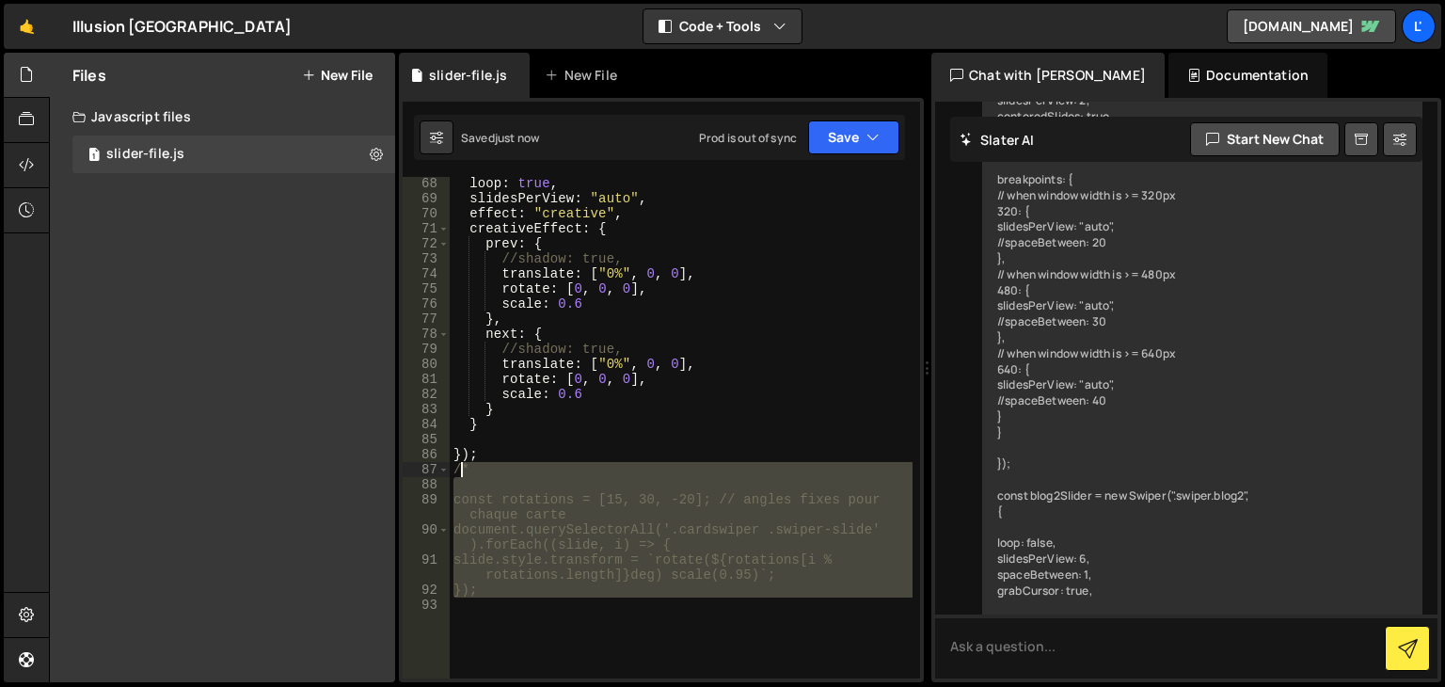
drag, startPoint x: 519, startPoint y: 618, endPoint x: 462, endPoint y: 472, distance: 156.7
click at [462, 472] on div "loop : true , slidesPerView : "auto" , effect : "creative" , creativeEffect : {…" at bounding box center [681, 441] width 463 height 531
type textarea "/"
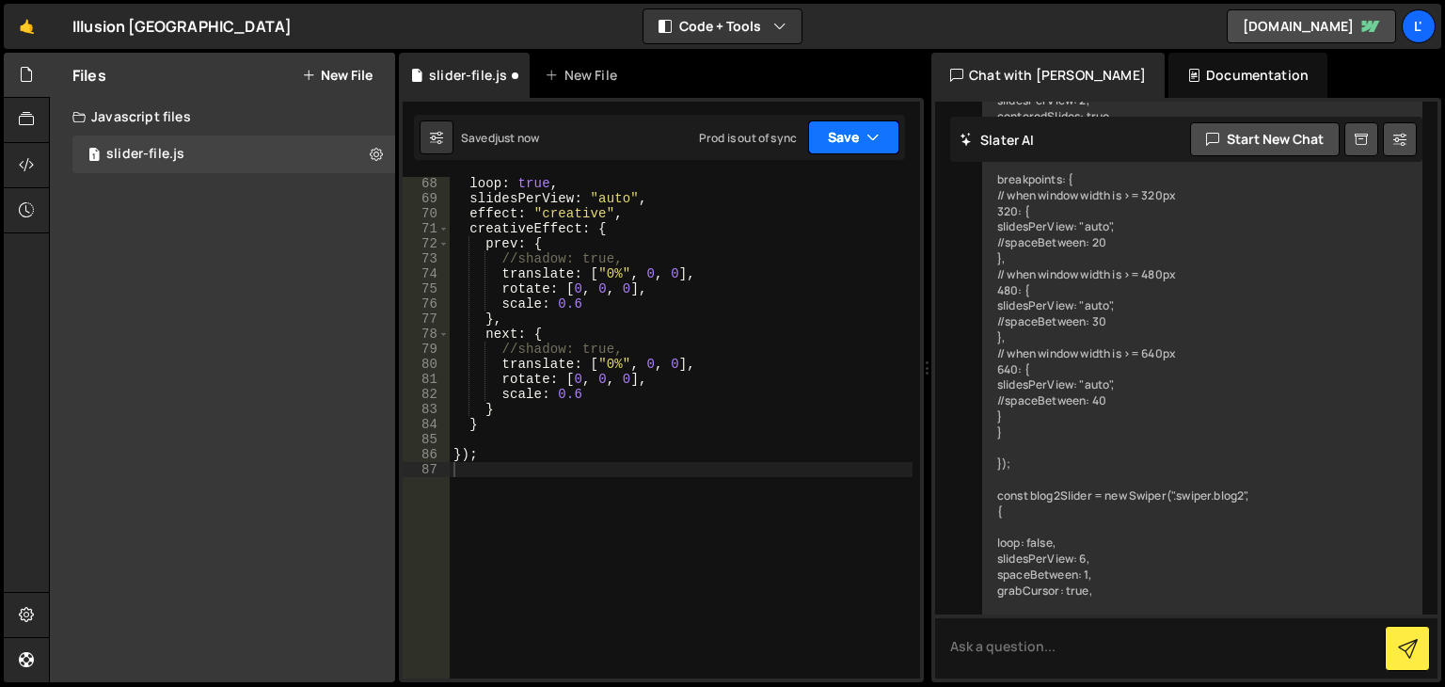
click at [825, 124] on button "Save" at bounding box center [853, 137] width 91 height 34
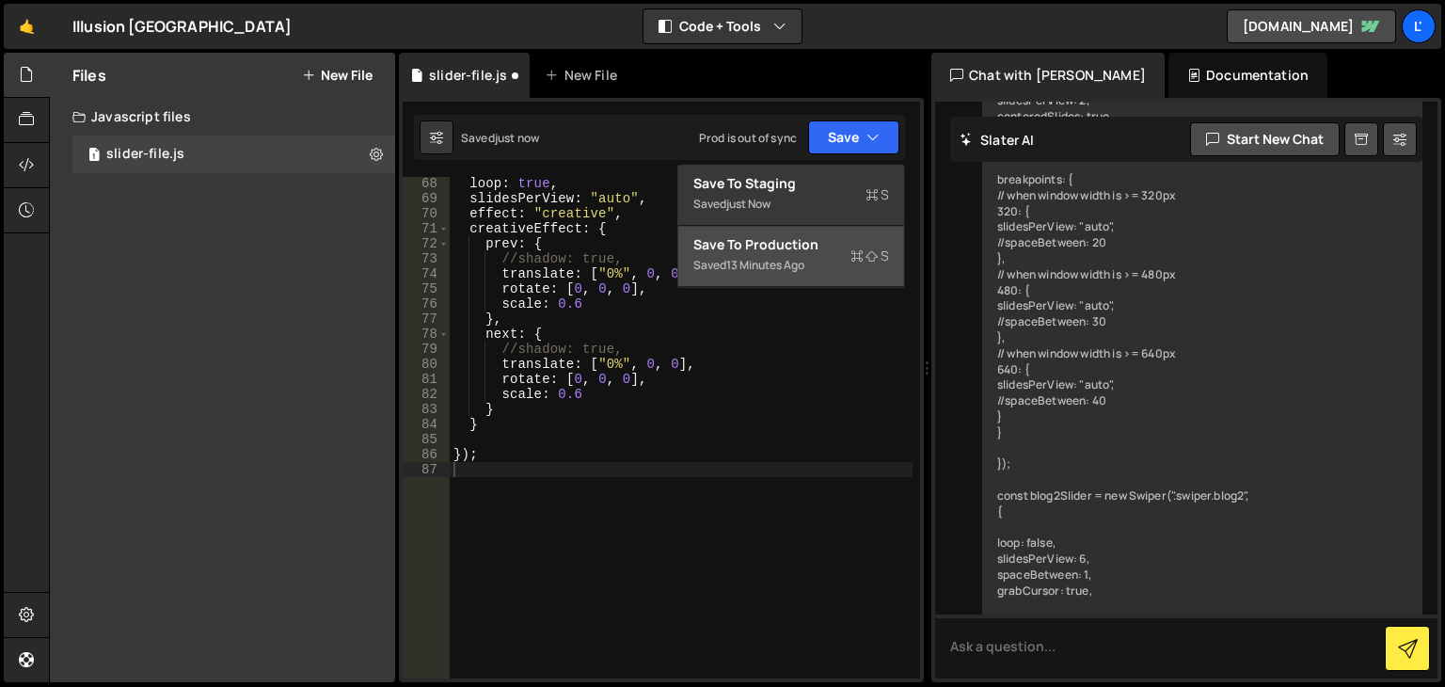
click at [804, 258] on div "13 minutes ago" at bounding box center [765, 265] width 78 height 16
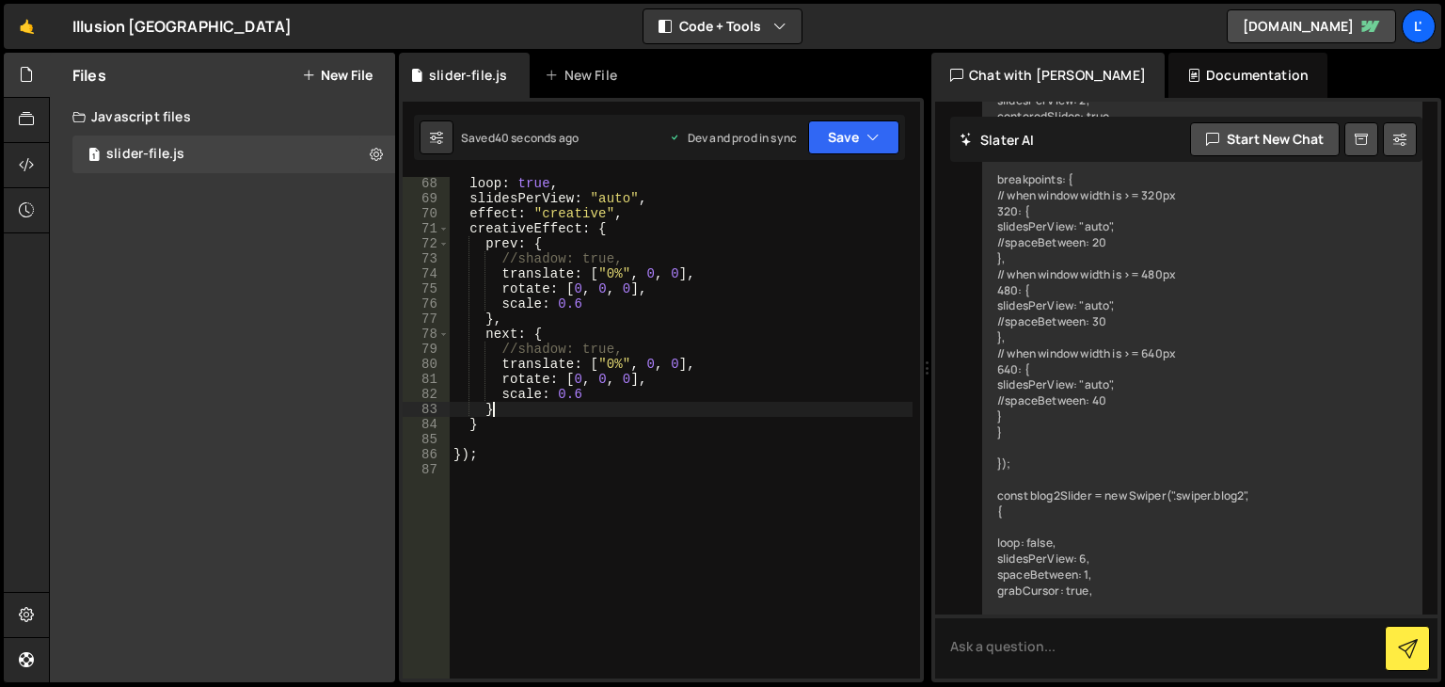
click at [580, 404] on div "loop : true , slidesPerView : "auto" , effect : "creative" , creativeEffect : {…" at bounding box center [681, 441] width 463 height 531
click at [583, 387] on div "loop : true , slidesPerView : "auto" , effect : "creative" , creativeEffect : {…" at bounding box center [681, 441] width 463 height 531
click at [587, 391] on div "loop : true , slidesPerView : "auto" , effect : "creative" , creativeEffect : {…" at bounding box center [681, 441] width 463 height 531
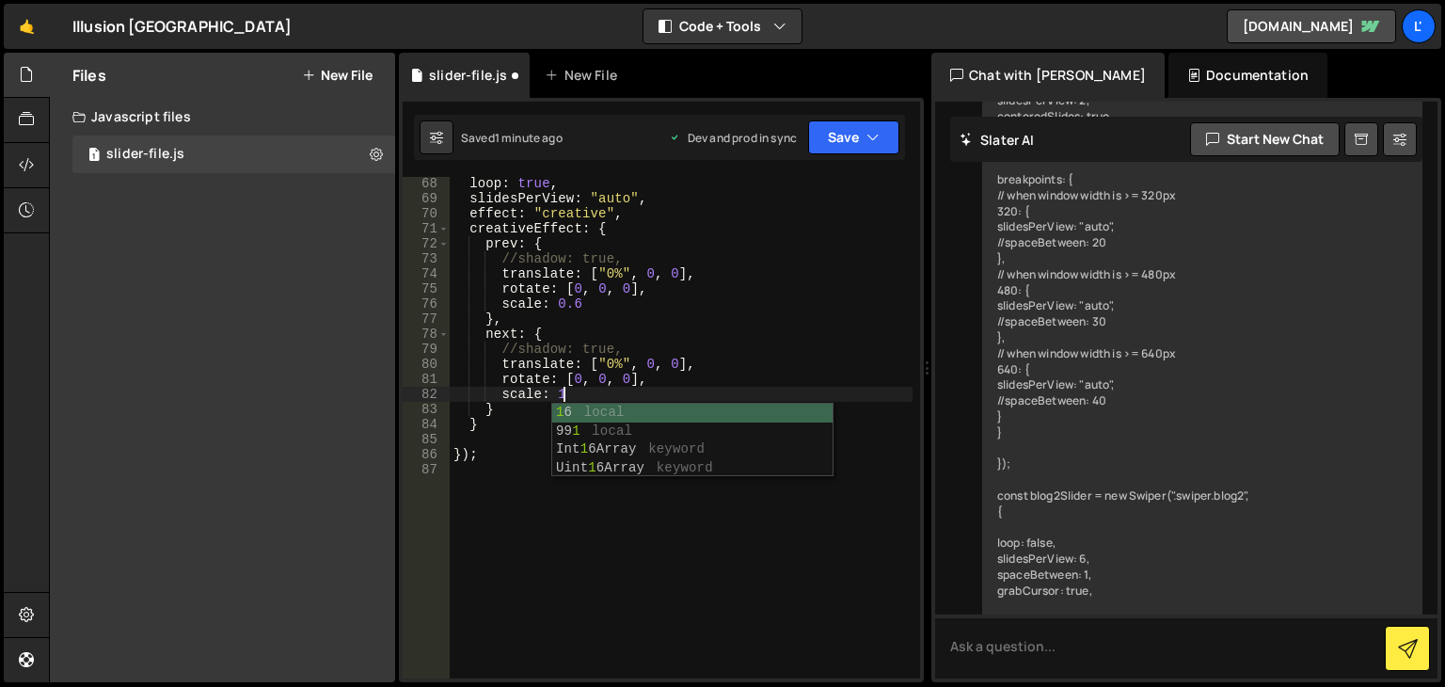
scroll to position [0, 7]
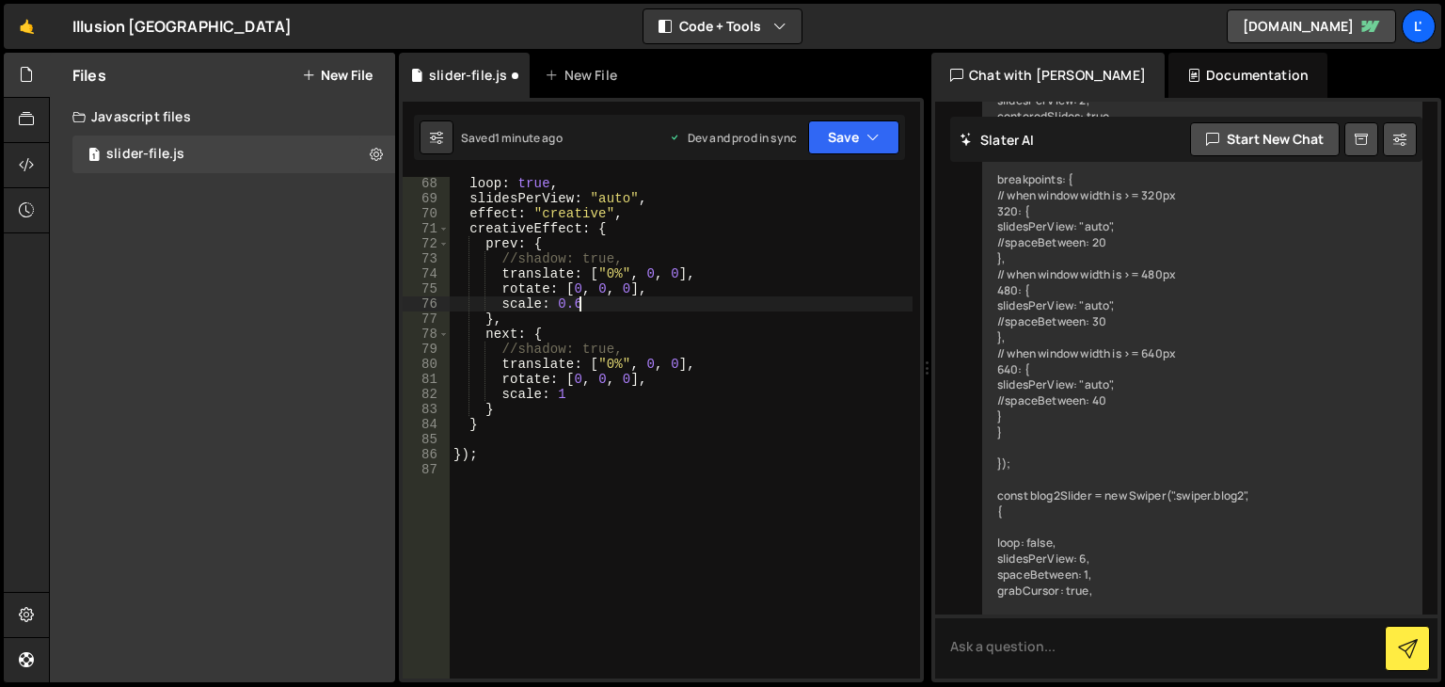
click at [580, 300] on div "loop : true , slidesPerView : "auto" , effect : "creative" , creativeEffect : {…" at bounding box center [681, 441] width 463 height 531
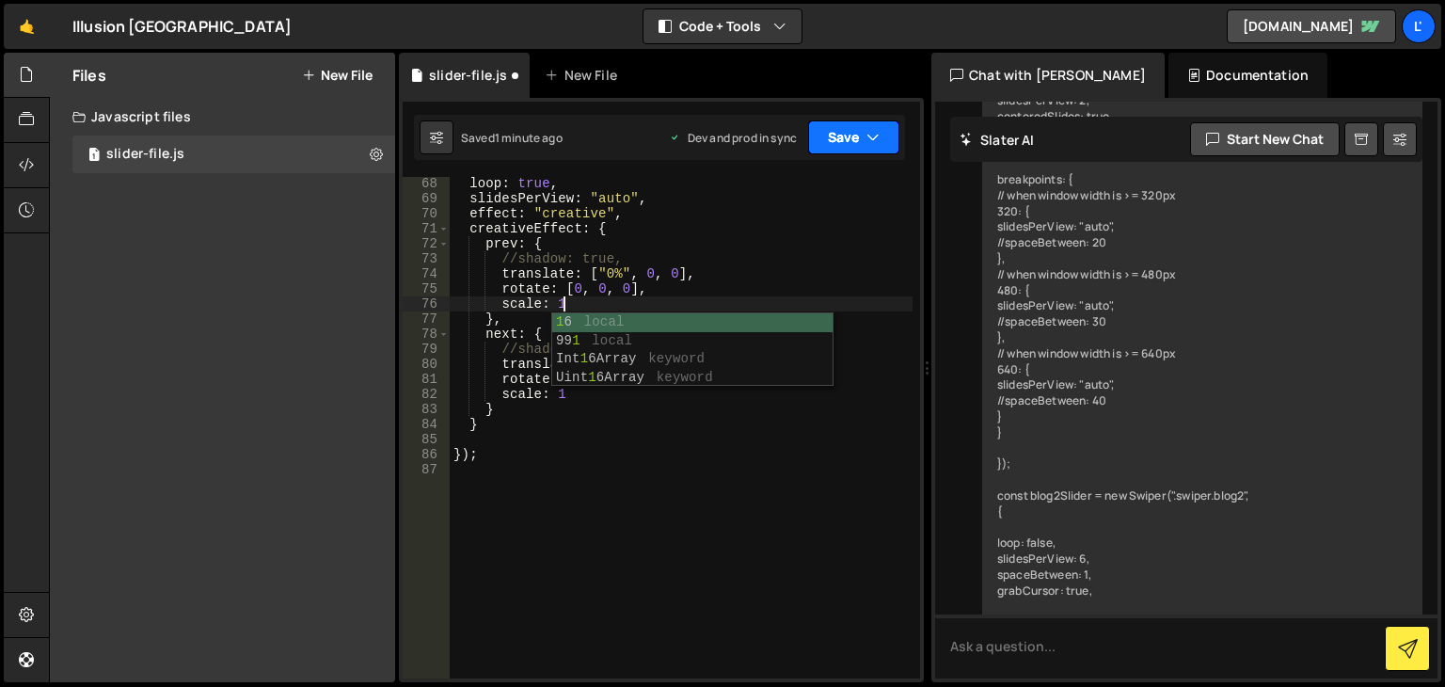
type textarea "scale: 1"
click at [880, 130] on button "Save" at bounding box center [853, 137] width 91 height 34
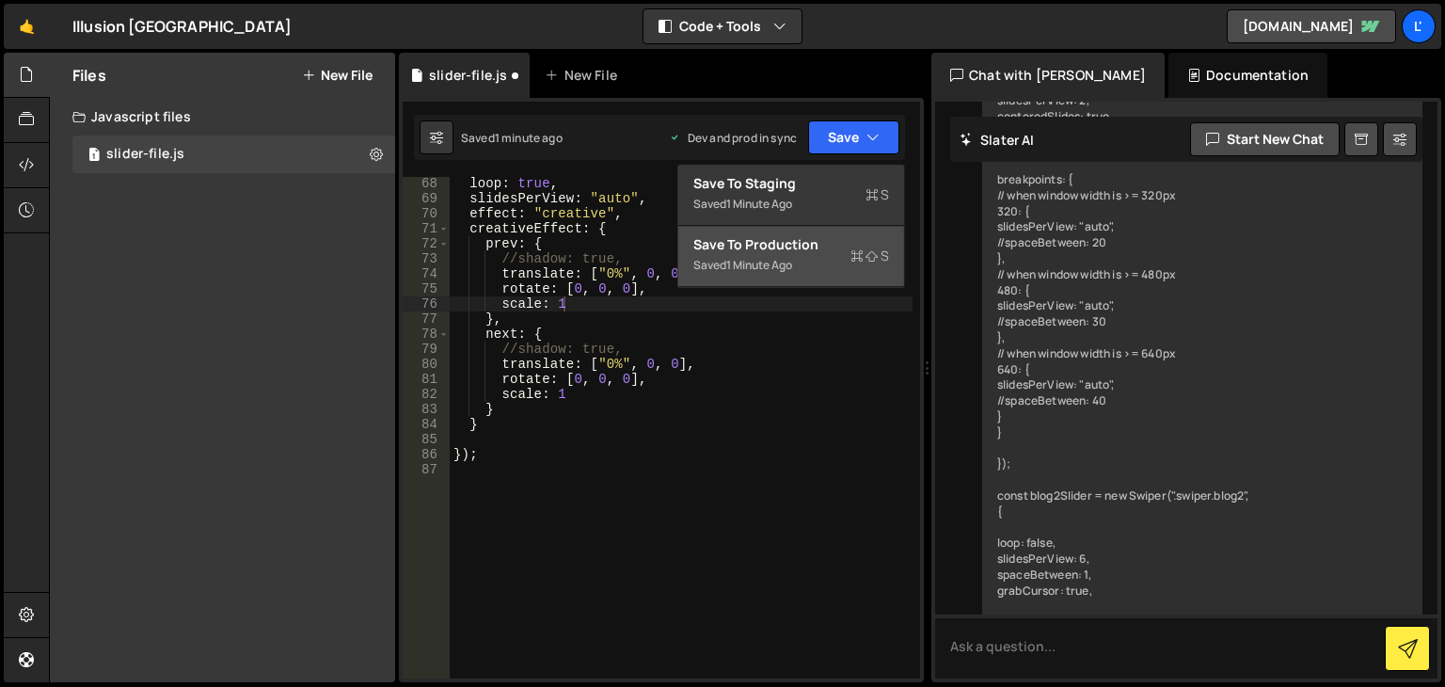
click at [781, 256] on div "Saved 1 minute ago" at bounding box center [791, 265] width 196 height 23
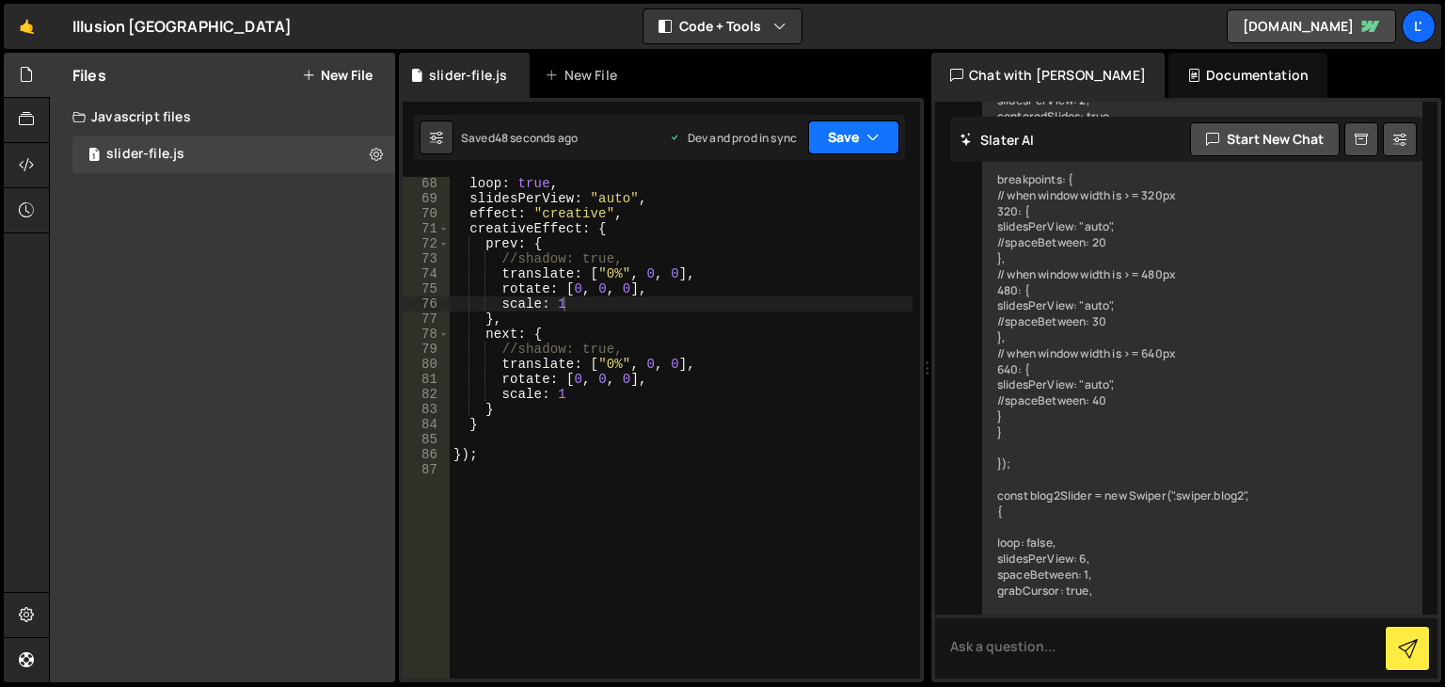
click at [858, 133] on button "Save" at bounding box center [853, 137] width 91 height 34
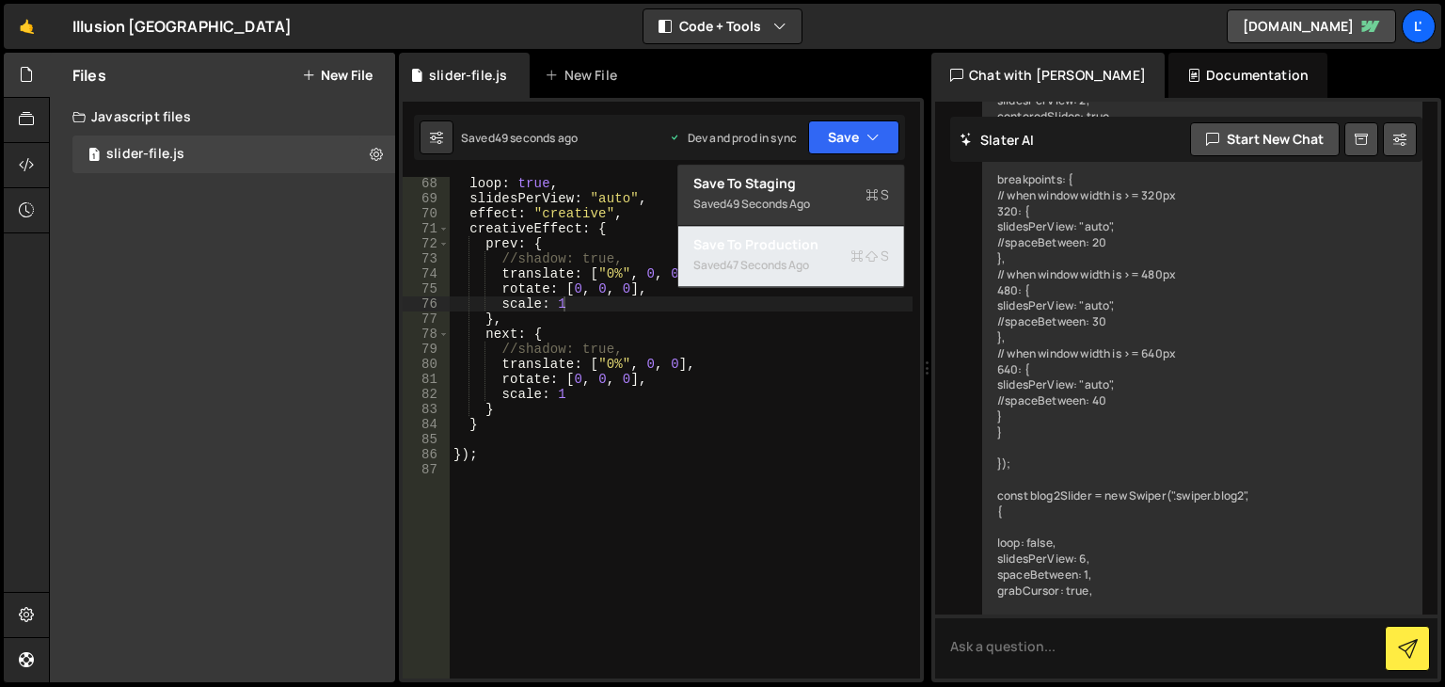
click at [828, 278] on button "Save to Production S Saved 47 seconds ago" at bounding box center [791, 256] width 226 height 61
